Goal: Obtain resource: Download file/media

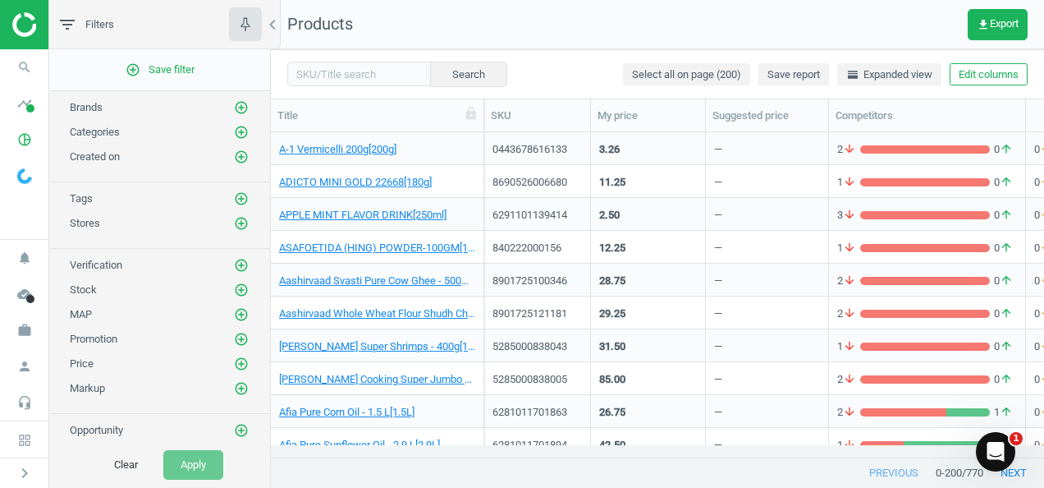
click at [34, 28] on img at bounding box center [70, 24] width 117 height 25
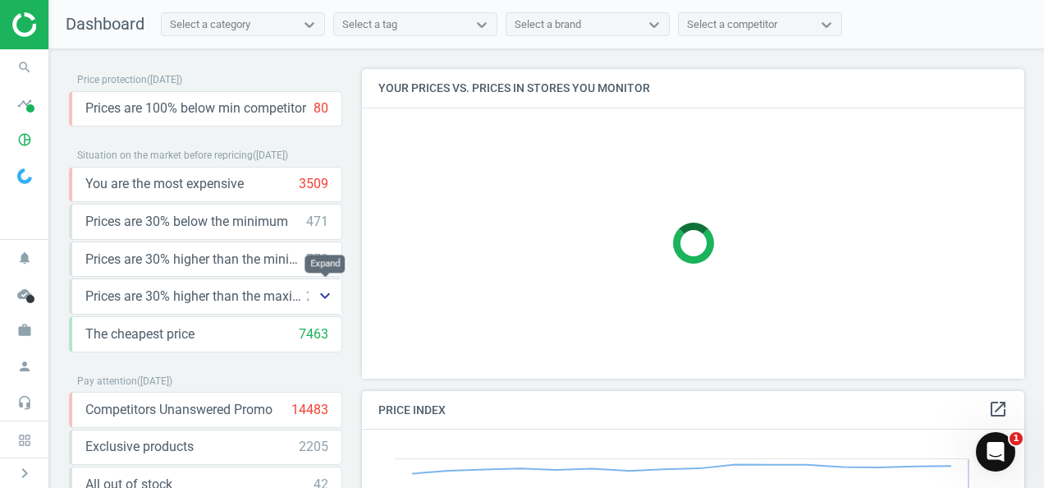
scroll to position [402, 675]
click at [282, 296] on span "Prices are 30% higher than the maximal" at bounding box center [195, 296] width 221 height 18
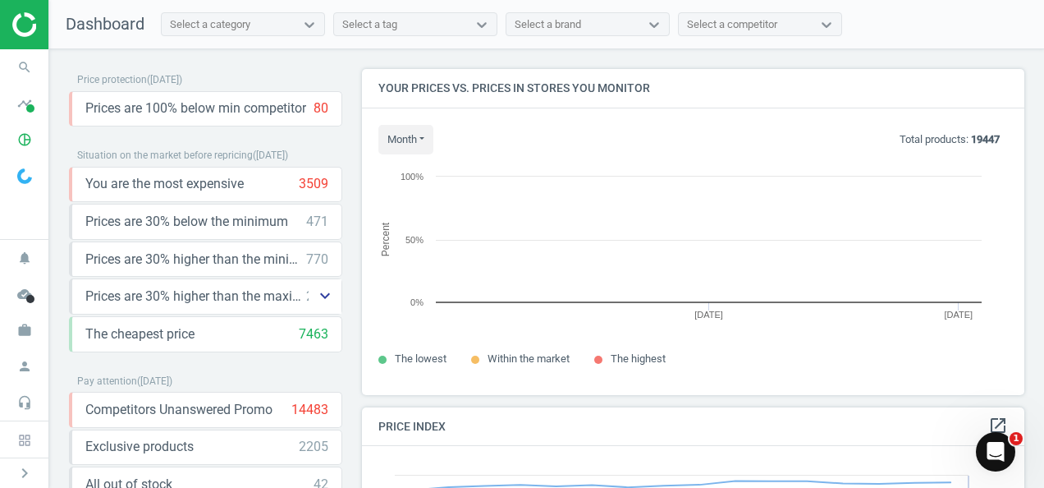
scroll to position [350, 675]
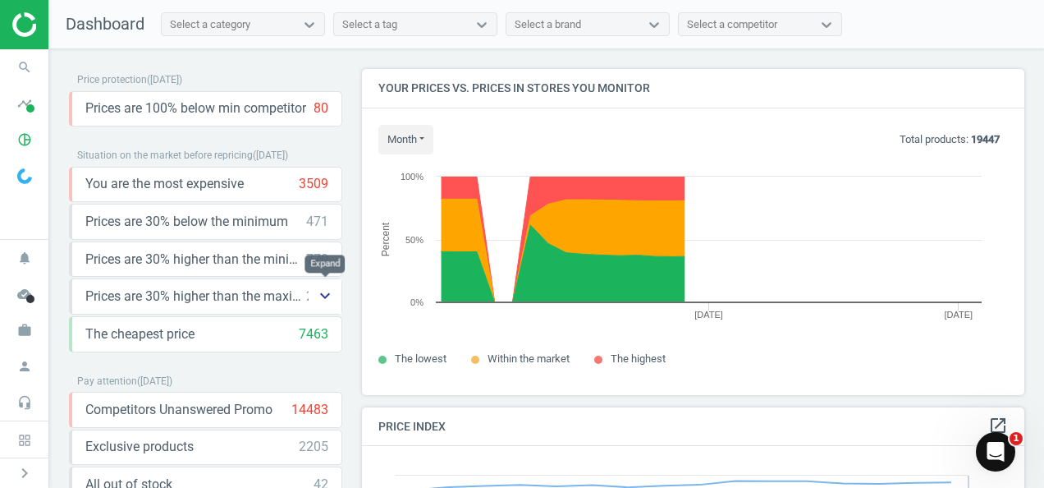
click at [320, 299] on icon "keyboard_arrow_down" at bounding box center [325, 296] width 20 height 20
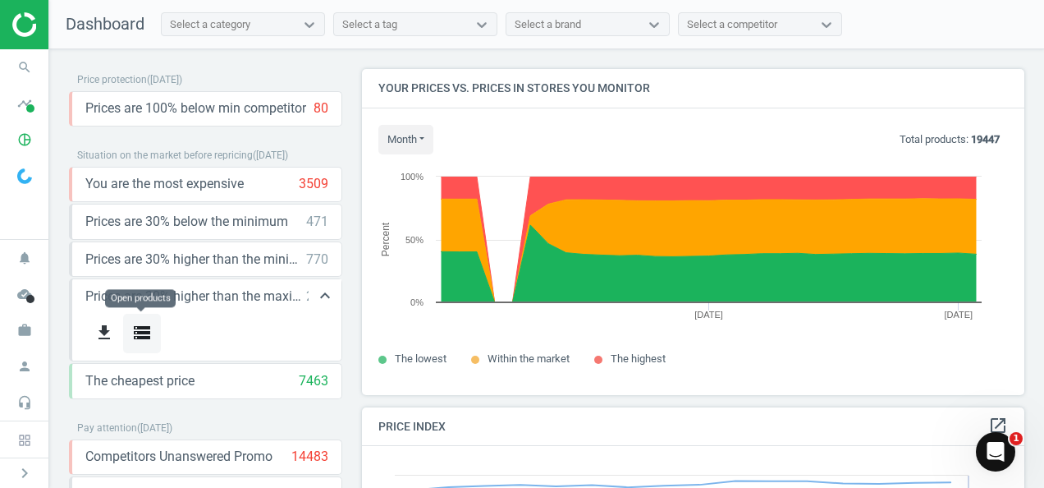
click at [147, 337] on icon "storage" at bounding box center [142, 333] width 20 height 20
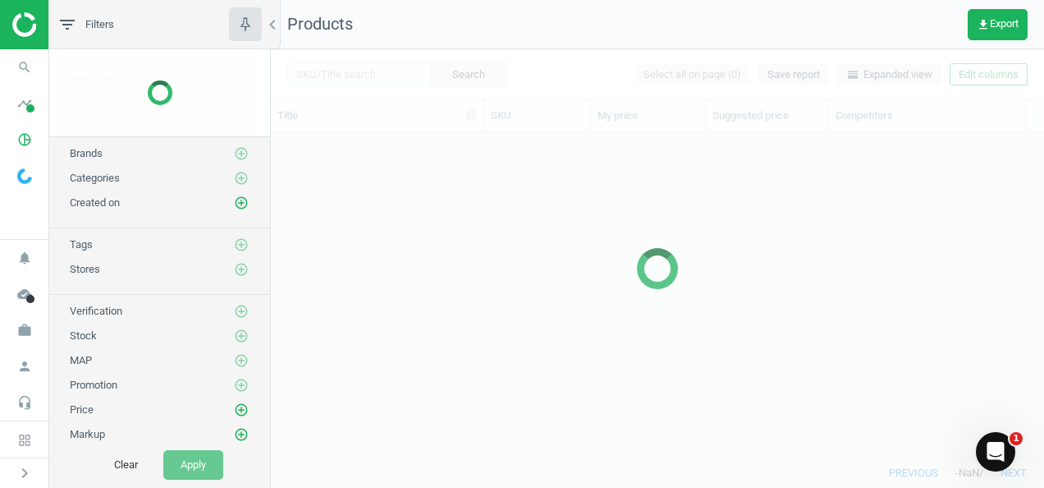
scroll to position [300, 760]
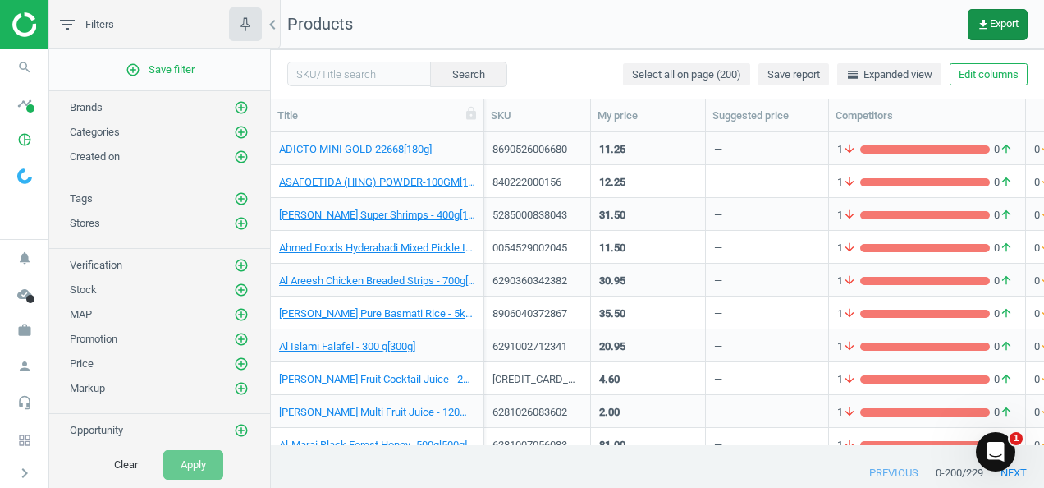
click at [998, 29] on span "get_app Export" at bounding box center [998, 24] width 42 height 13
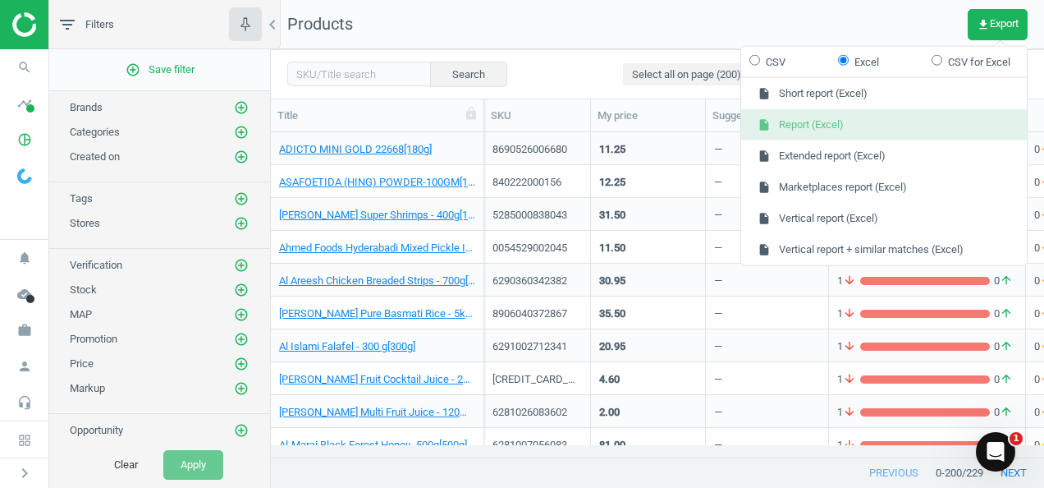
click at [842, 131] on button "insert_drive_file Report (Excel)" at bounding box center [884, 124] width 286 height 31
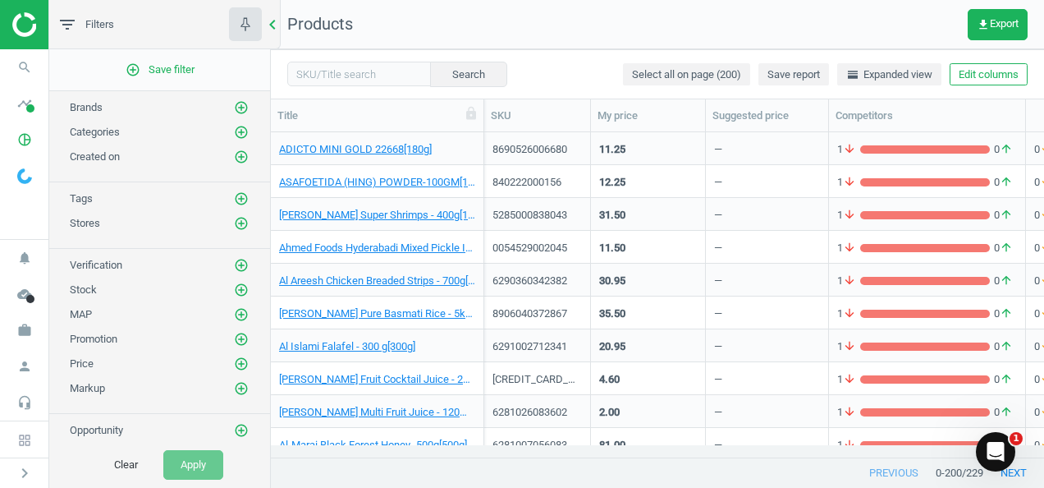
click at [268, 30] on icon "chevron_left" at bounding box center [273, 25] width 20 height 20
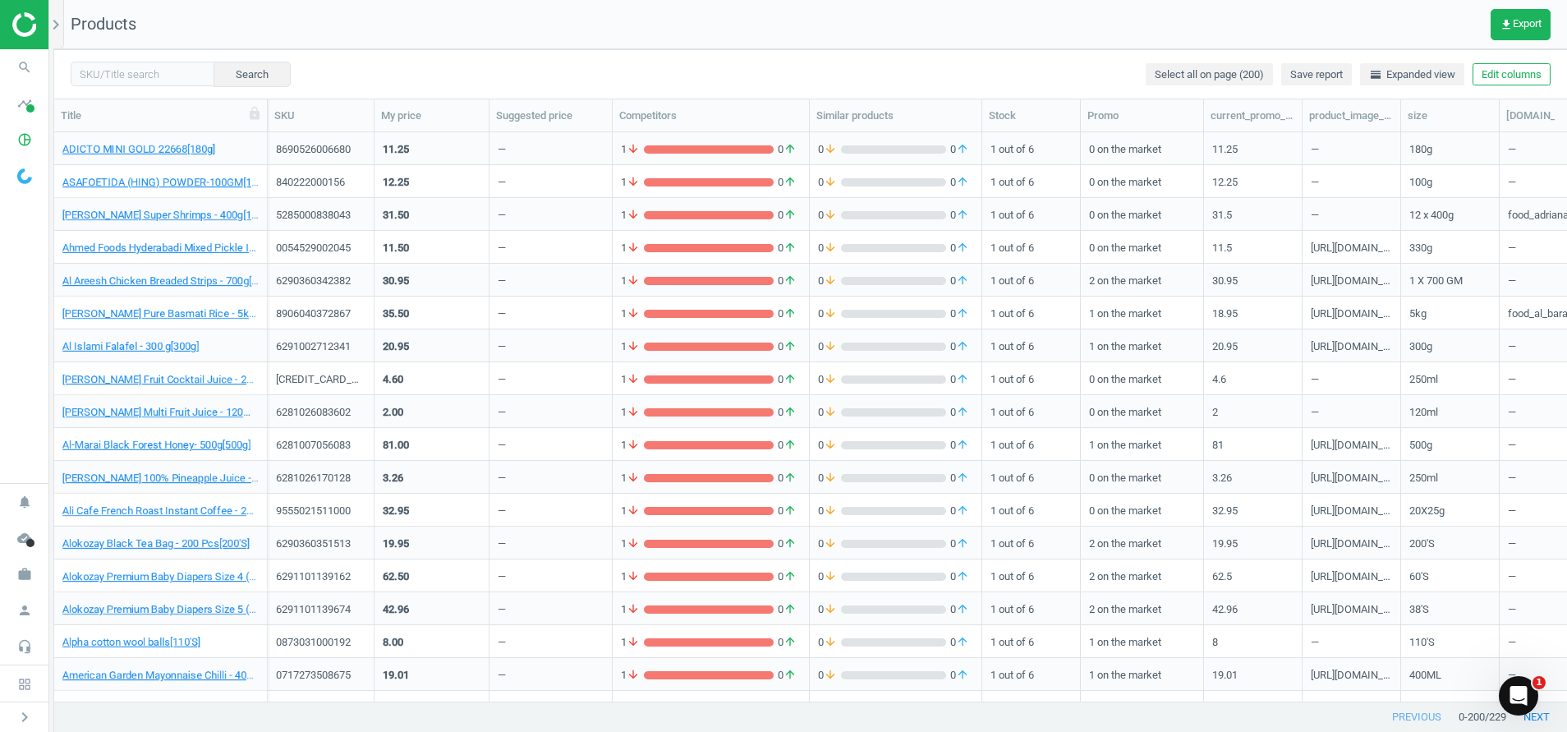
scroll to position [760, 2008]
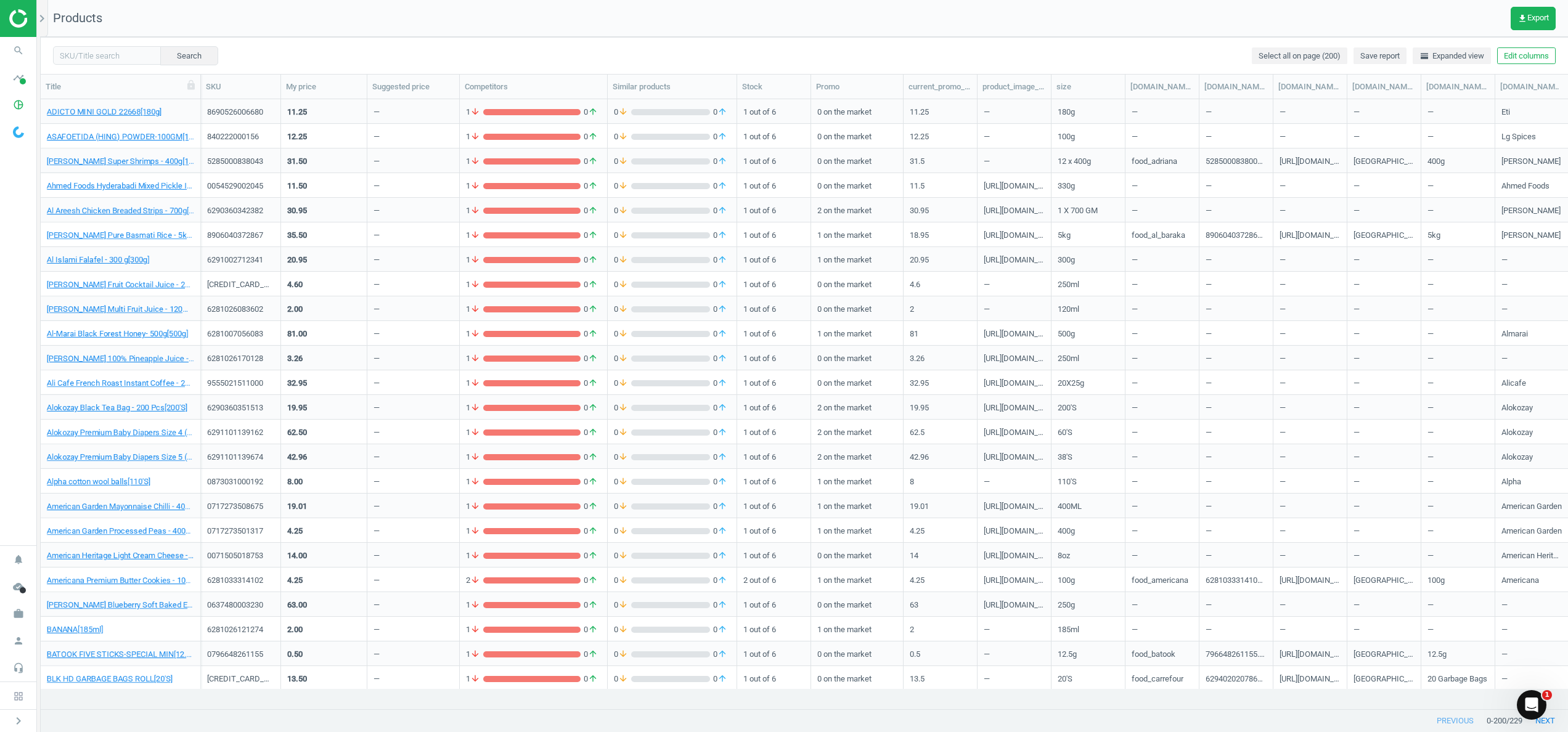
drag, startPoint x: 757, startPoint y: 1, endPoint x: 1052, endPoint y: 33, distance: 296.7
click at [784, 33] on nav "Products get_app Export" at bounding box center [804, 18] width 1527 height 37
click at [784, 57] on span "horizontal_split Expanded view" at bounding box center [1452, 56] width 65 height 11
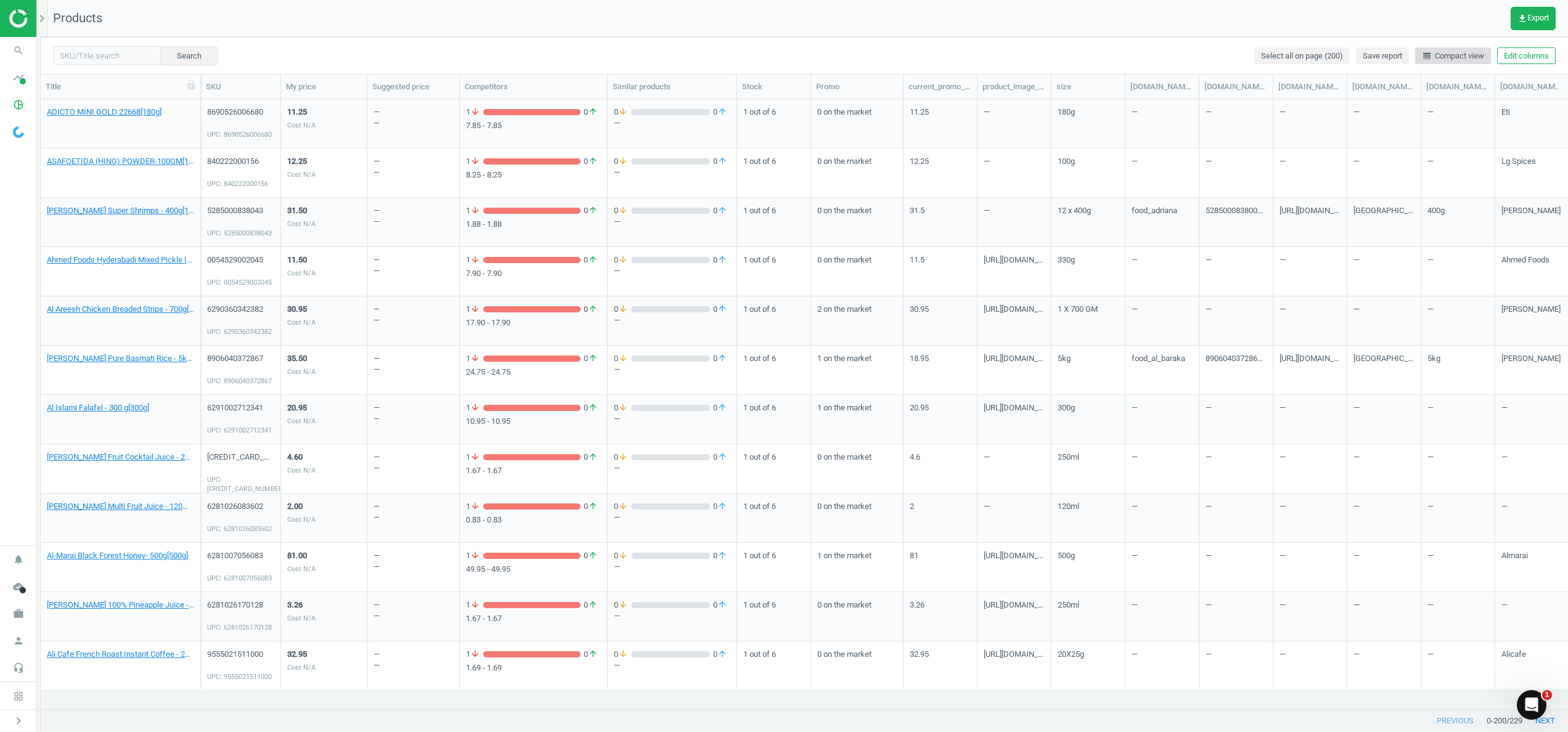
click at [784, 57] on span "line_weight Compact view" at bounding box center [1452, 56] width 62 height 11
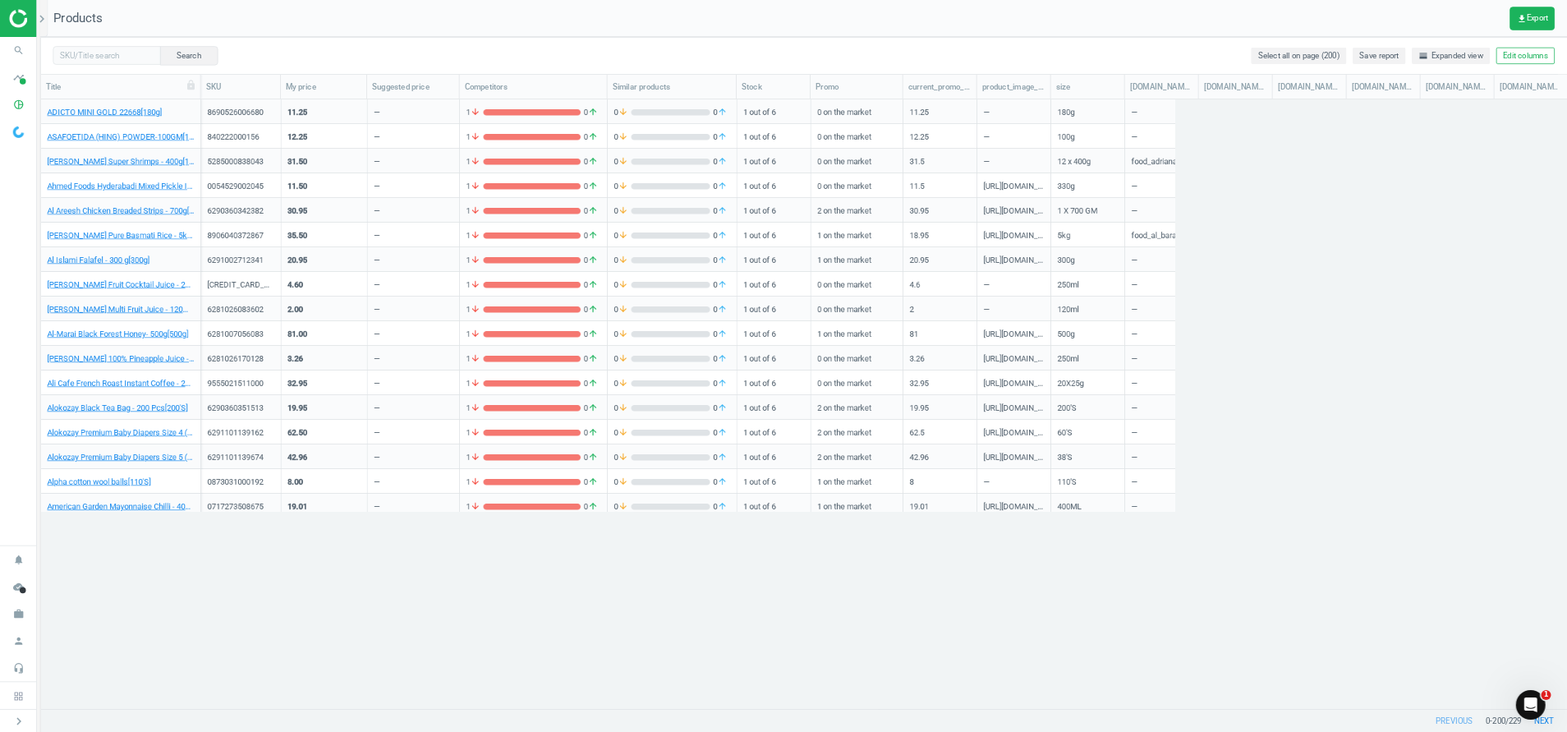
scroll to position [530, 1494]
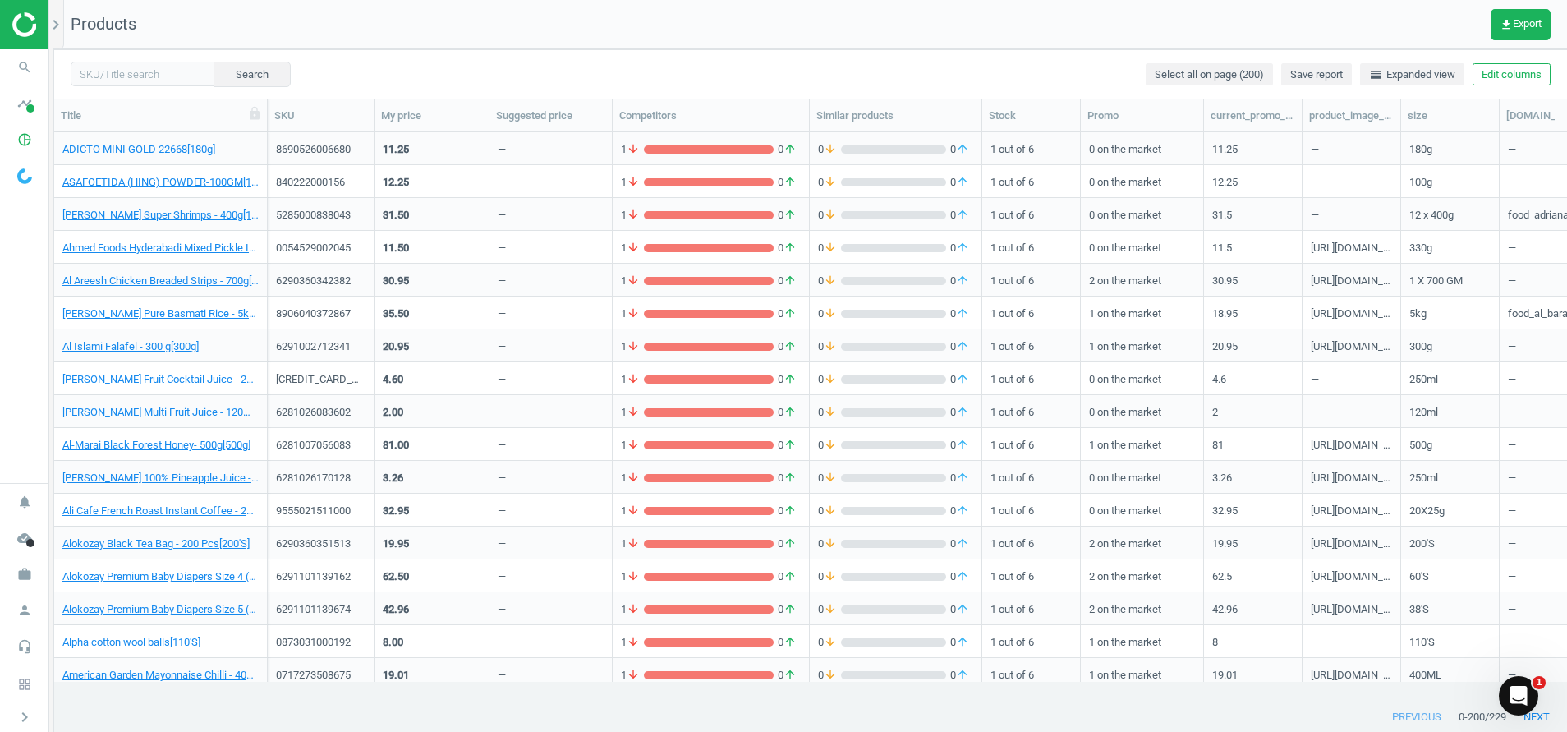
drag, startPoint x: 1994, startPoint y: 4, endPoint x: 996, endPoint y: 77, distance: 1001.1
click at [996, 77] on div "Search Select all on page (200) Save report horizontal_split Expanded view Edit…" at bounding box center [810, 73] width 1512 height 49
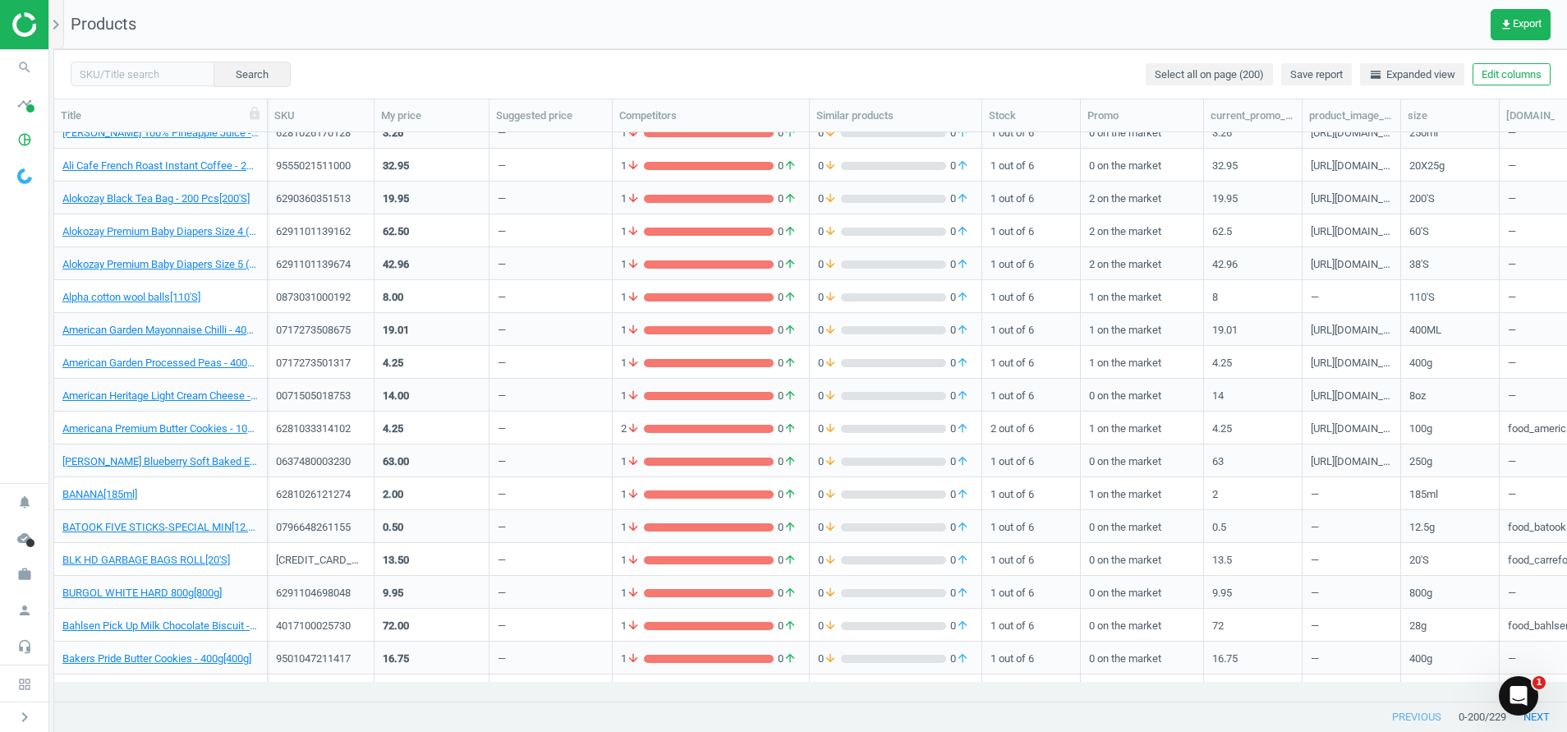
scroll to position [558, 0]
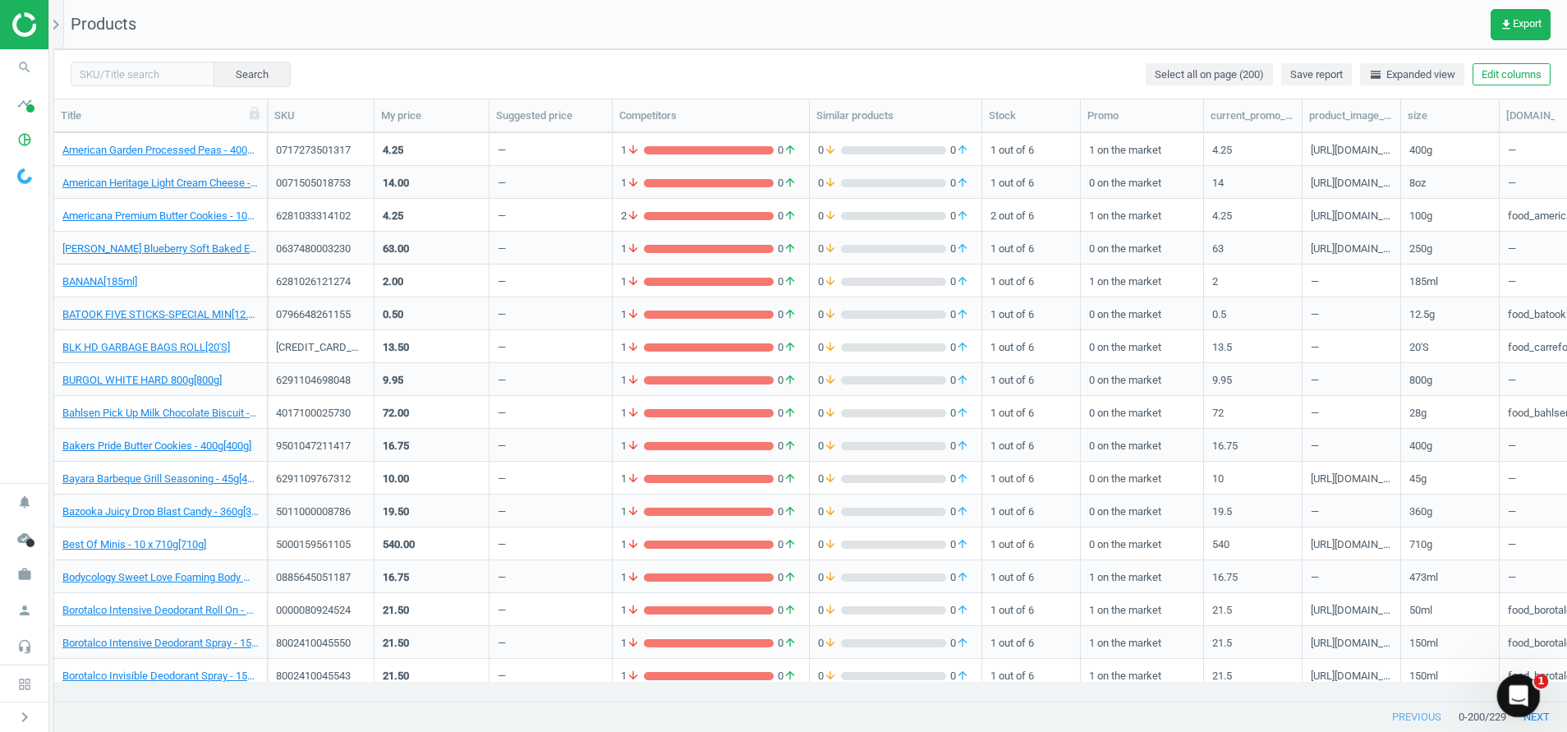
drag, startPoint x: 1511, startPoint y: 697, endPoint x: 1497, endPoint y: 476, distance: 221.3
click at [1044, 487] on html at bounding box center [1515, 692] width 39 height 39
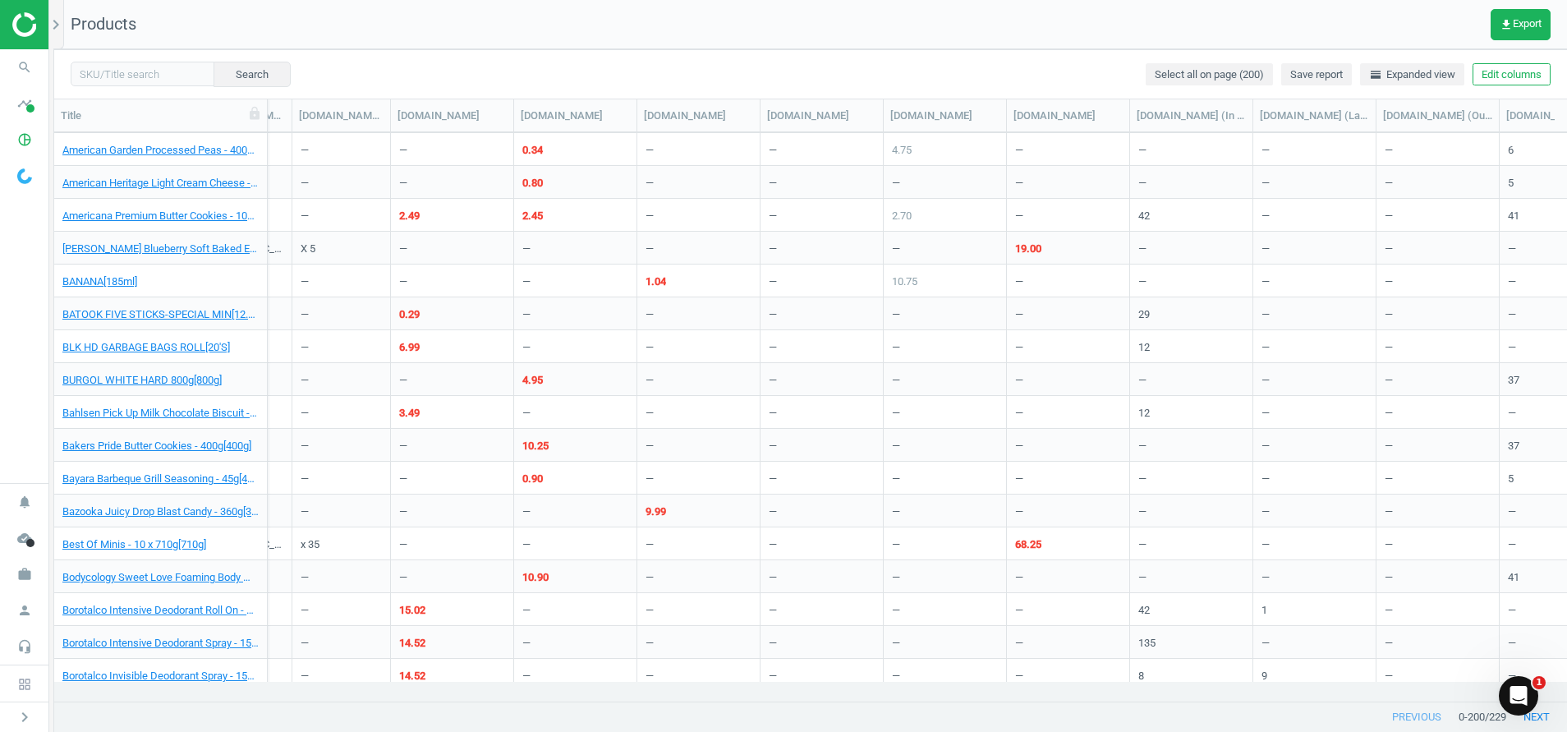
scroll to position [0, 3972]
click at [1044, 71] on button "Edit columns" at bounding box center [1511, 74] width 78 height 23
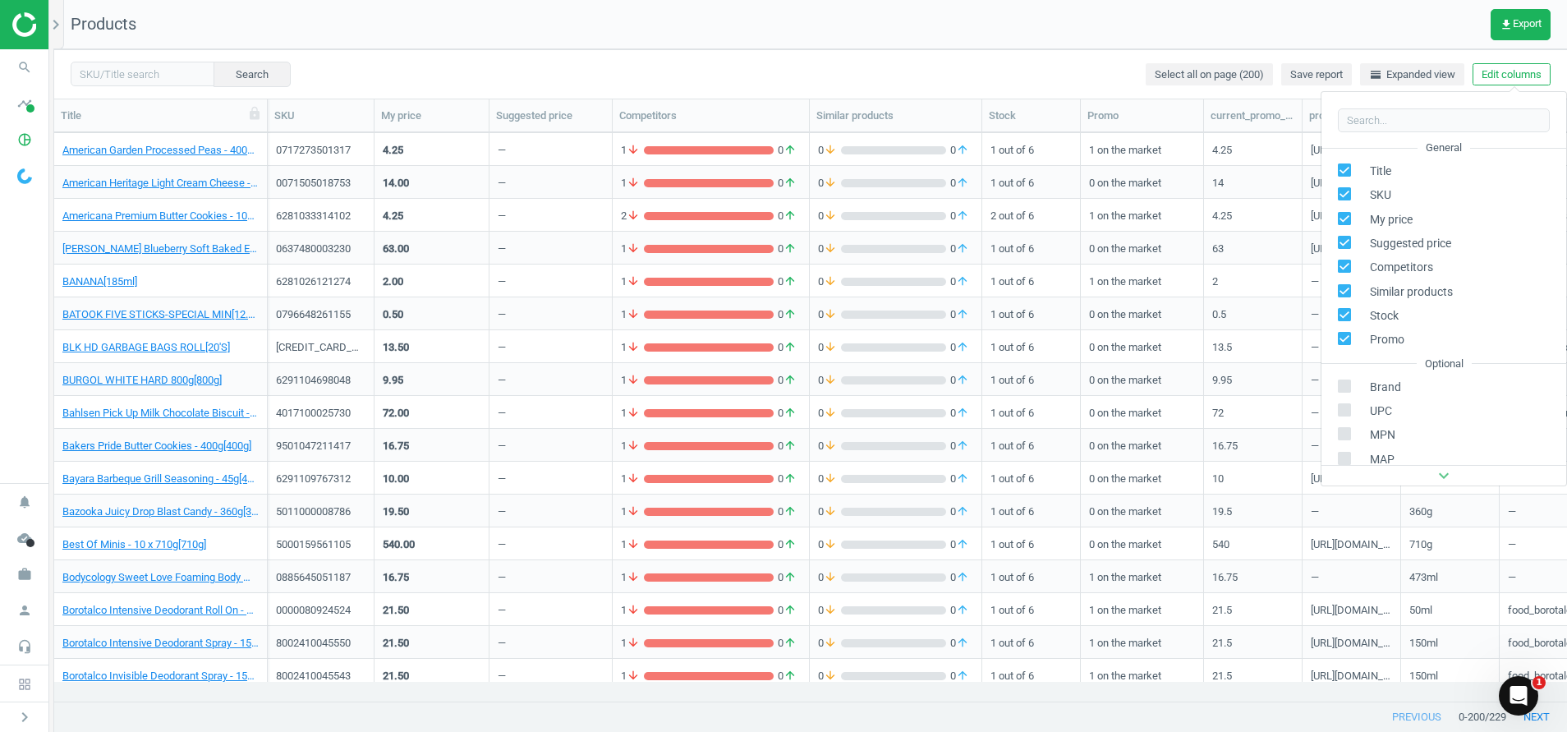
scroll to position [0, 0]
click at [1044, 291] on input "checkbox" at bounding box center [1344, 290] width 11 height 11
checkbox input "false"
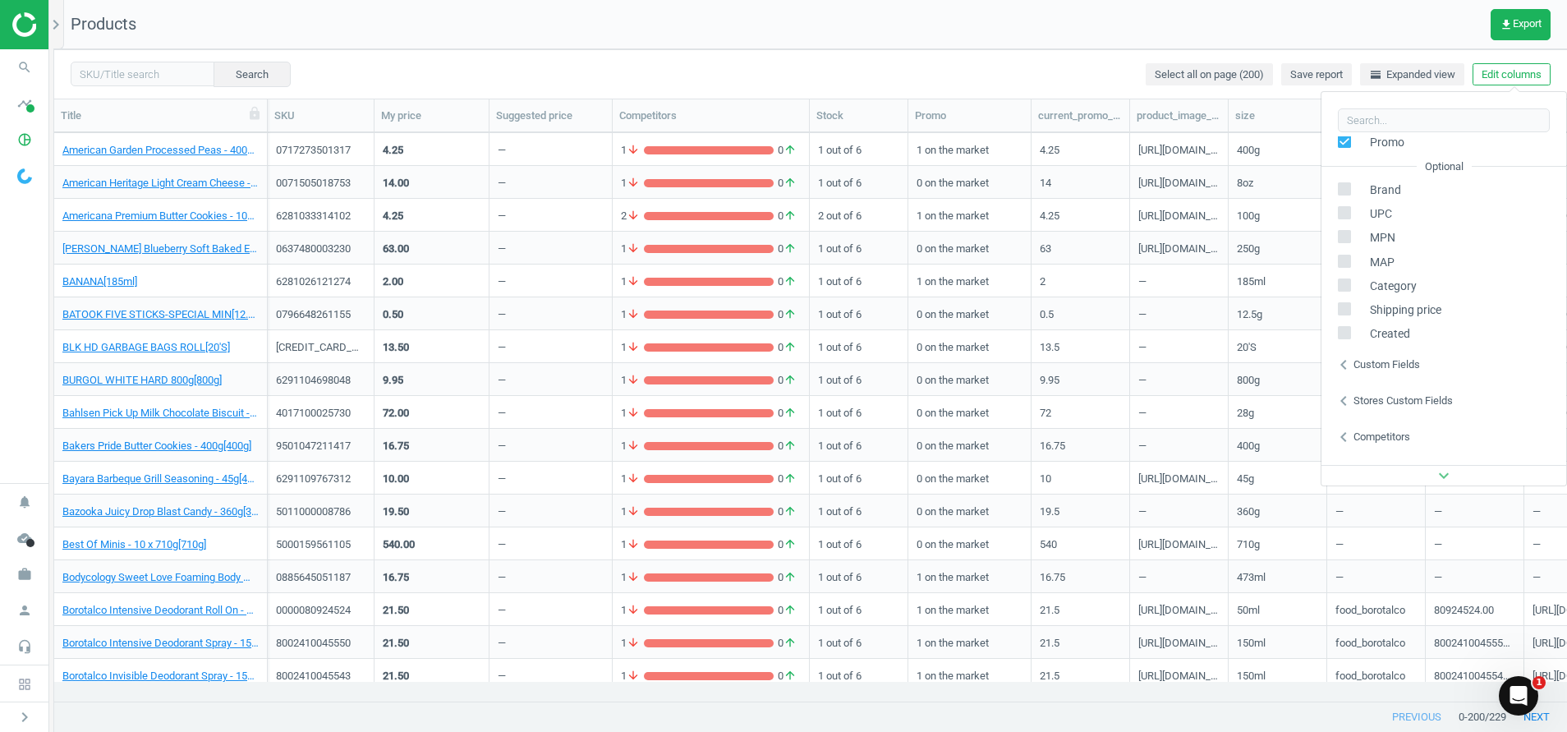
scroll to position [223, 0]
click at [1044, 334] on div "Custom fields" at bounding box center [1386, 338] width 67 height 15
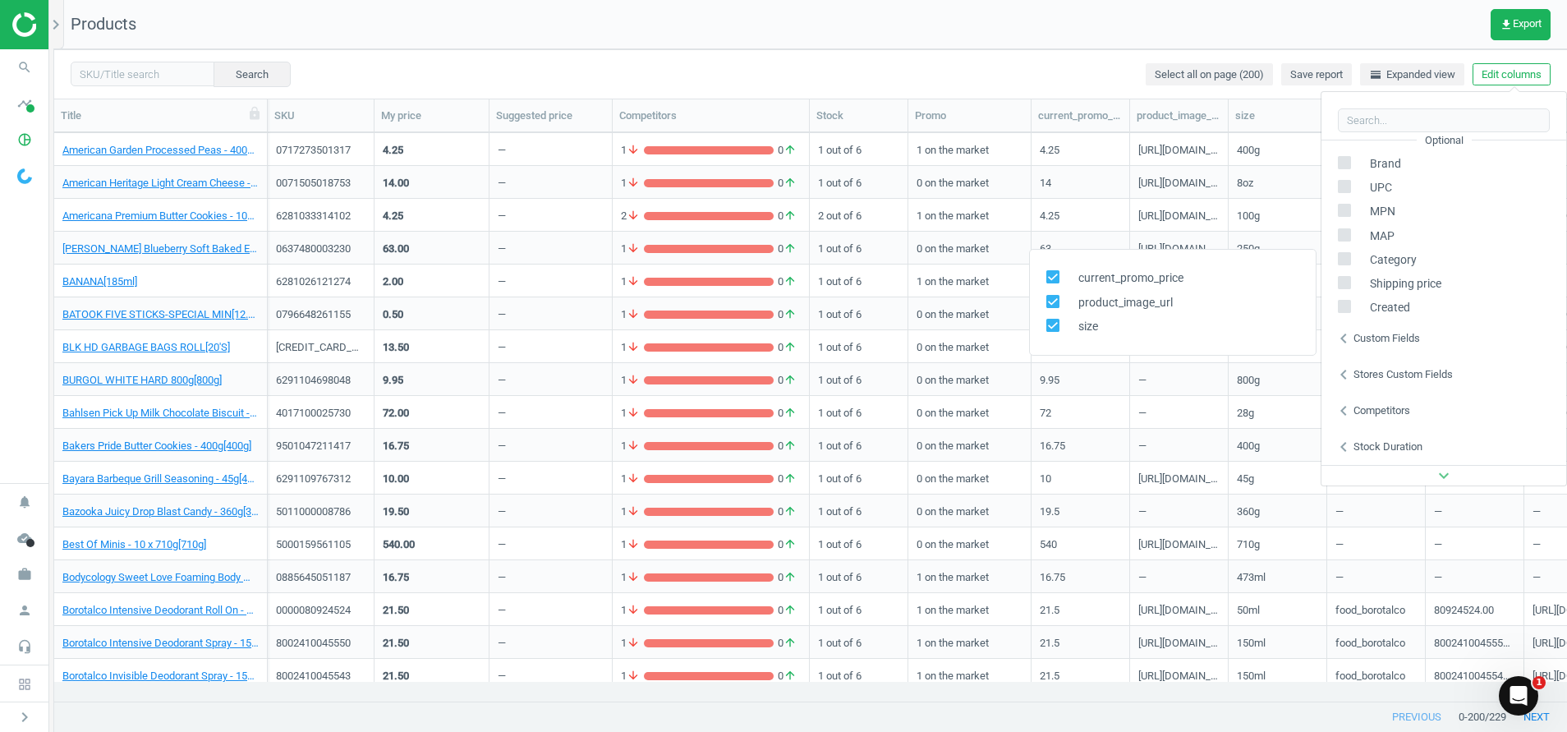
click at [1044, 334] on div "Custom fields" at bounding box center [1386, 338] width 67 height 15
click at [1044, 376] on div "Stores custom fields" at bounding box center [1402, 374] width 99 height 15
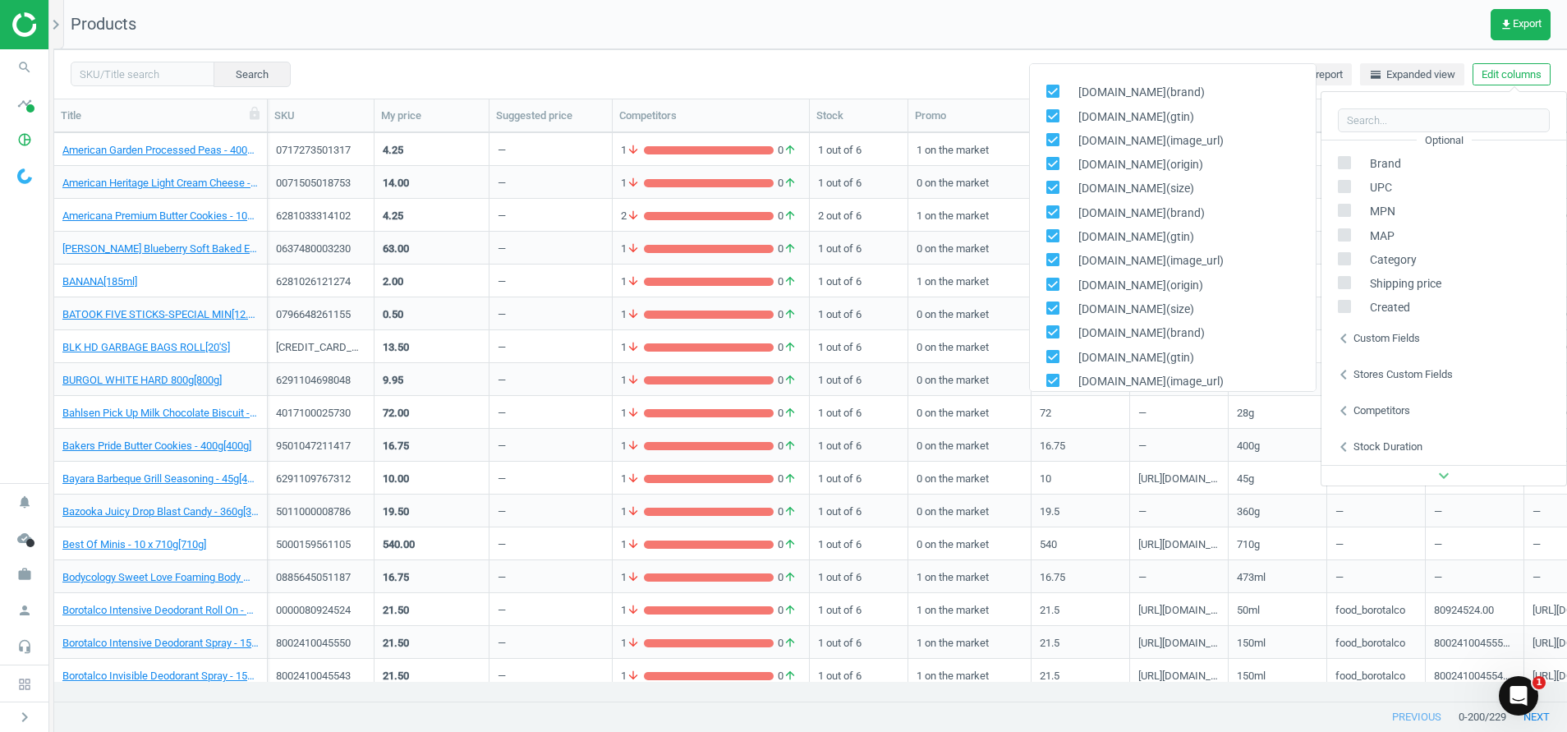
click at [1044, 376] on div "Stores custom fields" at bounding box center [1402, 374] width 99 height 15
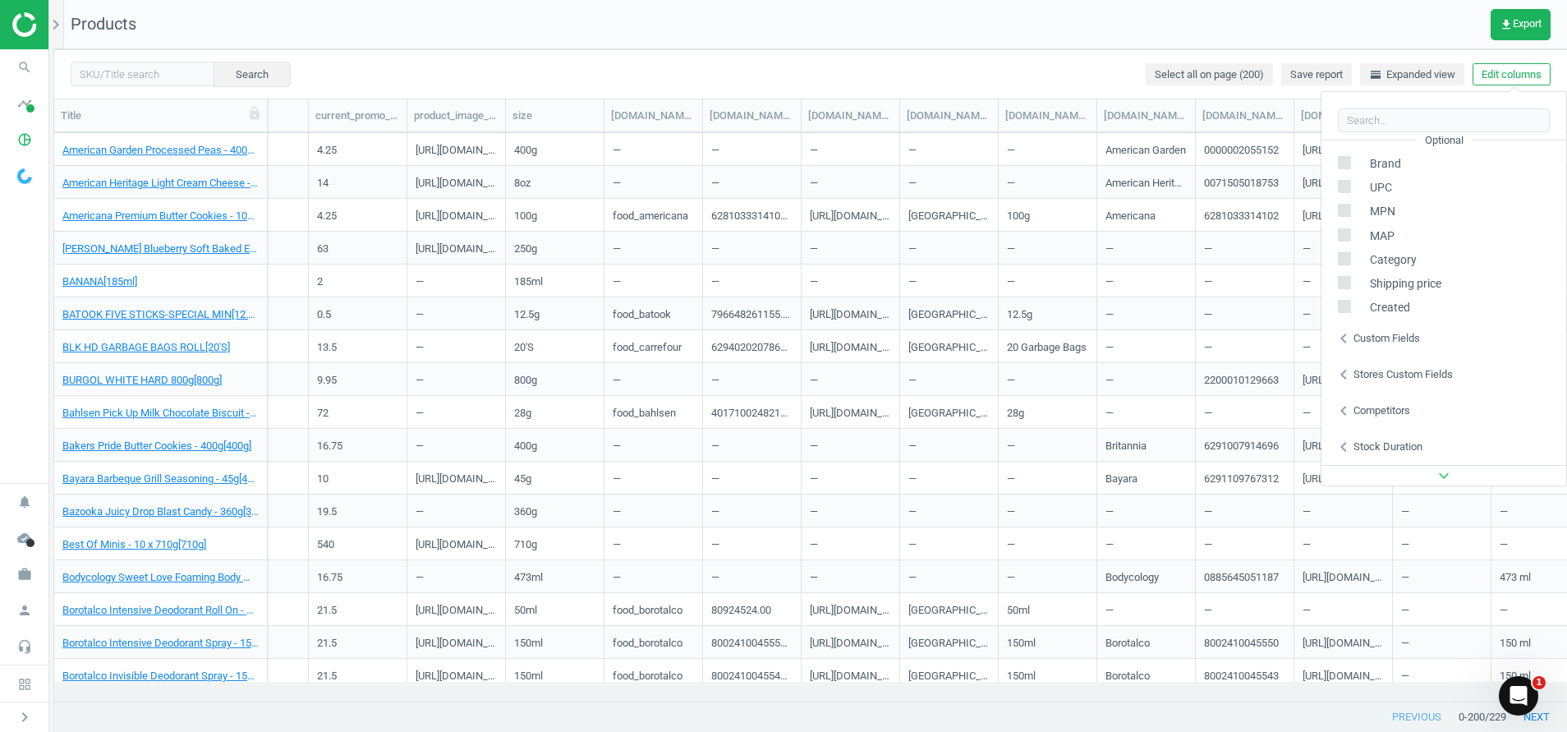
scroll to position [0, 820]
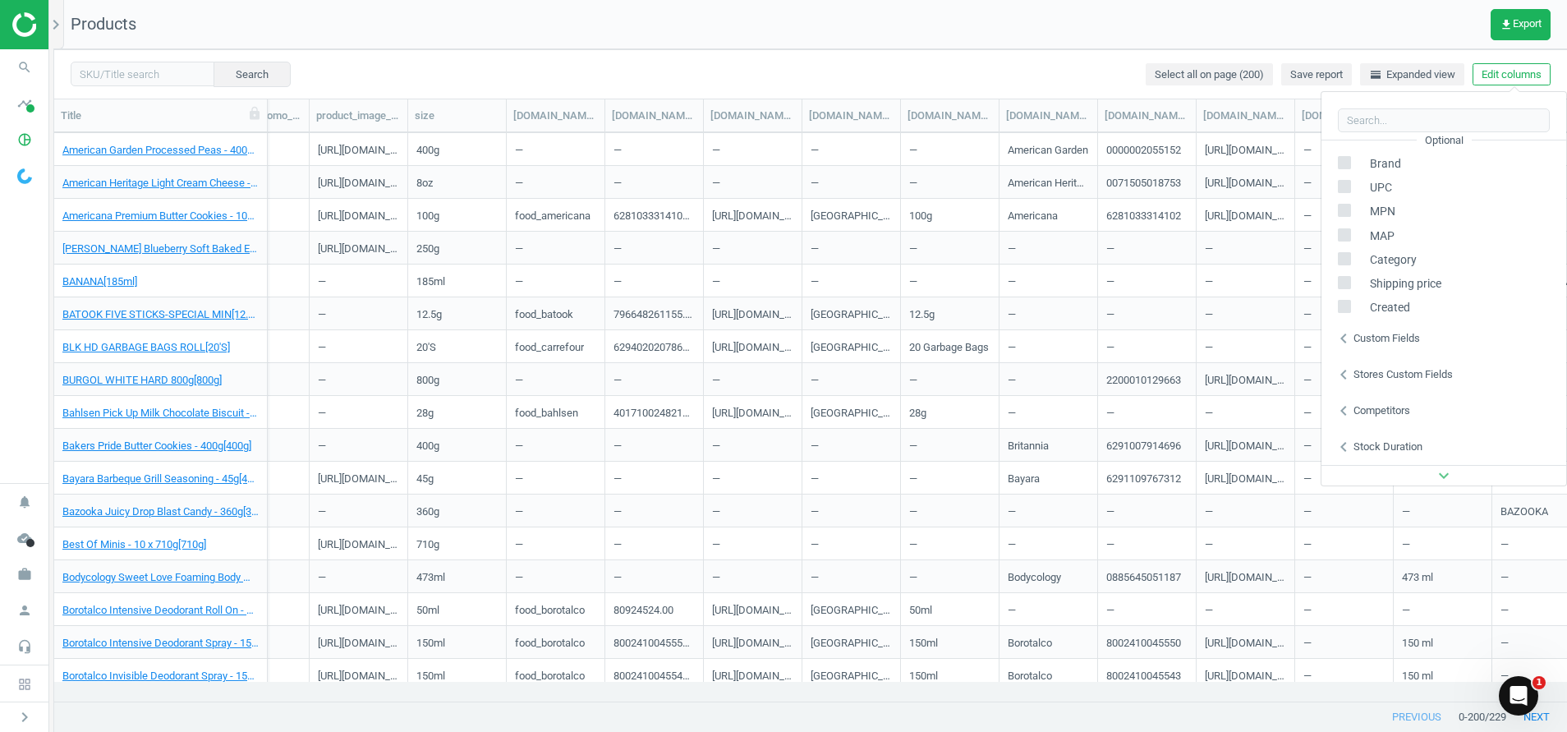
click at [1044, 374] on icon "chevron_left" at bounding box center [1343, 375] width 20 height 20
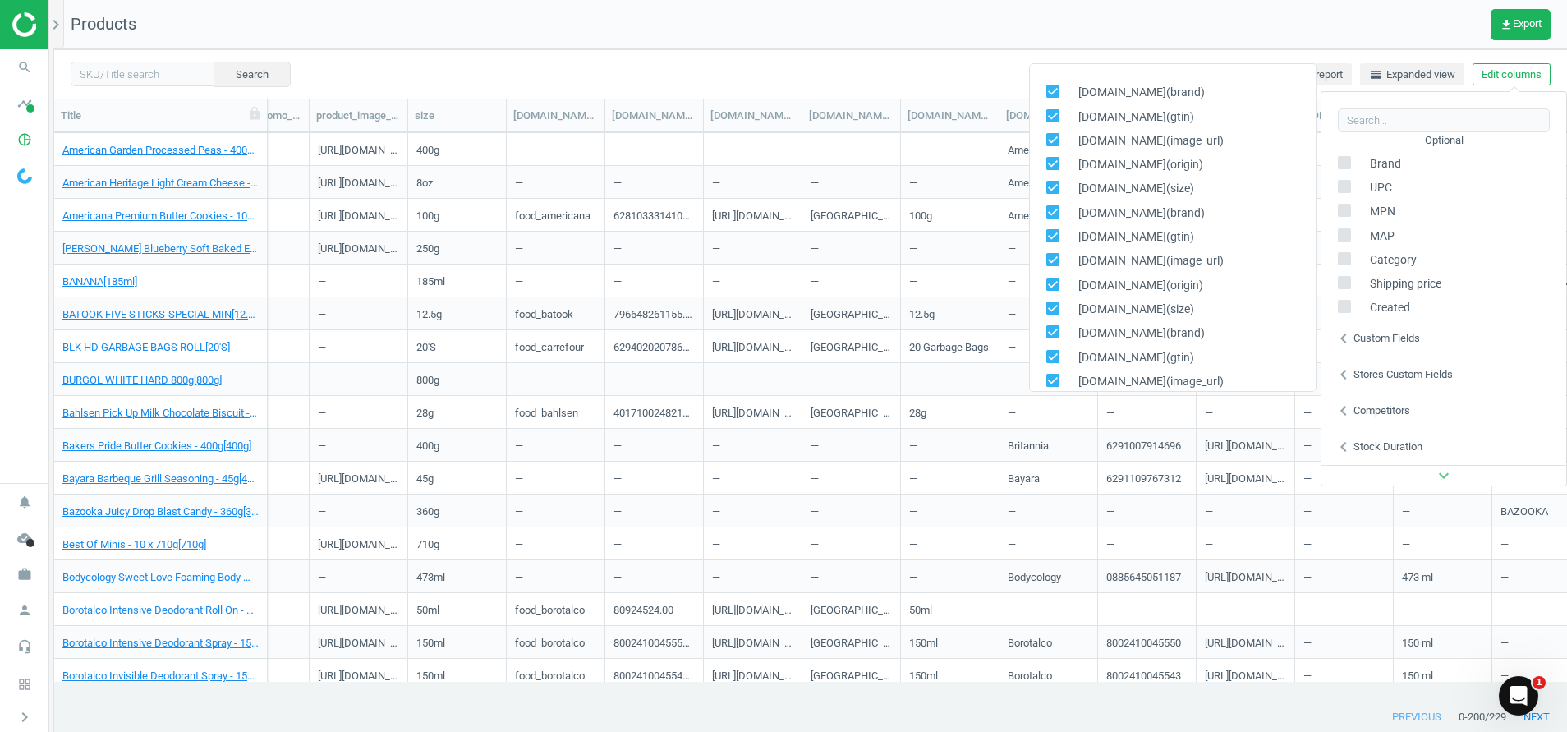
click at [1044, 89] on input "checkbox" at bounding box center [1052, 91] width 11 height 11
checkbox input "false"
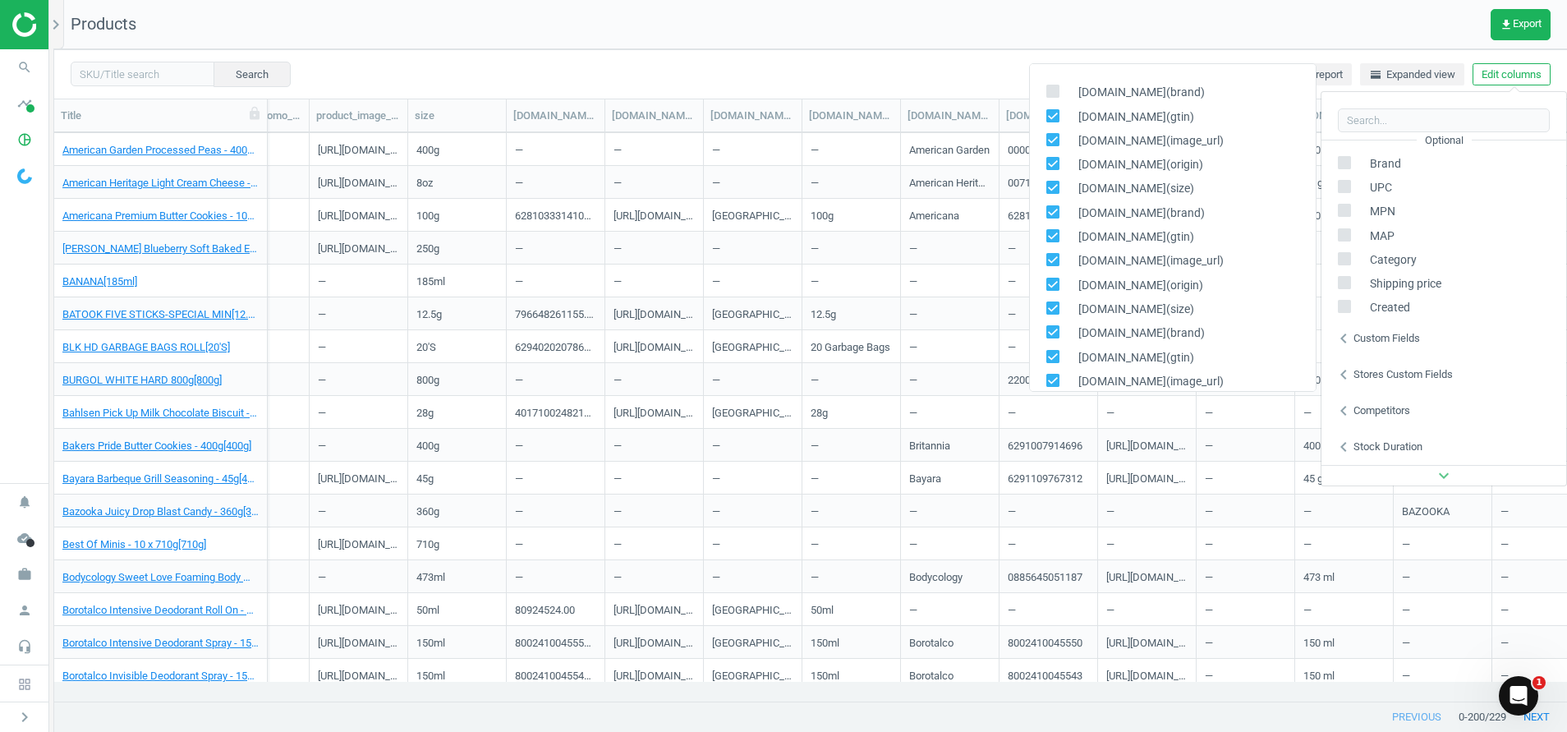
click at [1044, 105] on div "[DOMAIN_NAME](gtin)" at bounding box center [1173, 117] width 286 height 24
click at [1044, 119] on input "checkbox" at bounding box center [1052, 115] width 11 height 11
checkbox input "false"
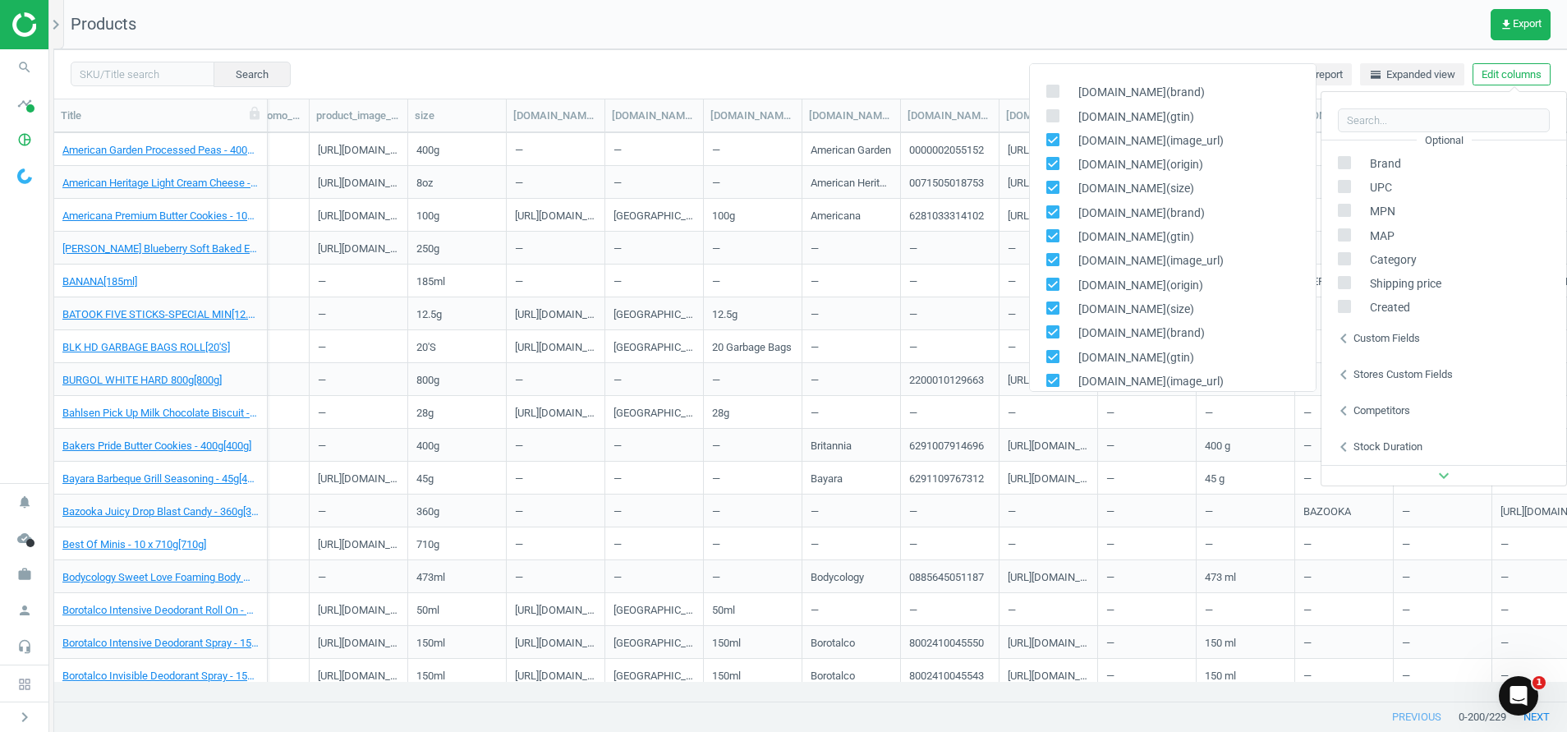
click at [1044, 138] on input "checkbox" at bounding box center [1052, 139] width 11 height 11
checkbox input "false"
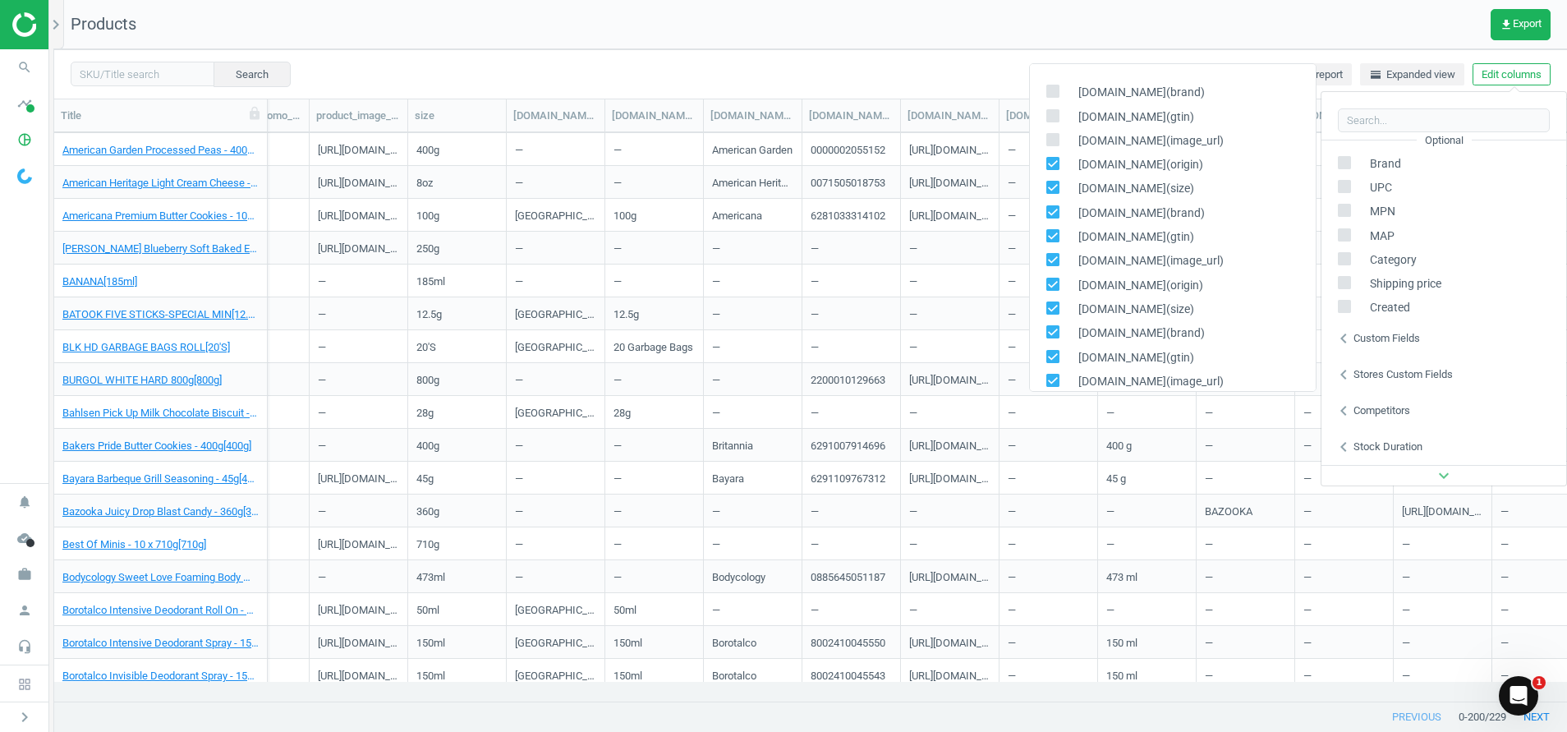
click at [1044, 157] on icon at bounding box center [1052, 163] width 13 height 13
click at [1044, 158] on input "checkbox" at bounding box center [1052, 163] width 11 height 11
checkbox input "false"
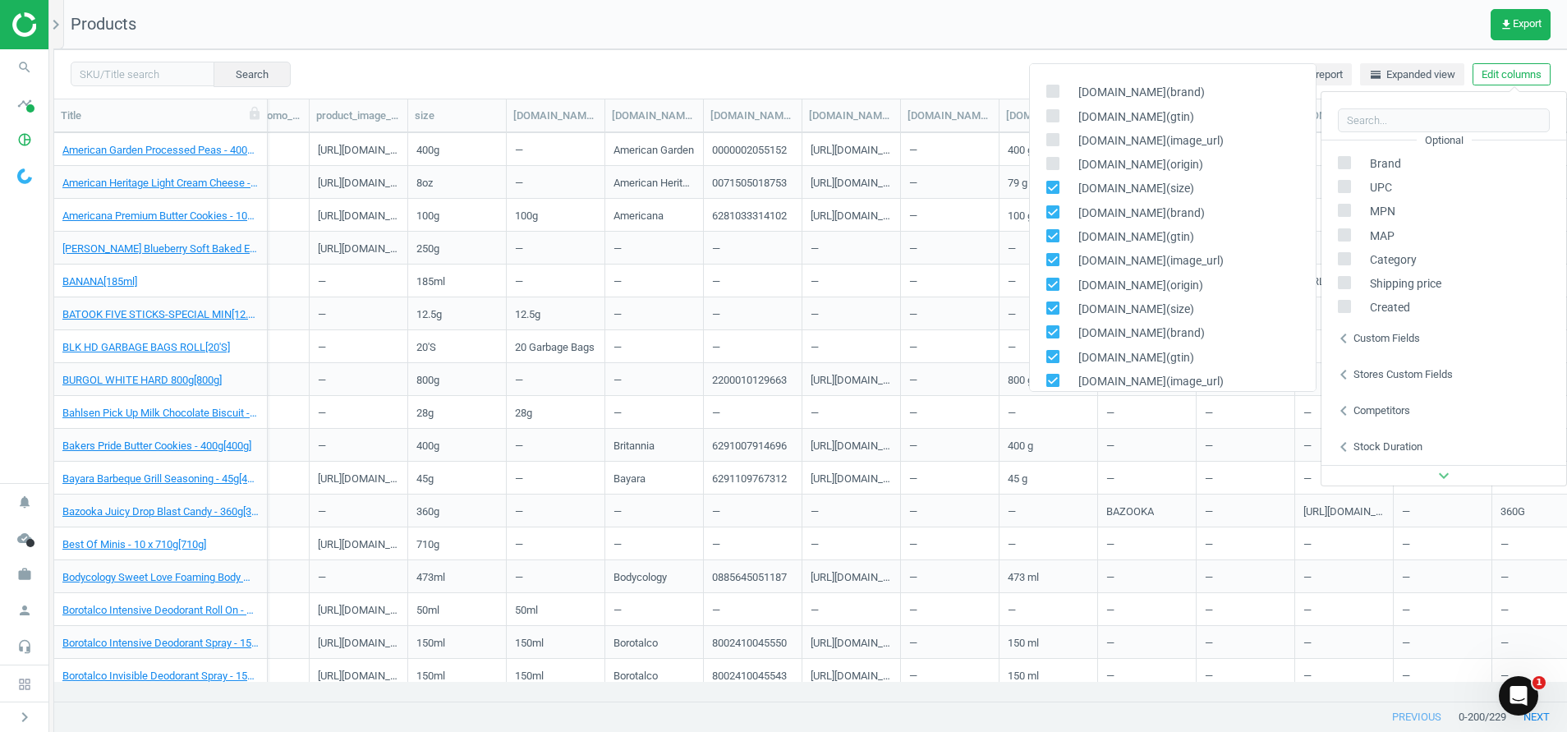
click at [1044, 195] on span at bounding box center [1052, 190] width 13 height 12
click at [1044, 193] on input "checkbox" at bounding box center [1052, 187] width 11 height 11
checkbox input "false"
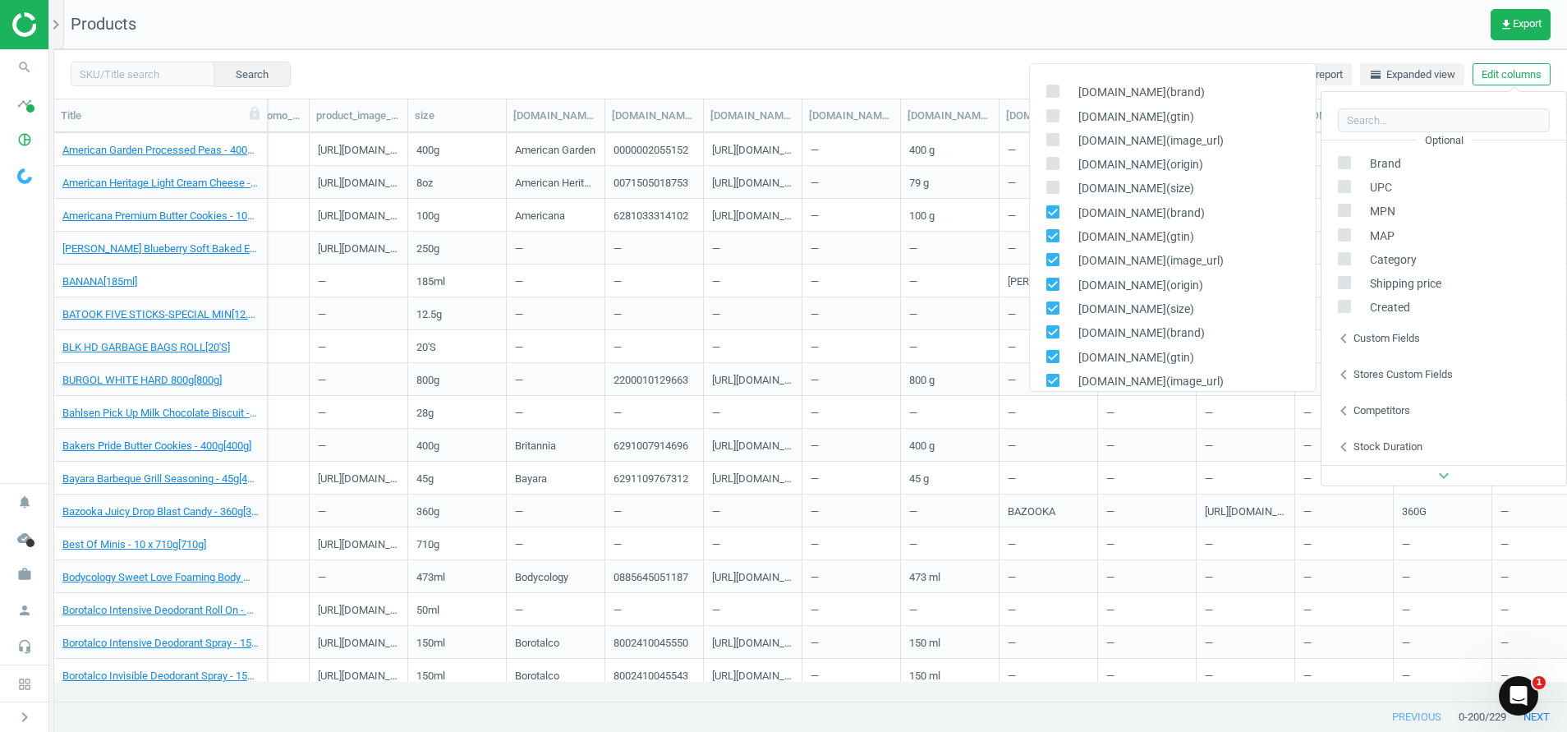
click at [1044, 210] on input "checkbox" at bounding box center [1052, 211] width 11 height 11
checkbox input "false"
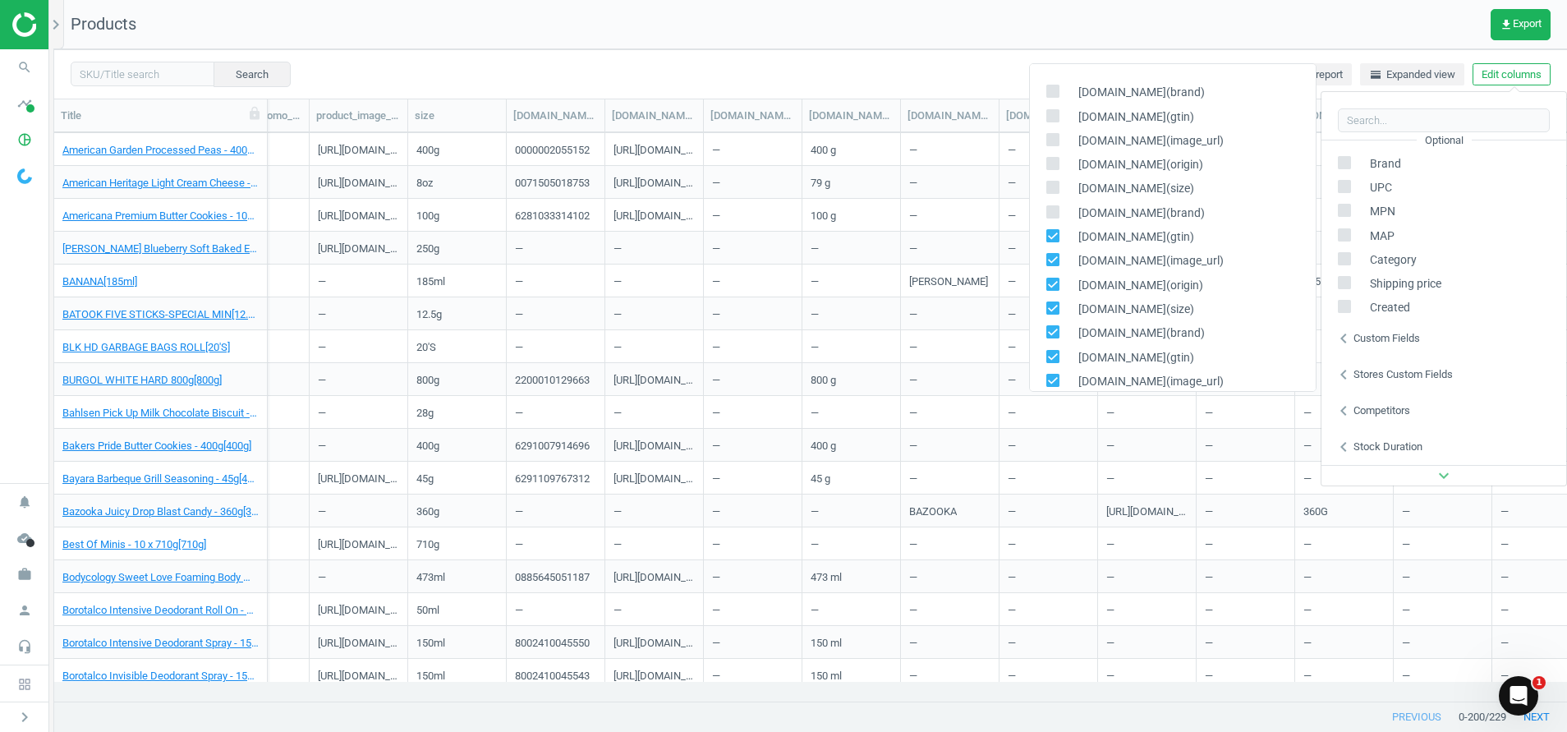
click at [1044, 231] on input "checkbox" at bounding box center [1052, 236] width 11 height 11
checkbox input "false"
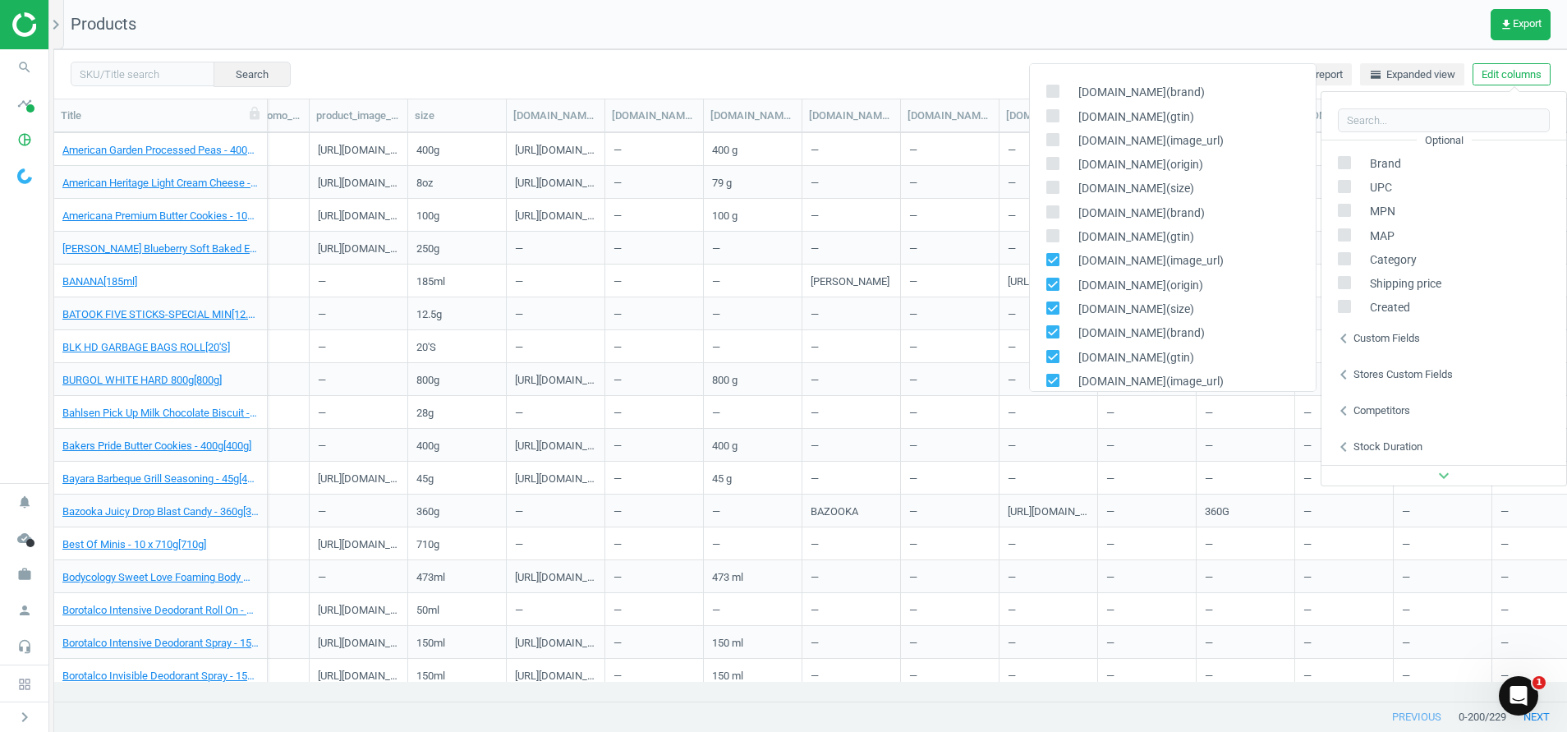
click at [1044, 255] on input "checkbox" at bounding box center [1052, 260] width 11 height 11
checkbox input "false"
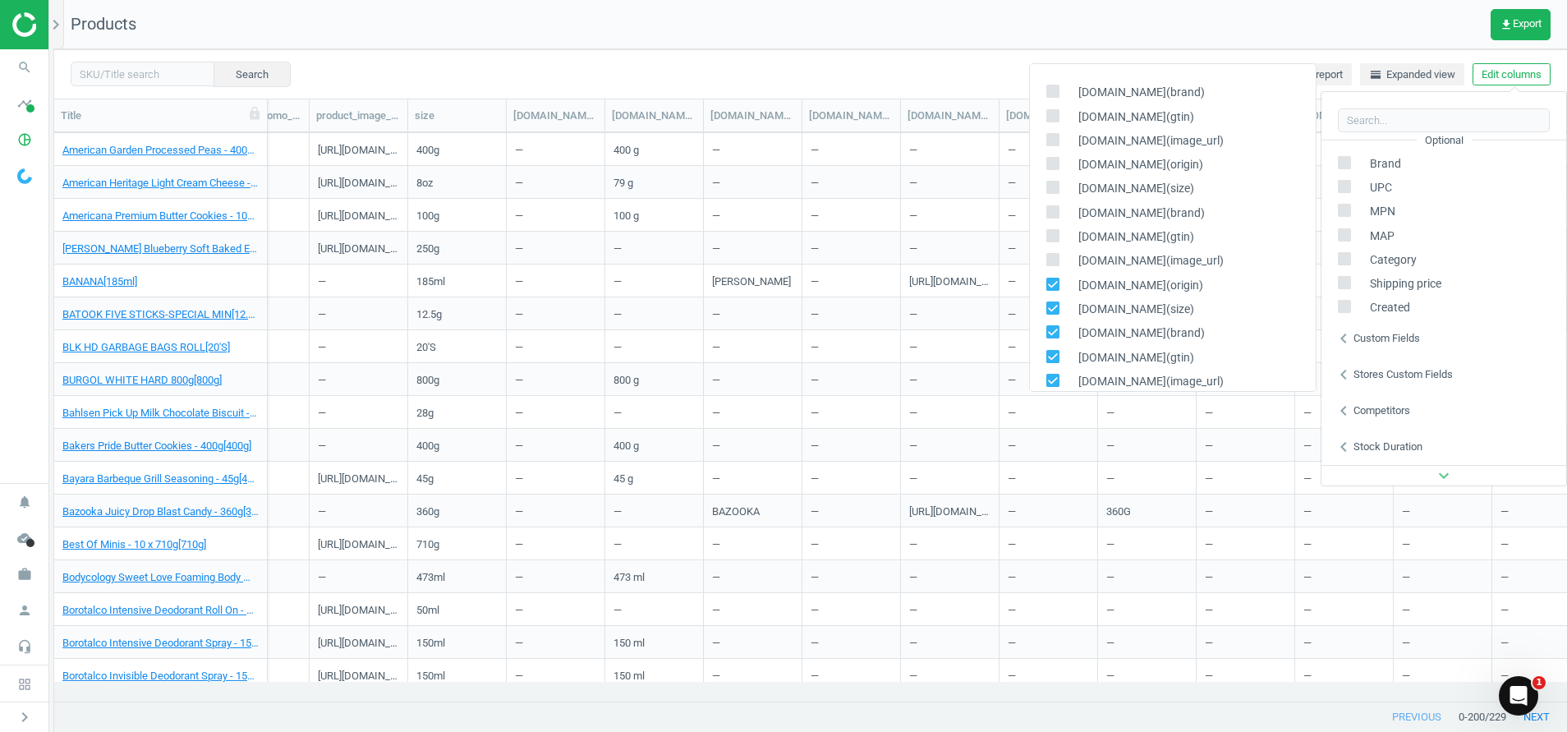
click at [1044, 278] on icon at bounding box center [1052, 284] width 13 height 13
click at [1044, 278] on input "checkbox" at bounding box center [1052, 283] width 11 height 11
checkbox input "false"
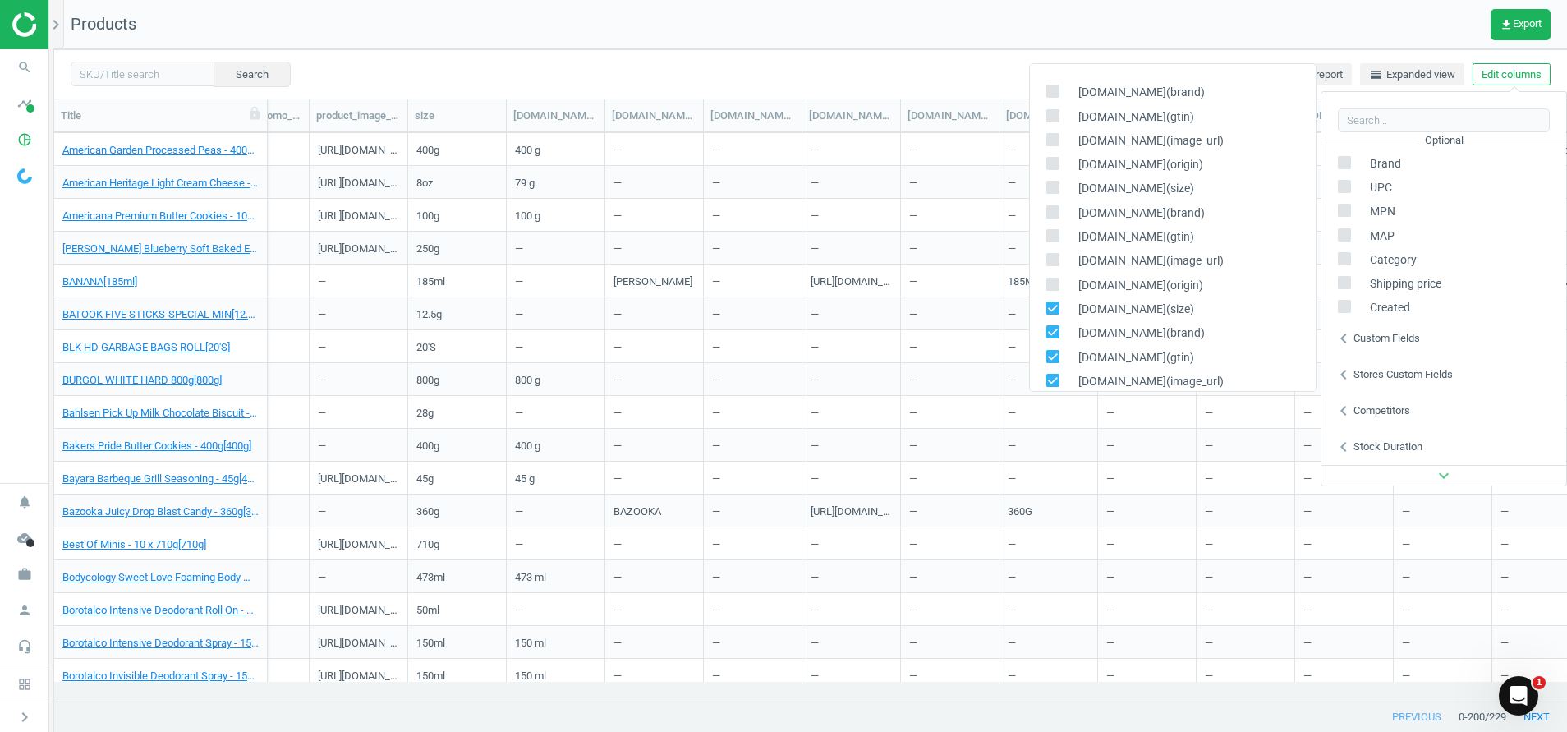
click at [1044, 311] on input "checkbox" at bounding box center [1052, 308] width 11 height 11
checkbox input "false"
click at [1044, 328] on input "checkbox" at bounding box center [1052, 332] width 11 height 11
checkbox input "false"
click at [1044, 359] on icon at bounding box center [1052, 356] width 13 height 13
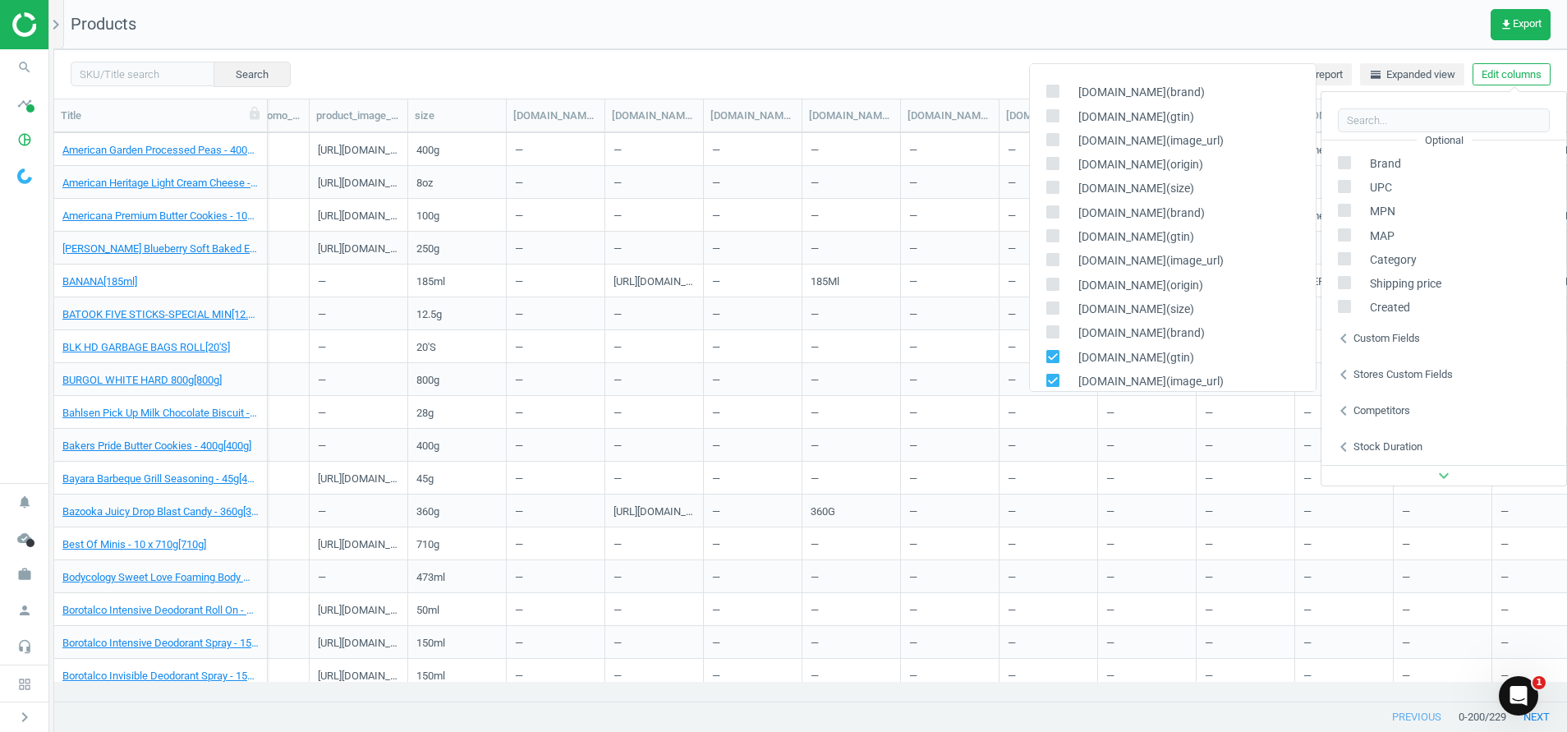
click at [1044, 359] on input "checkbox" at bounding box center [1052, 356] width 11 height 11
checkbox input "false"
click at [1044, 381] on input "checkbox" at bounding box center [1052, 379] width 11 height 11
checkbox input "false"
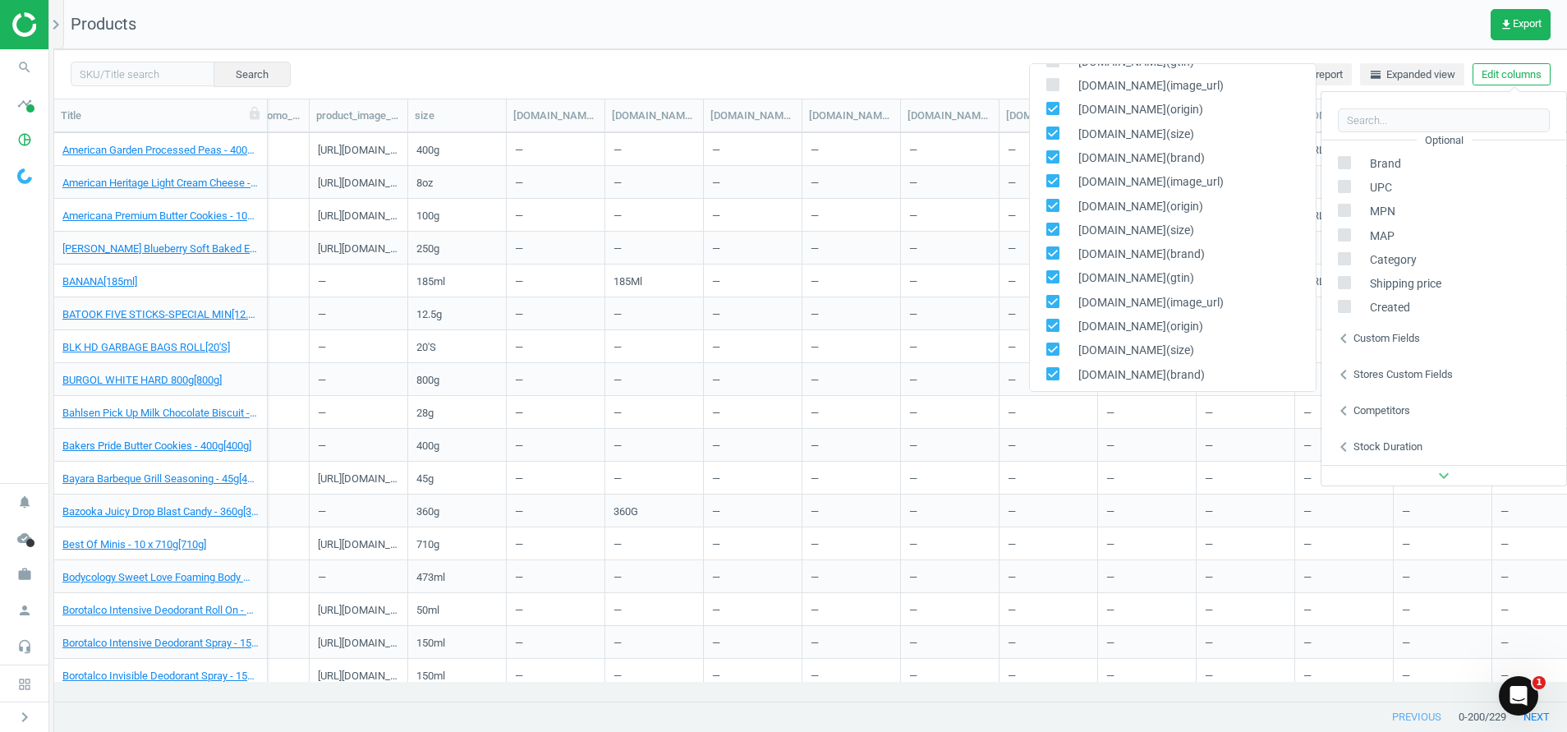
click at [1044, 113] on input "checkbox" at bounding box center [1052, 108] width 11 height 11
checkbox input "false"
click at [1044, 124] on div "[DOMAIN_NAME](size)" at bounding box center [1173, 134] width 286 height 24
click at [1044, 131] on input "checkbox" at bounding box center [1052, 132] width 11 height 11
checkbox input "false"
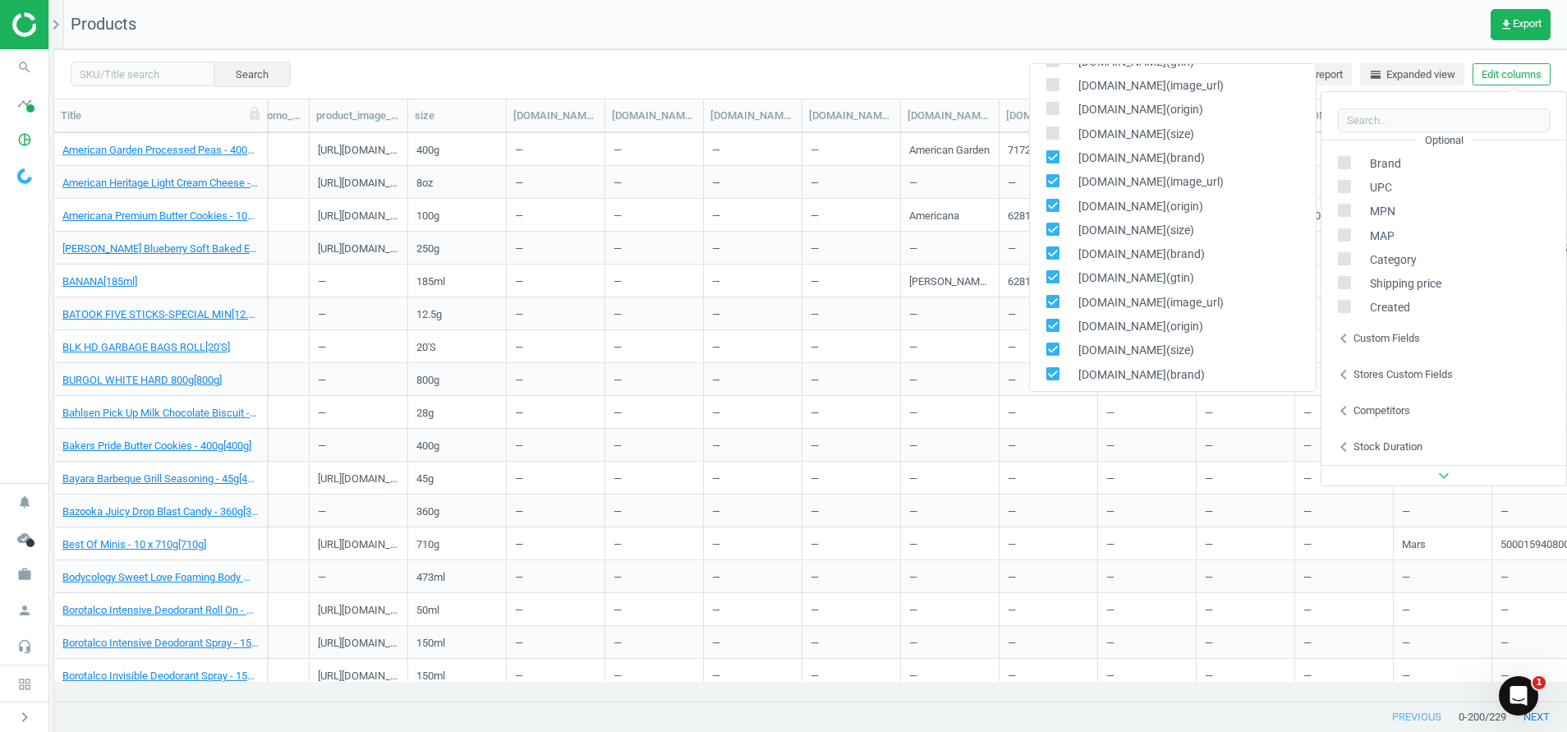
click at [1044, 159] on input "checkbox" at bounding box center [1052, 156] width 11 height 11
checkbox input "false"
click at [1044, 181] on input "checkbox" at bounding box center [1052, 181] width 11 height 11
checkbox input "false"
click at [1044, 204] on input "checkbox" at bounding box center [1052, 205] width 11 height 11
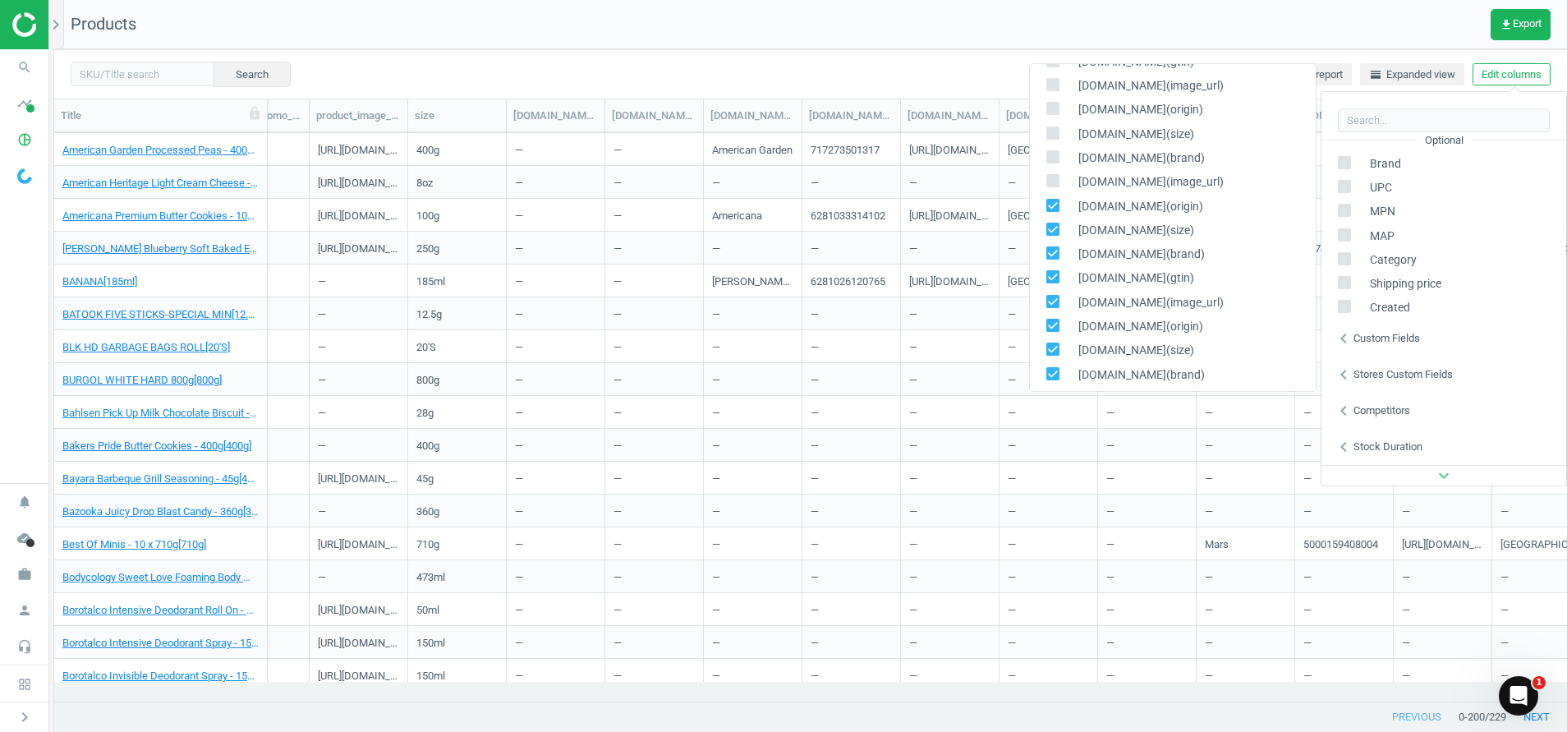
checkbox input "false"
click at [1044, 230] on input "checkbox" at bounding box center [1052, 228] width 11 height 11
checkbox input "false"
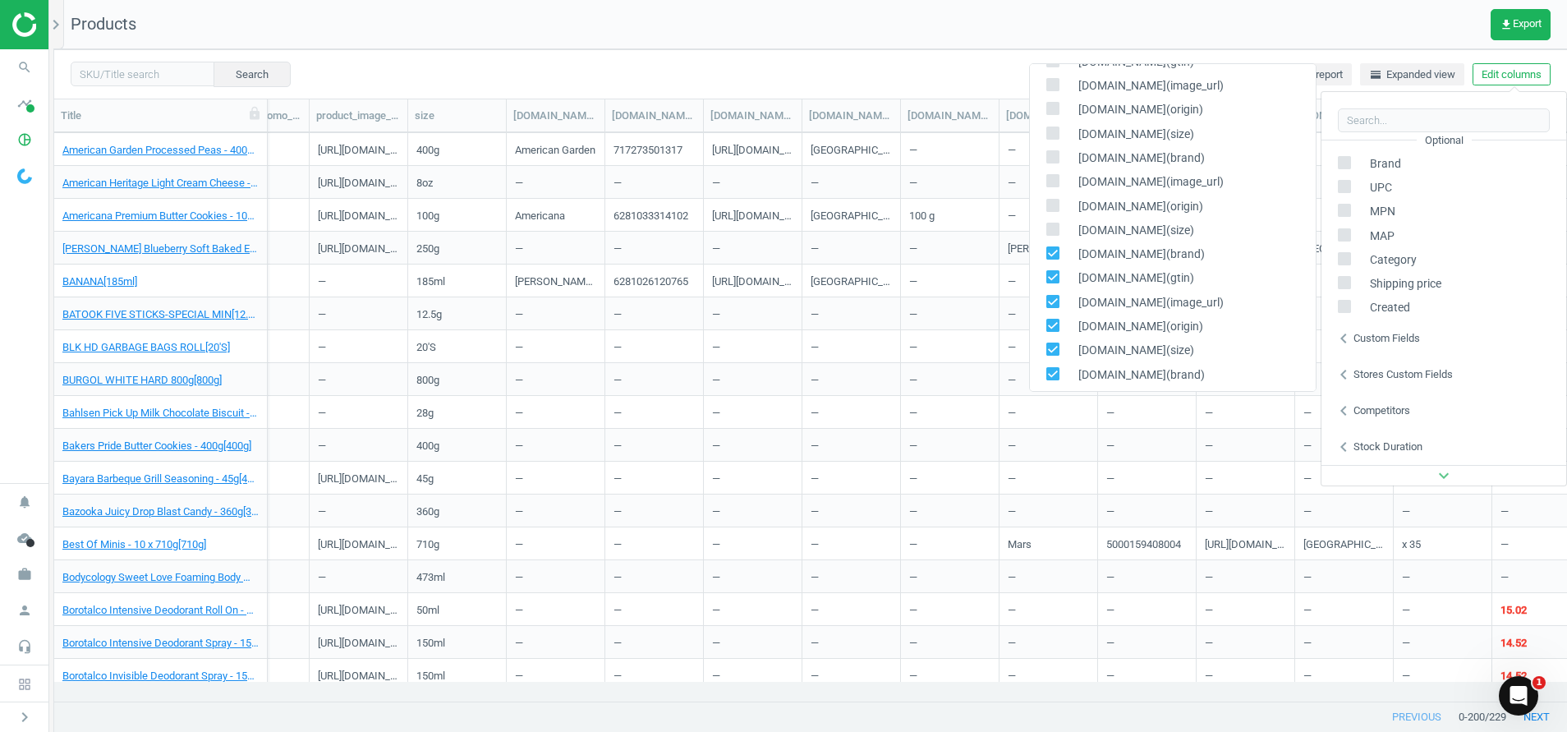
click at [1044, 254] on input "checkbox" at bounding box center [1052, 253] width 11 height 11
checkbox input "false"
click at [1044, 275] on input "checkbox" at bounding box center [1052, 277] width 11 height 11
checkbox input "false"
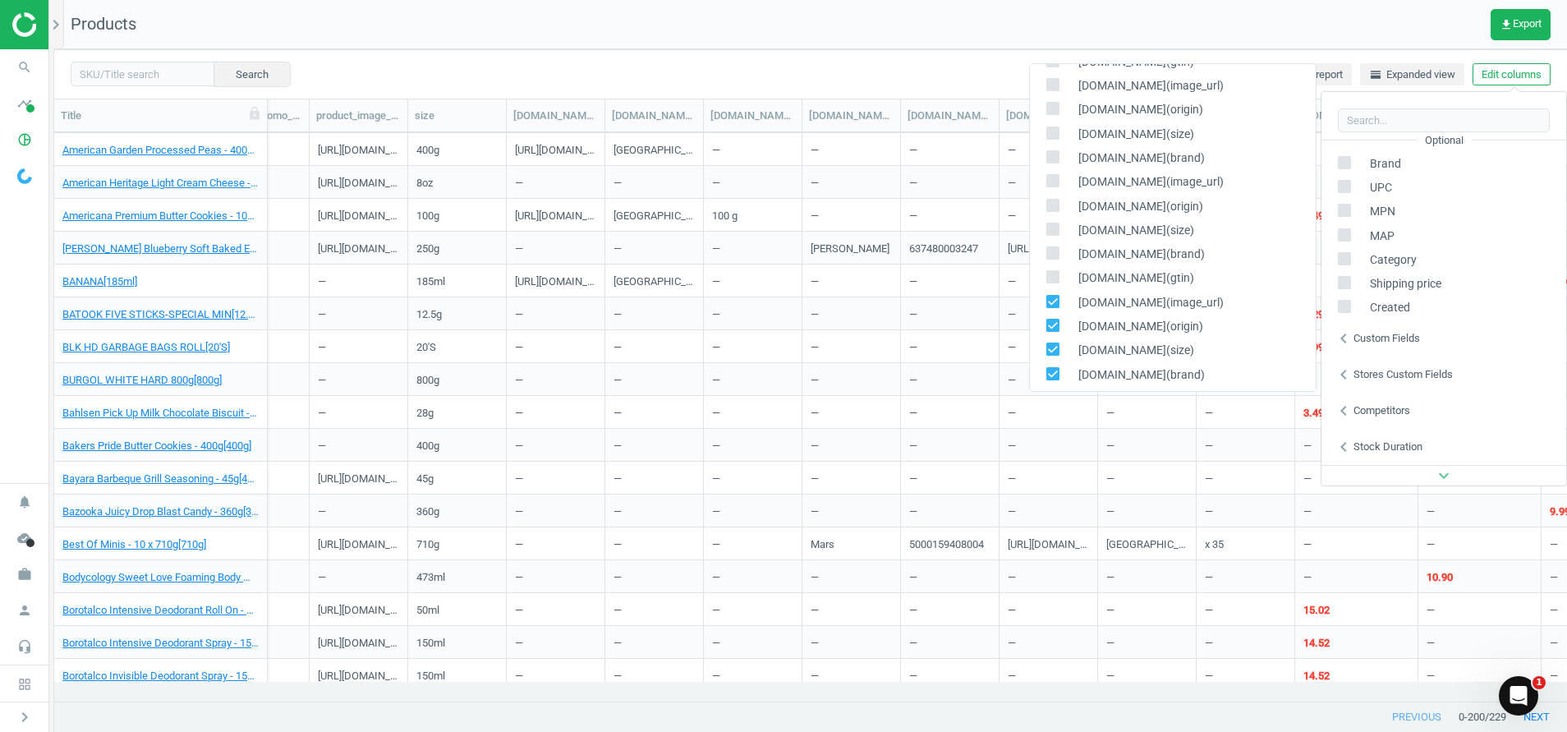
click at [1044, 303] on input "checkbox" at bounding box center [1052, 301] width 11 height 11
checkbox input "false"
click at [1044, 322] on input "checkbox" at bounding box center [1052, 325] width 11 height 11
checkbox input "false"
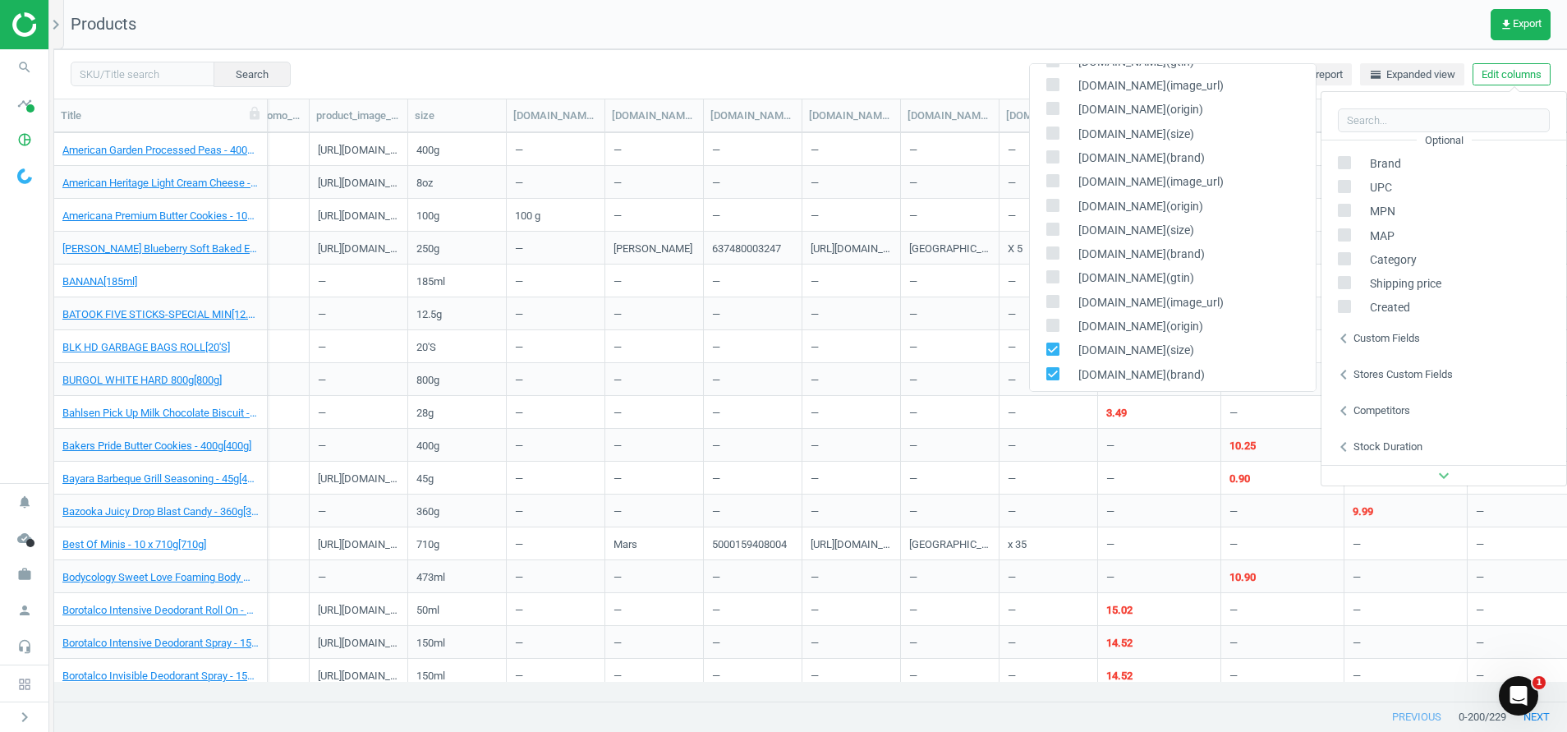
click at [1044, 355] on icon at bounding box center [1052, 348] width 13 height 13
click at [1044, 355] on input "checkbox" at bounding box center [1052, 349] width 11 height 11
checkbox input "false"
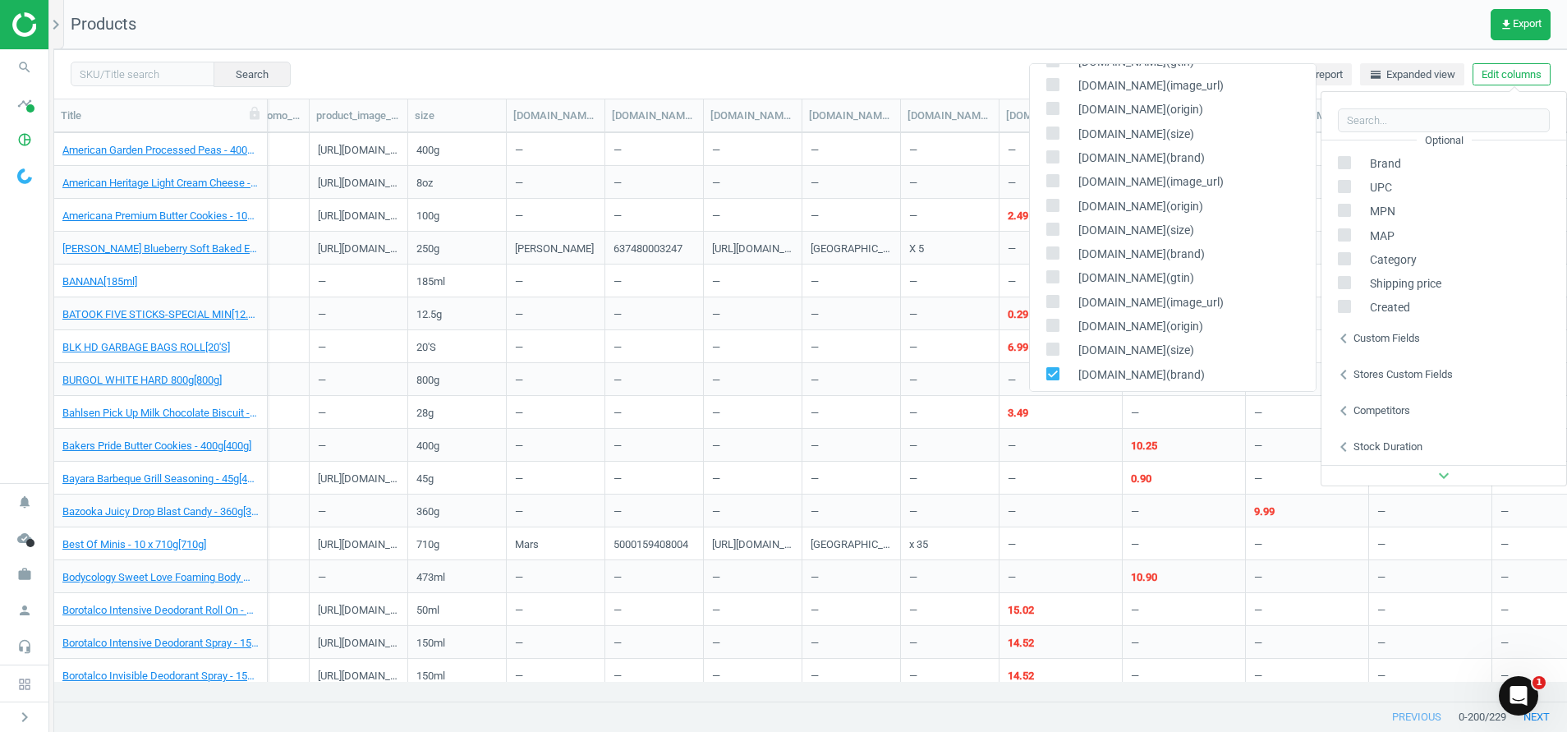
click at [1044, 372] on input "checkbox" at bounding box center [1052, 373] width 11 height 11
checkbox input "false"
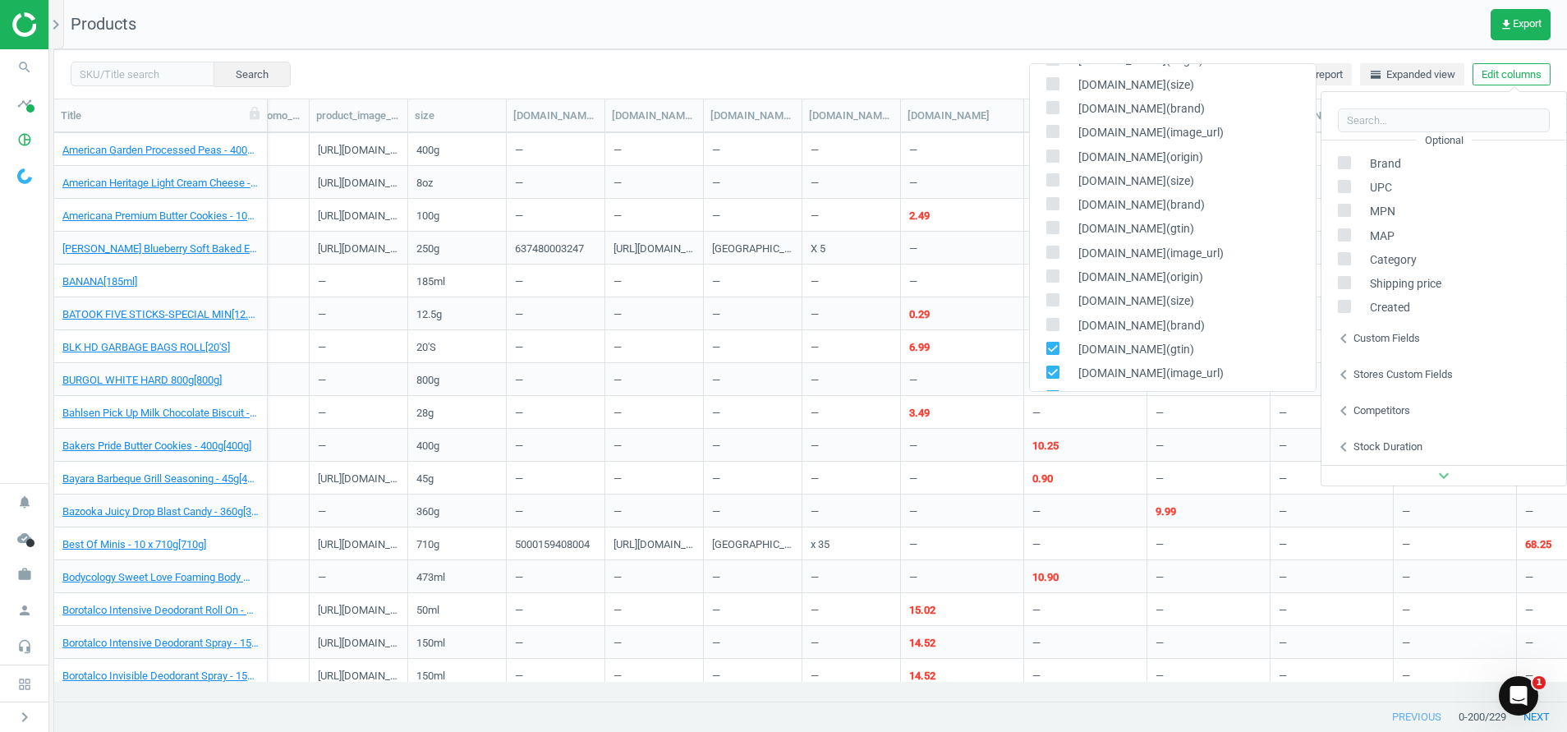
scroll to position [404, 0]
click at [1044, 285] on input "checkbox" at bounding box center [1052, 289] width 11 height 11
checkbox input "false"
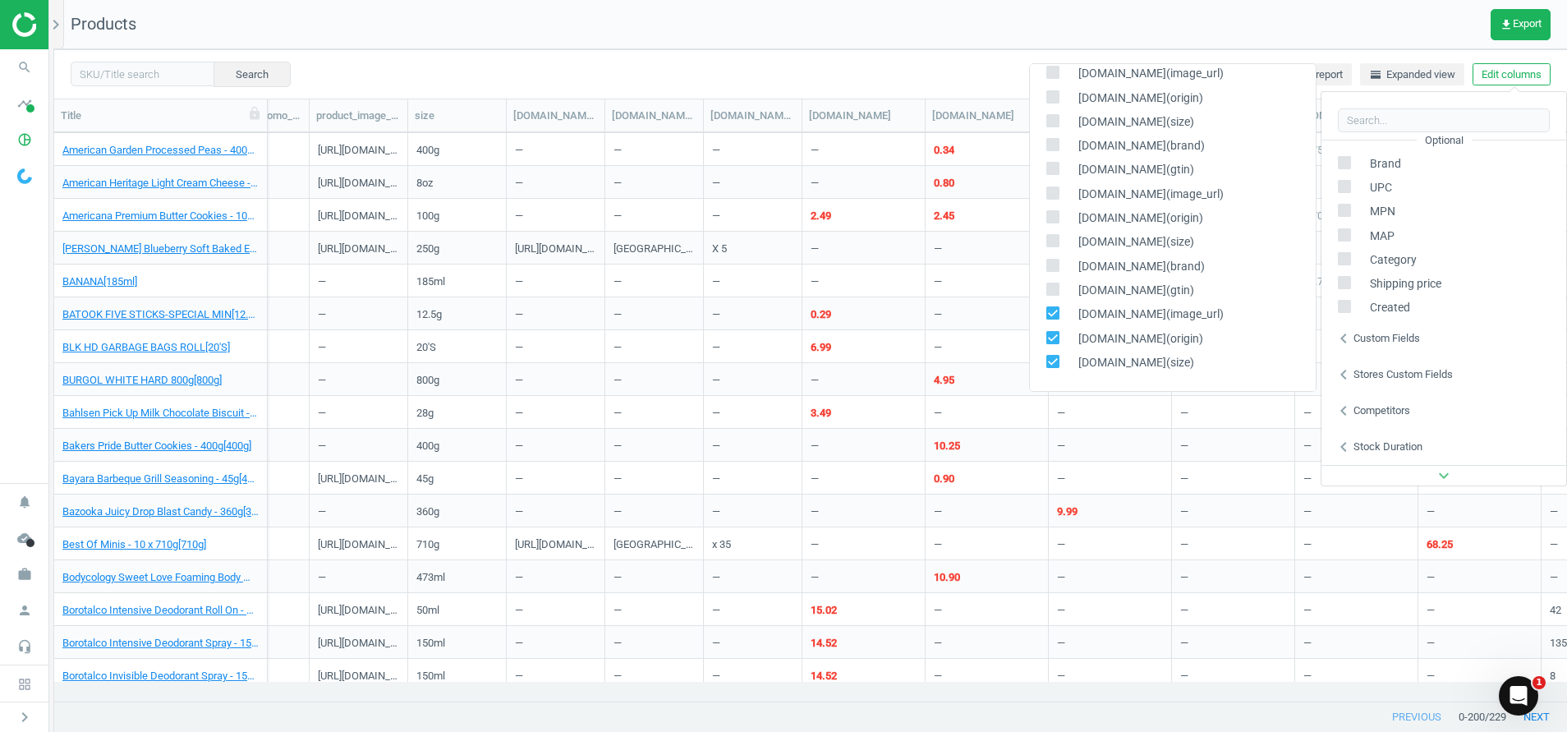
click at [1044, 303] on div "[DOMAIN_NAME](image_url)" at bounding box center [1173, 314] width 286 height 24
click at [1044, 313] on input "checkbox" at bounding box center [1052, 313] width 11 height 11
checkbox input "false"
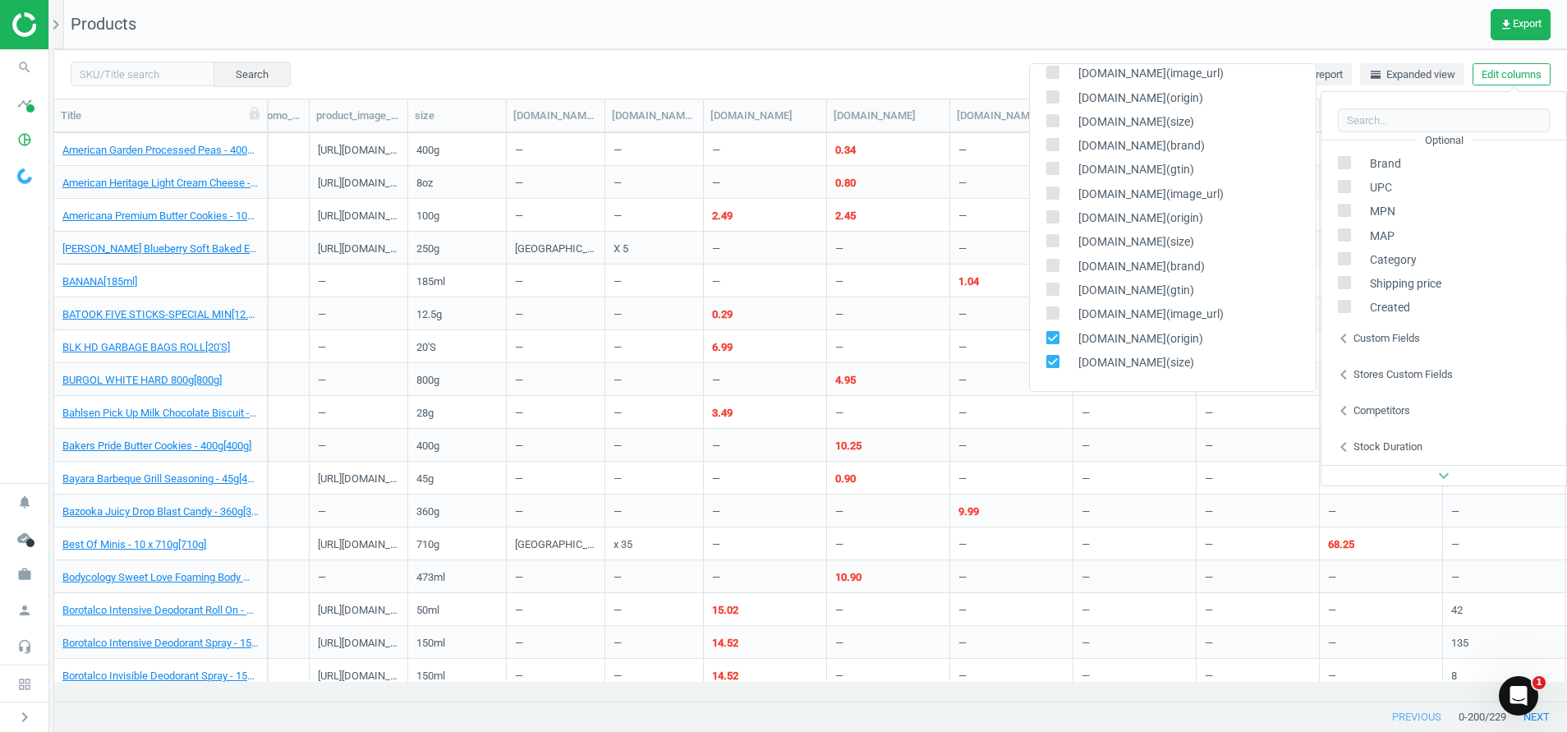
click at [1044, 342] on input "checkbox" at bounding box center [1052, 337] width 11 height 11
checkbox input "false"
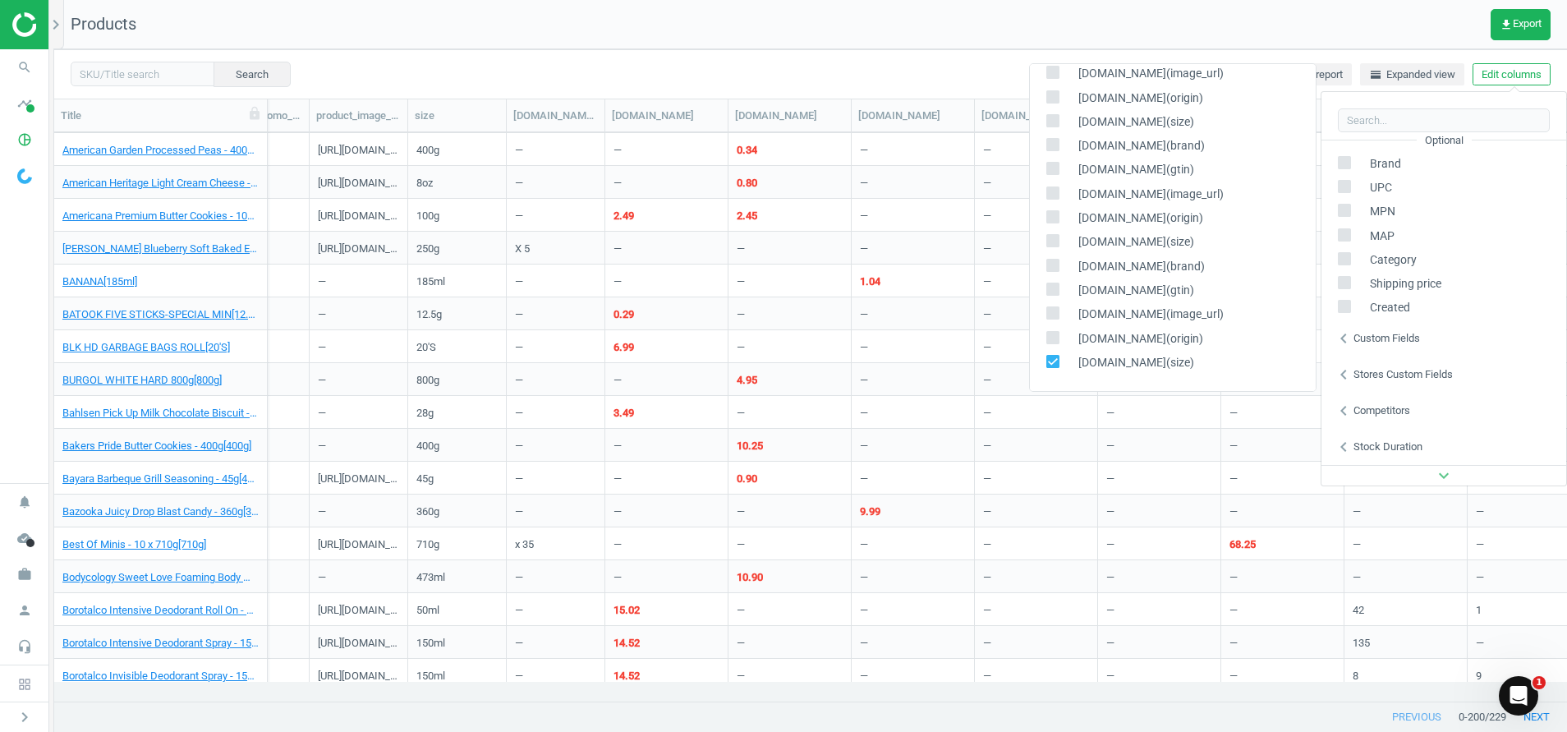
click at [1044, 358] on input "checkbox" at bounding box center [1052, 361] width 11 height 11
checkbox input "false"
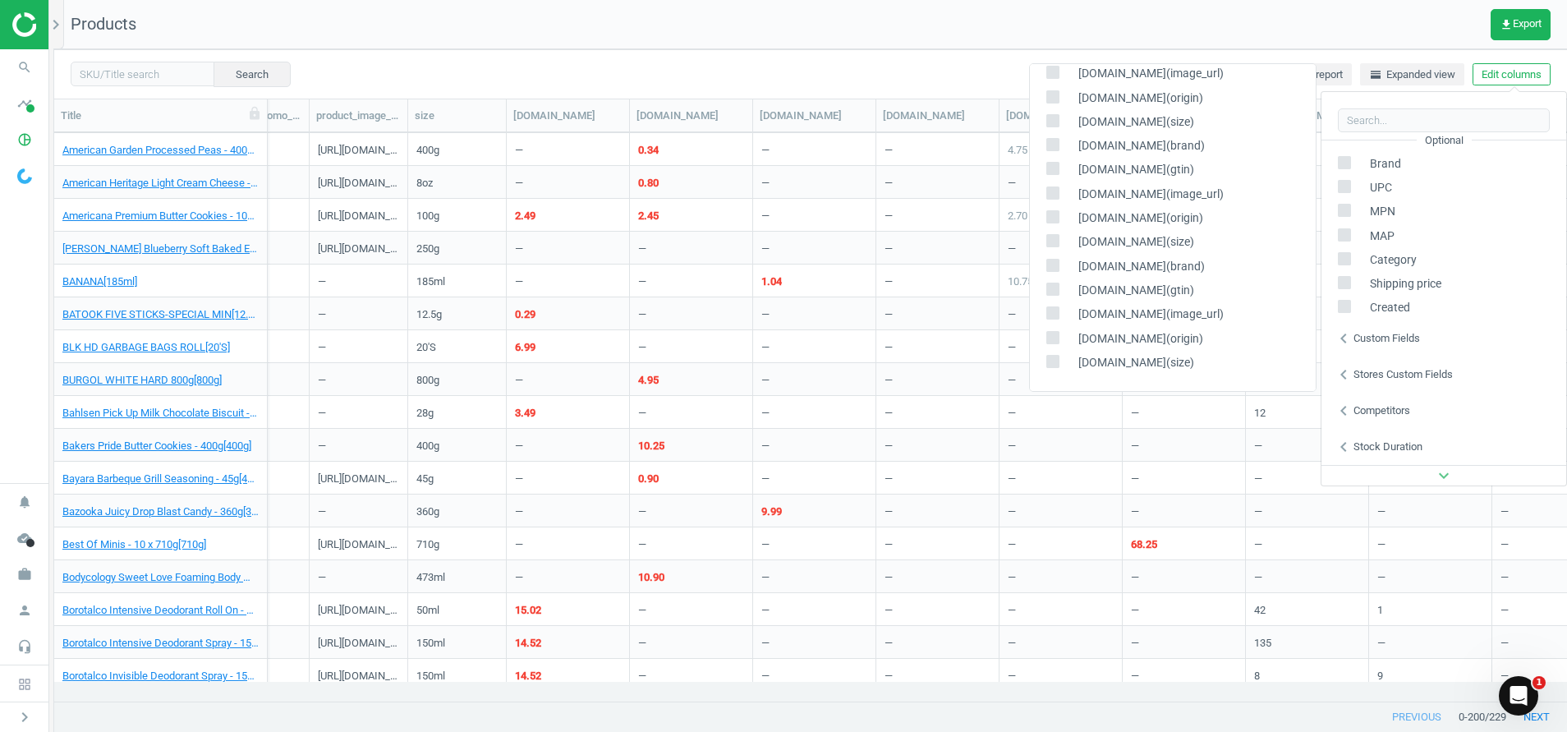
click at [1044, 406] on icon "chevron_left" at bounding box center [1343, 411] width 20 height 20
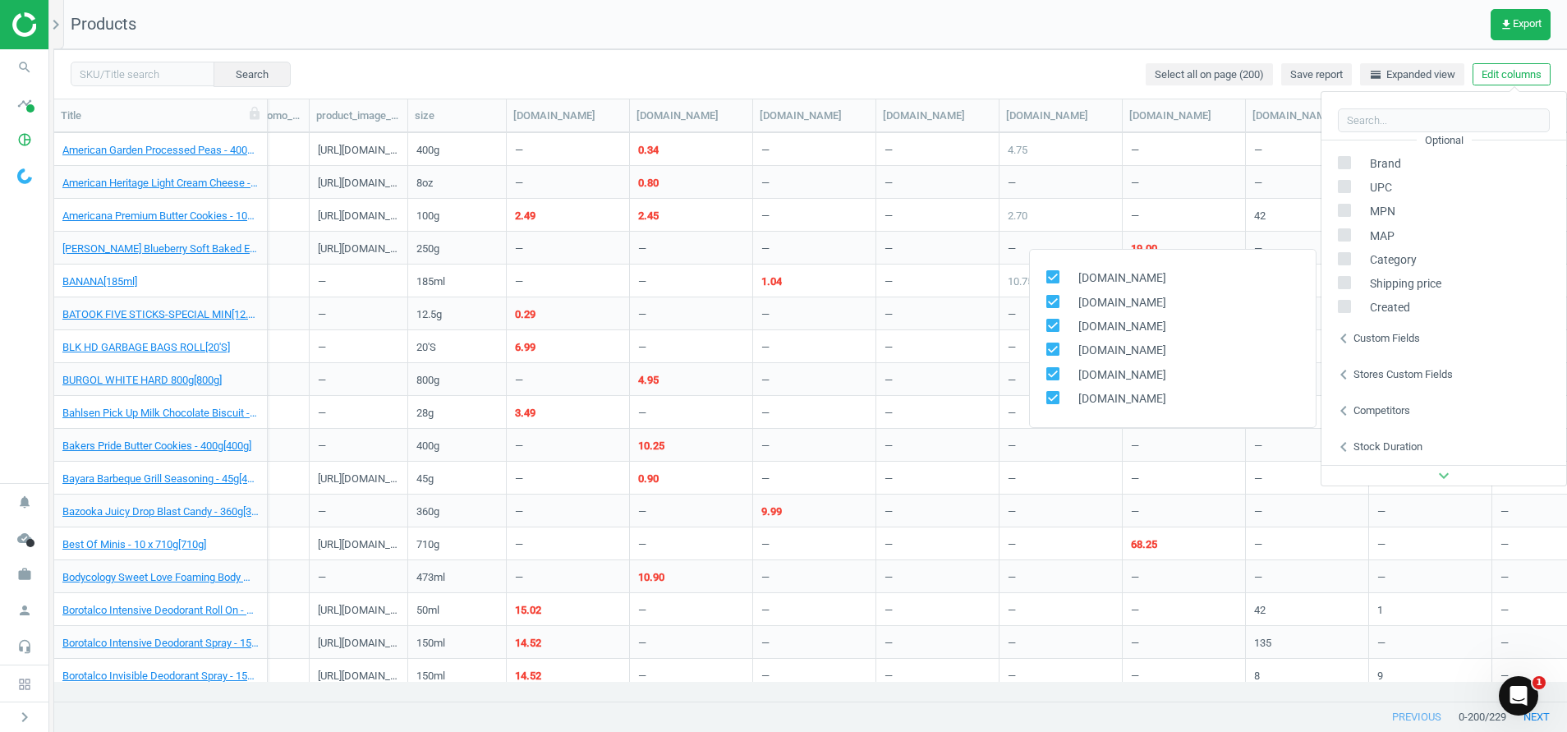
click at [1044, 64] on div "Search Select all on page (200) Save report horizontal_split Expanded view Edit…" at bounding box center [810, 73] width 1512 height 49
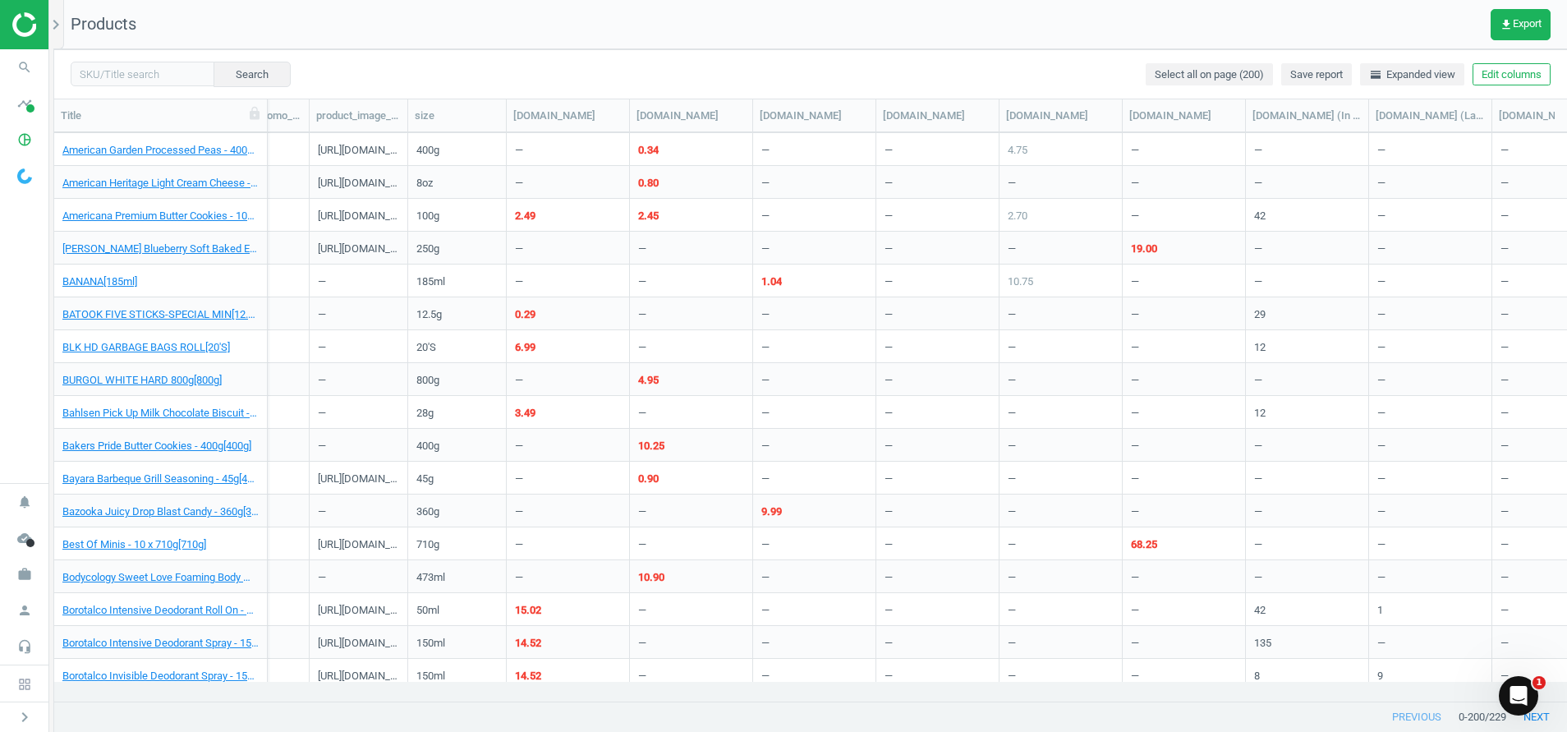
scroll to position [0, 0]
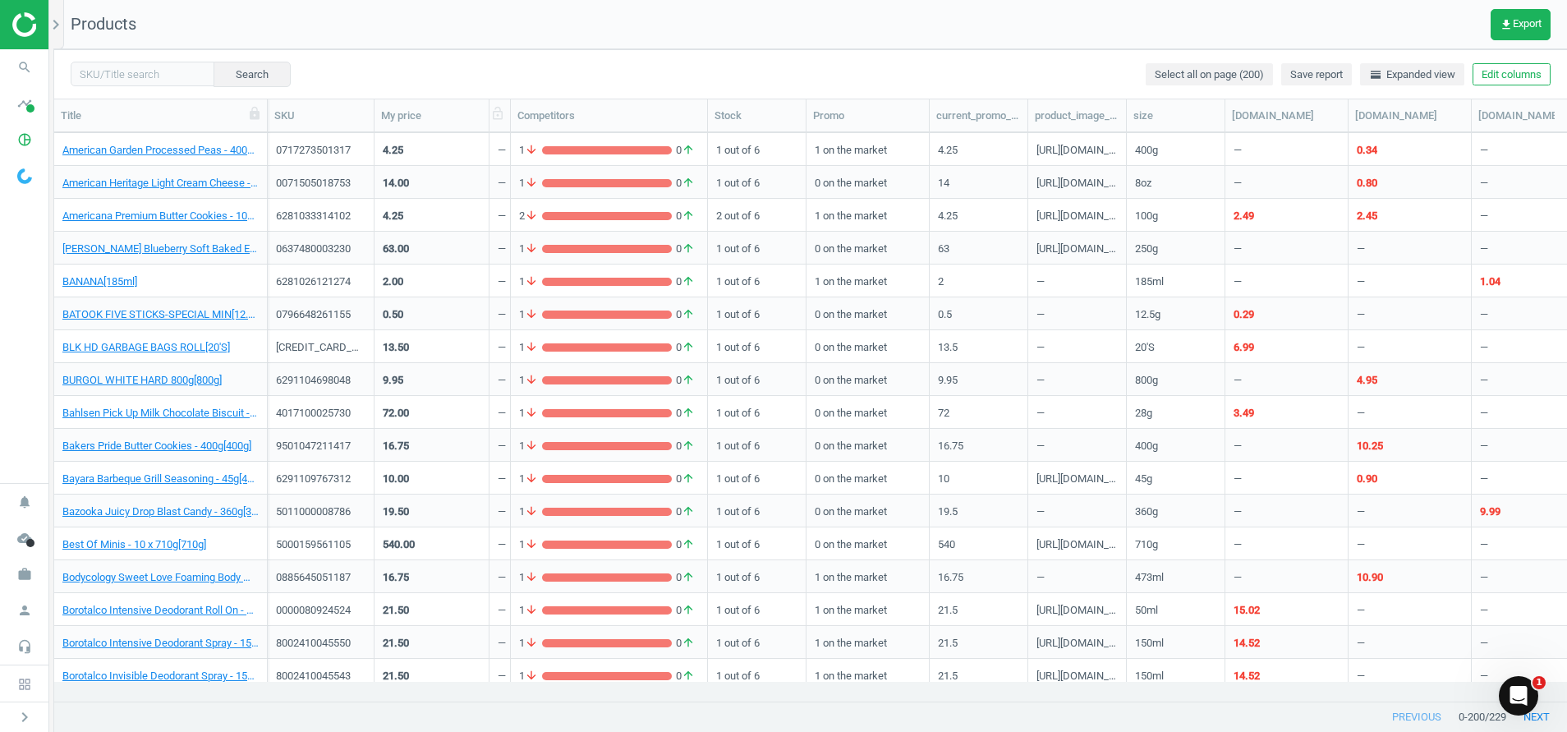
drag, startPoint x: 615, startPoint y: 108, endPoint x: 513, endPoint y: 122, distance: 102.9
click at [513, 122] on div at bounding box center [510, 115] width 16 height 32
click at [761, 128] on div "Stock" at bounding box center [757, 115] width 99 height 32
click at [771, 145] on div "1 out of 6" at bounding box center [756, 149] width 81 height 29
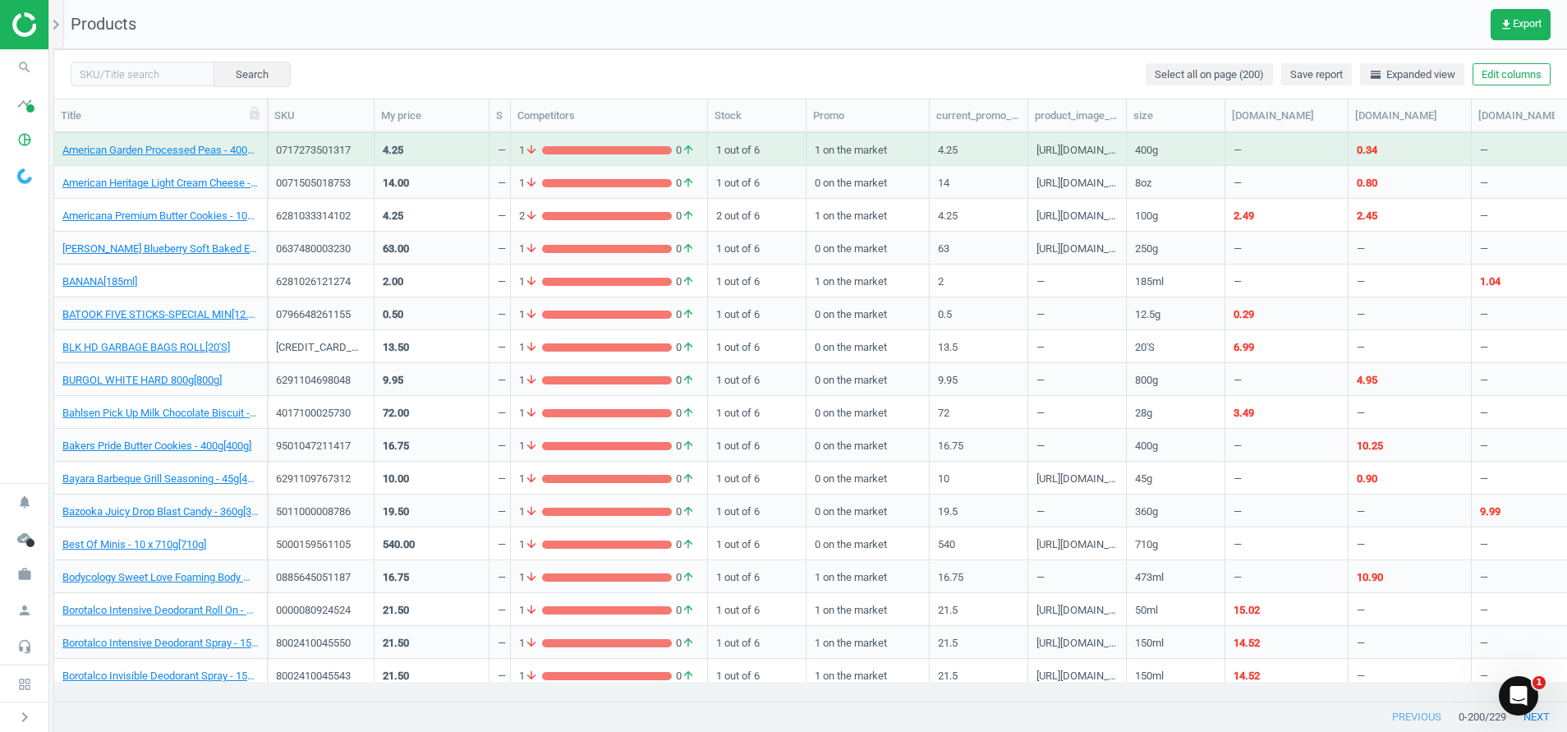
click at [771, 145] on div "1 out of 6" at bounding box center [756, 149] width 81 height 29
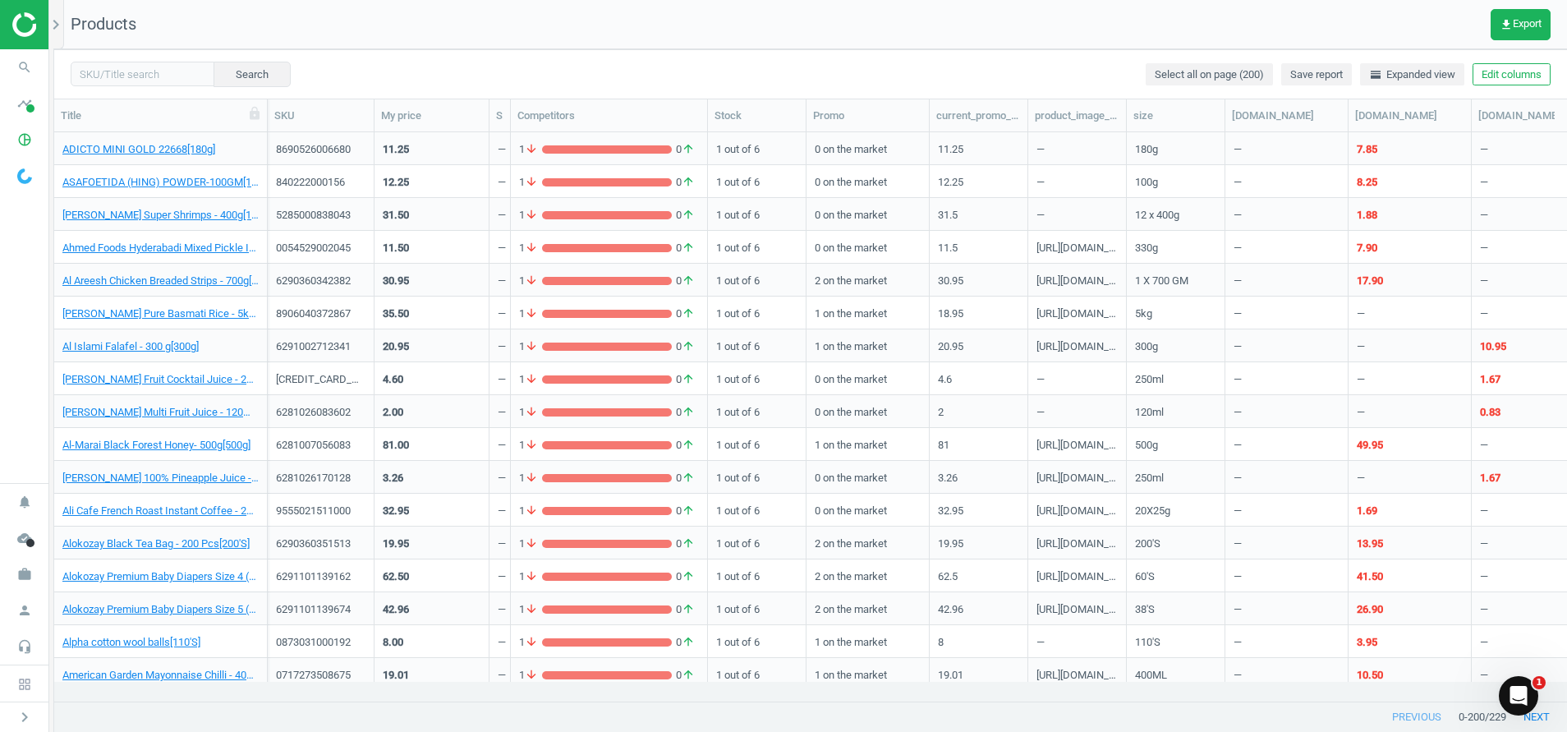
click at [30, 30] on img at bounding box center [70, 24] width 117 height 25
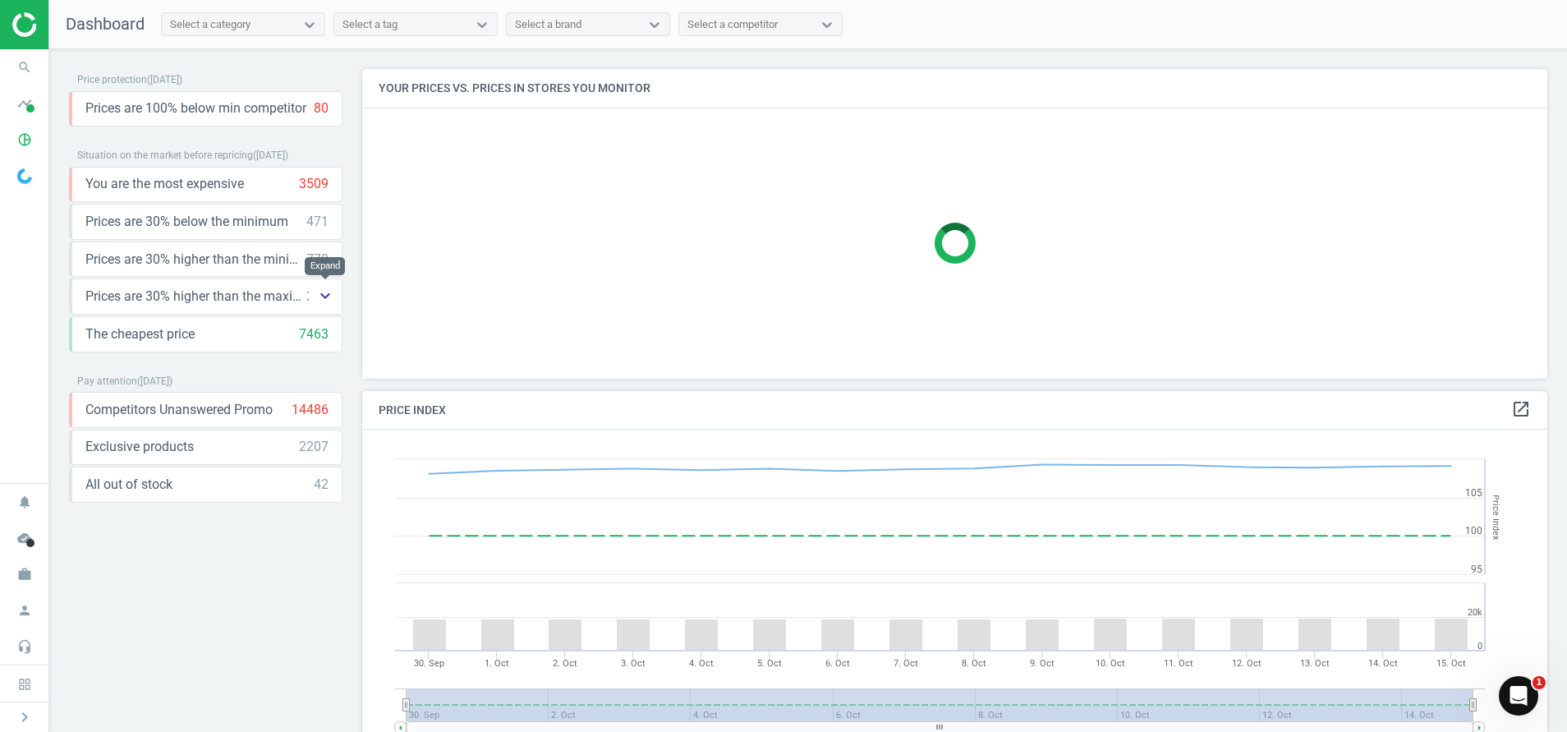
click at [319, 297] on icon "keyboard_arrow_down" at bounding box center [325, 296] width 20 height 20
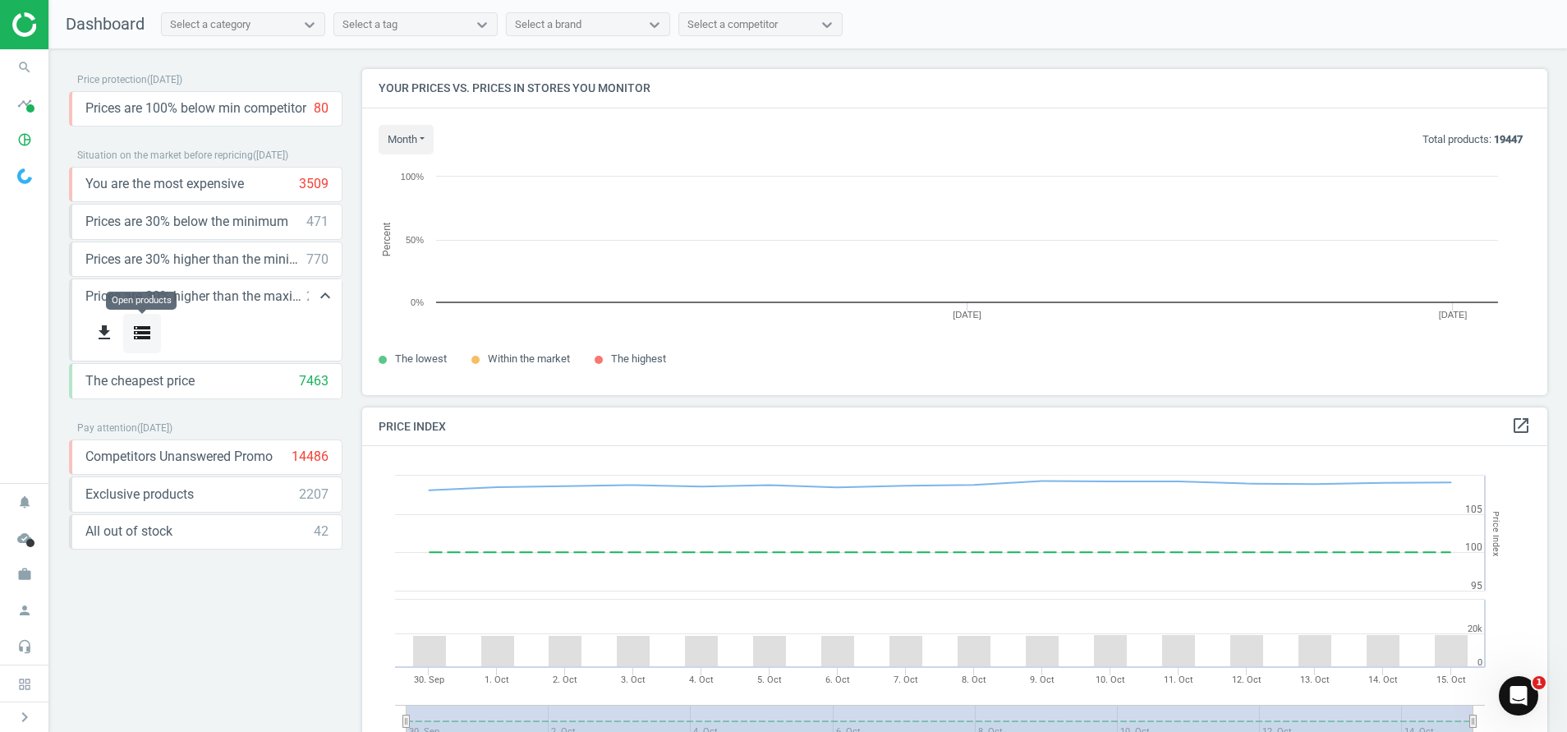
scroll to position [364, 1205]
click at [145, 334] on icon "storage" at bounding box center [142, 333] width 20 height 20
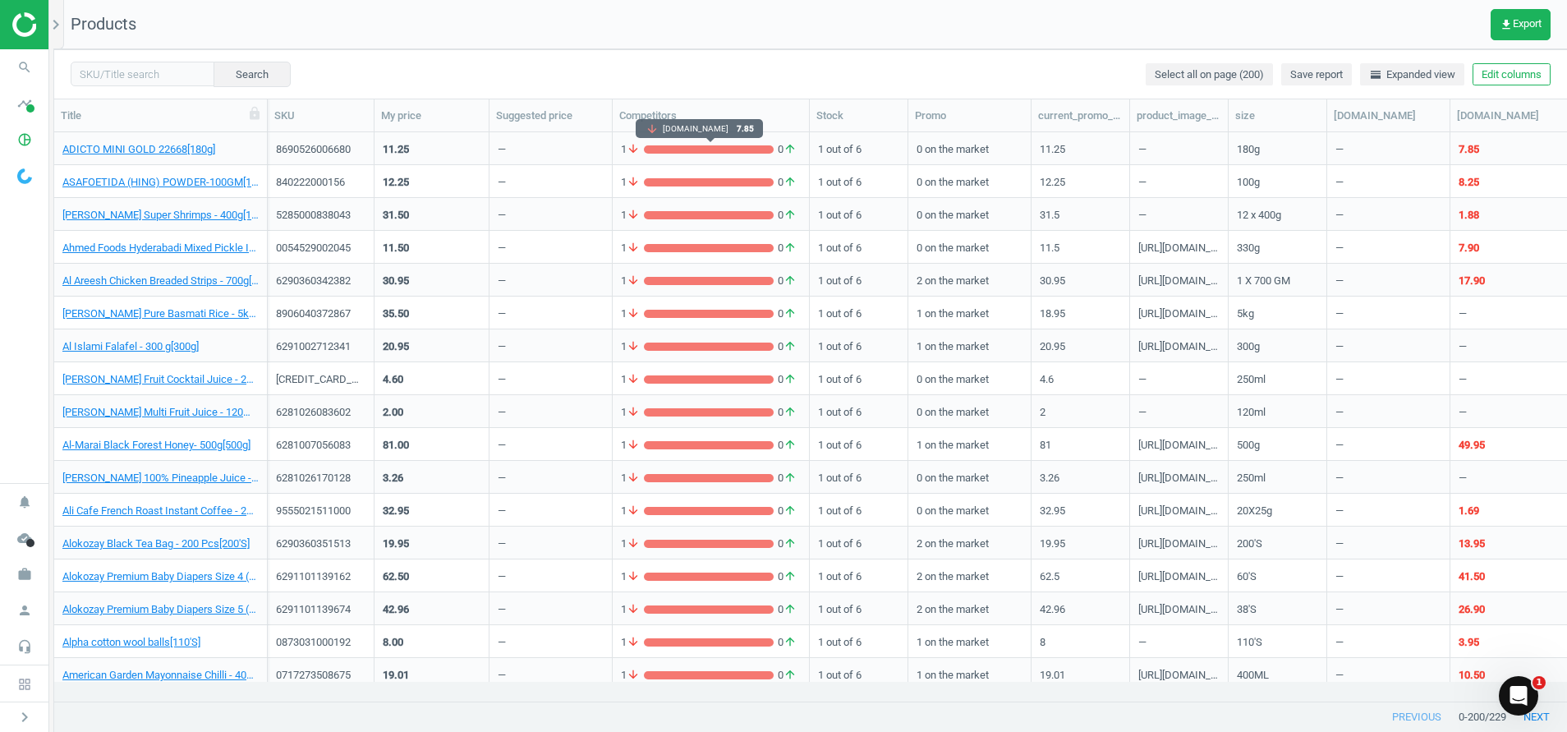
click at [778, 145] on span "0 arrow_upward" at bounding box center [786, 149] width 27 height 15
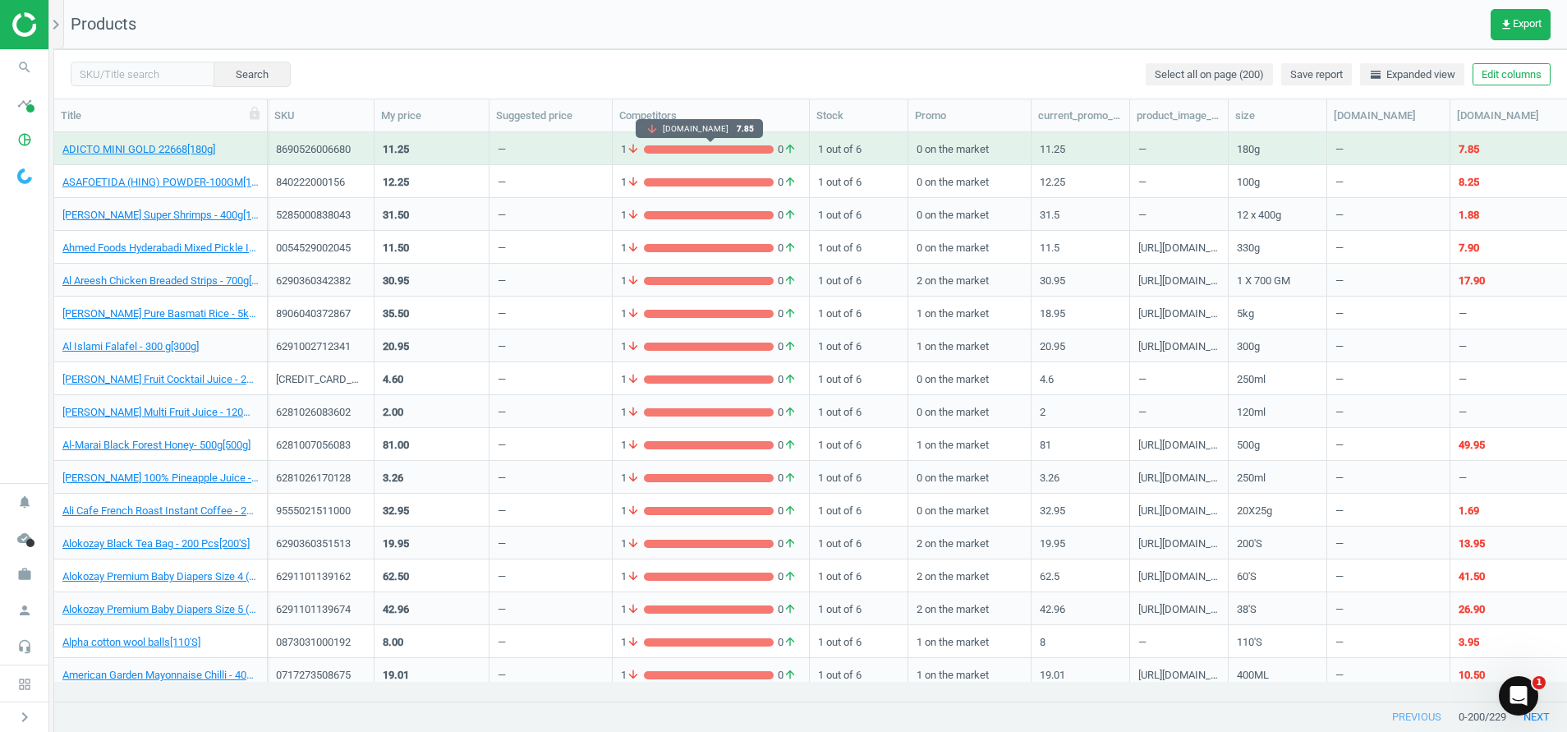
click at [785, 145] on icon "arrow_upward" at bounding box center [789, 149] width 13 height 15
click at [633, 144] on icon "arrow_downward" at bounding box center [632, 149] width 13 height 15
click at [140, 152] on link "ADICTO MINI GOLD 22668[180g]" at bounding box center [138, 149] width 153 height 15
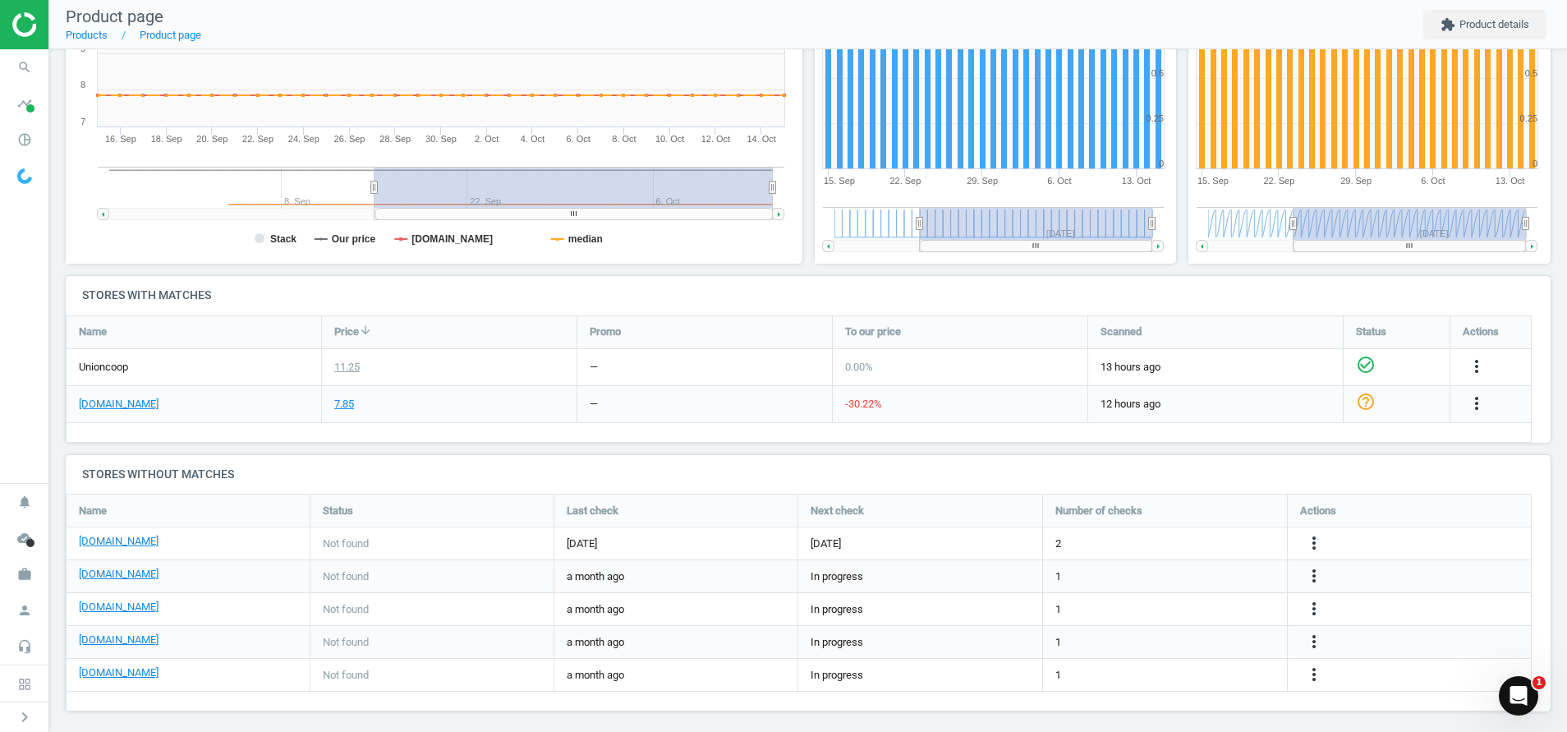
scroll to position [337, 0]
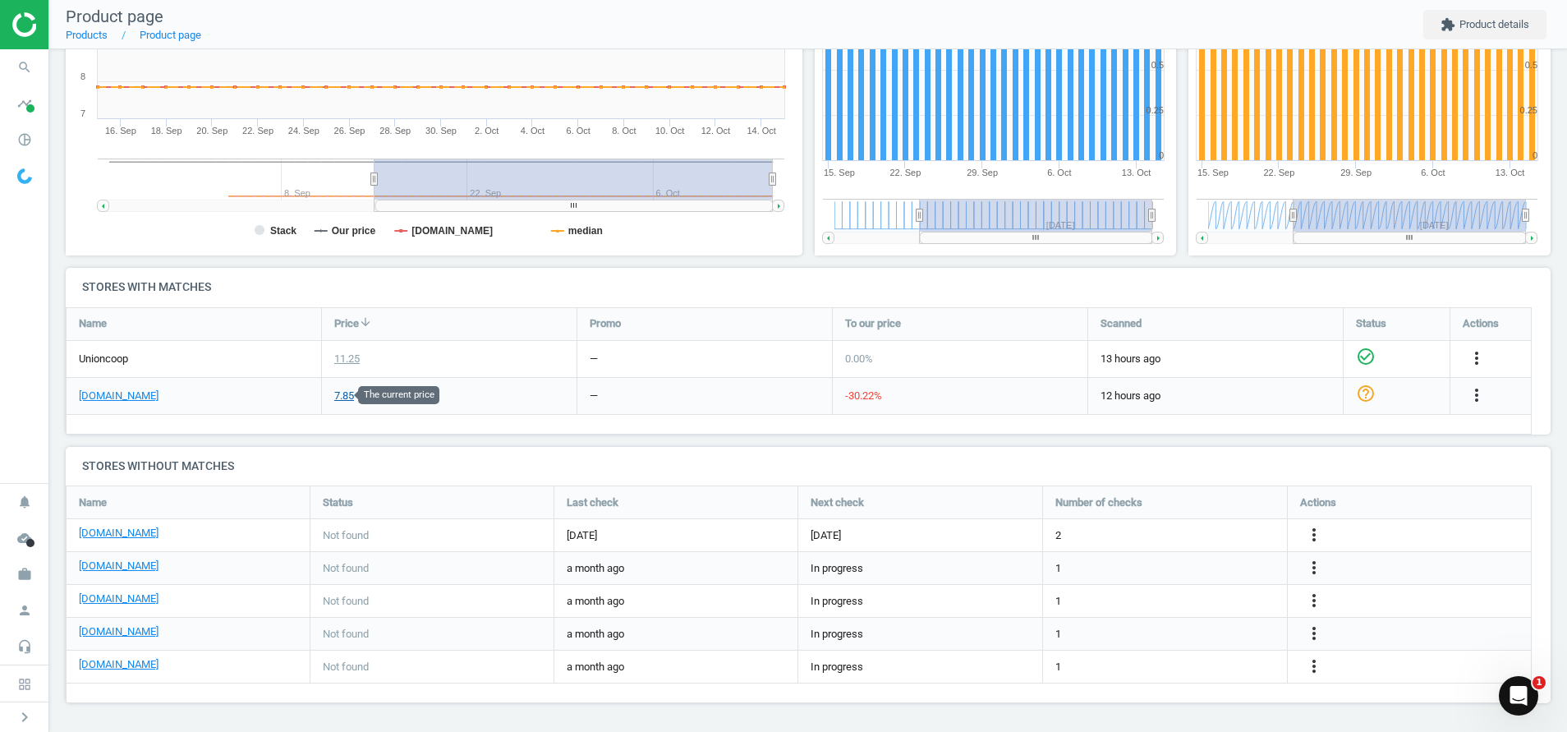
click at [341, 400] on div "7.85" at bounding box center [344, 395] width 20 height 15
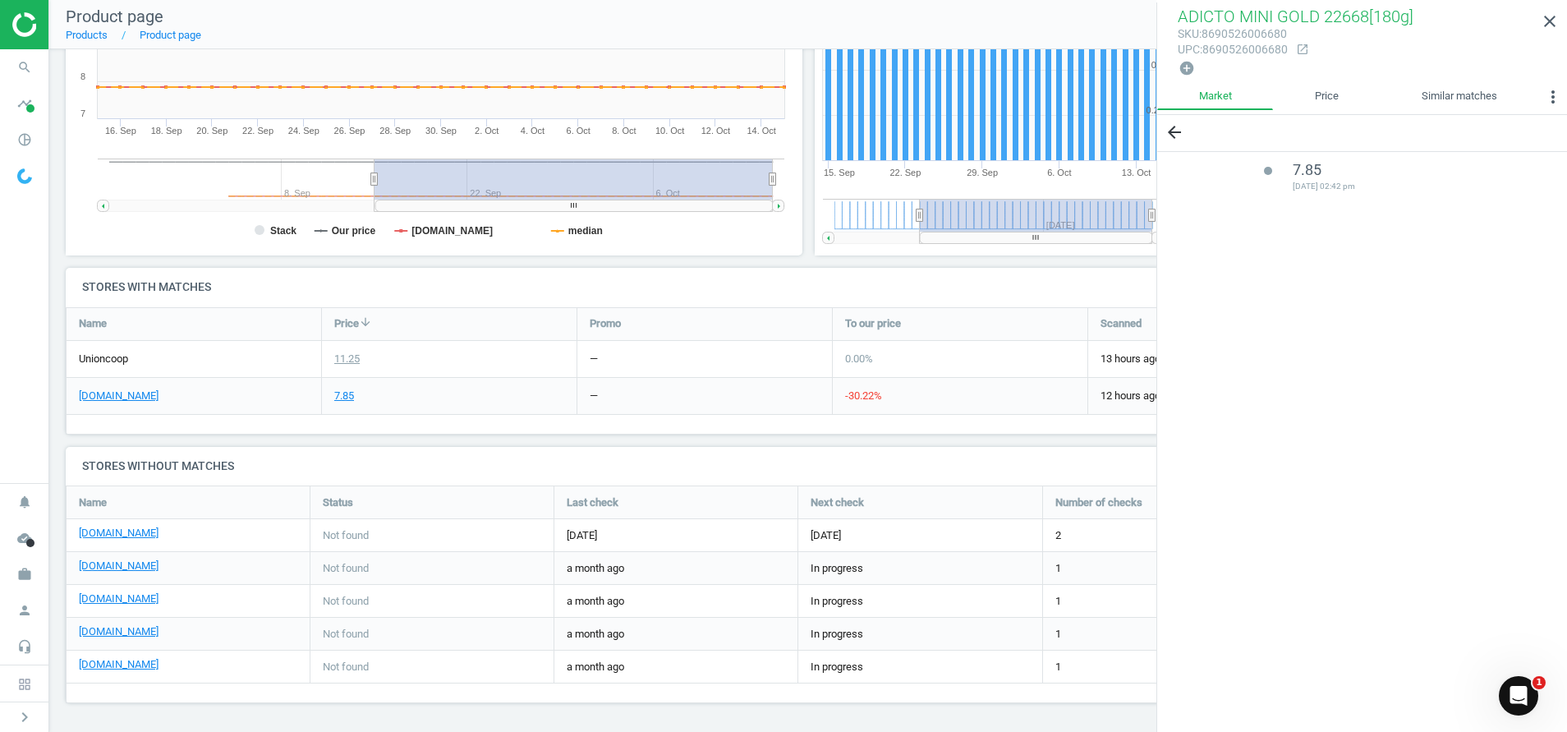
click at [1333, 80] on div "ADICTO MINI GOLD 22668[180g] sku : 8690526006680 upc : 8690526006680 open_in_ne…" at bounding box center [1362, 42] width 410 height 80
click at [1322, 96] on link "Price" at bounding box center [1326, 97] width 107 height 28
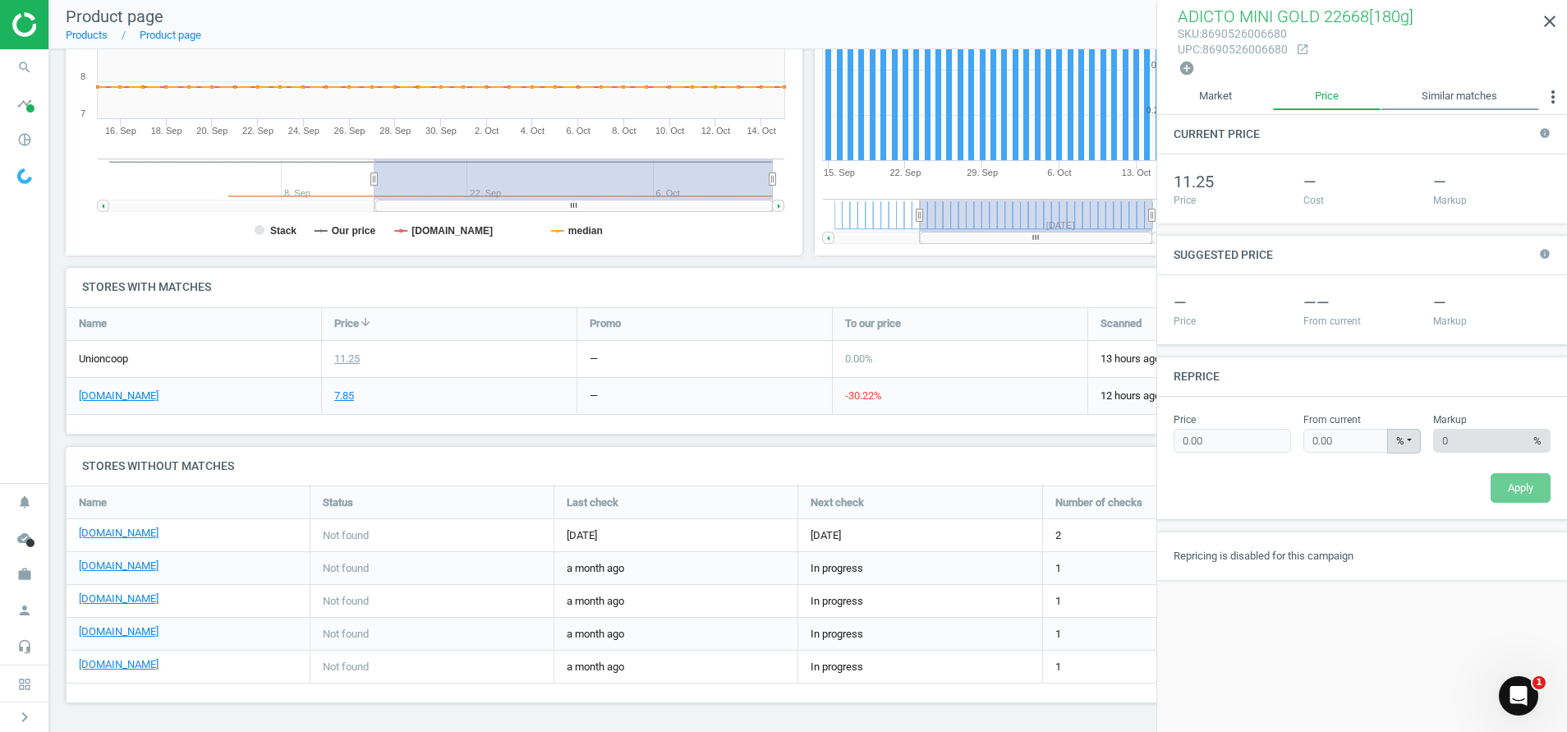
click at [1457, 93] on link "Similar matches" at bounding box center [1459, 97] width 158 height 28
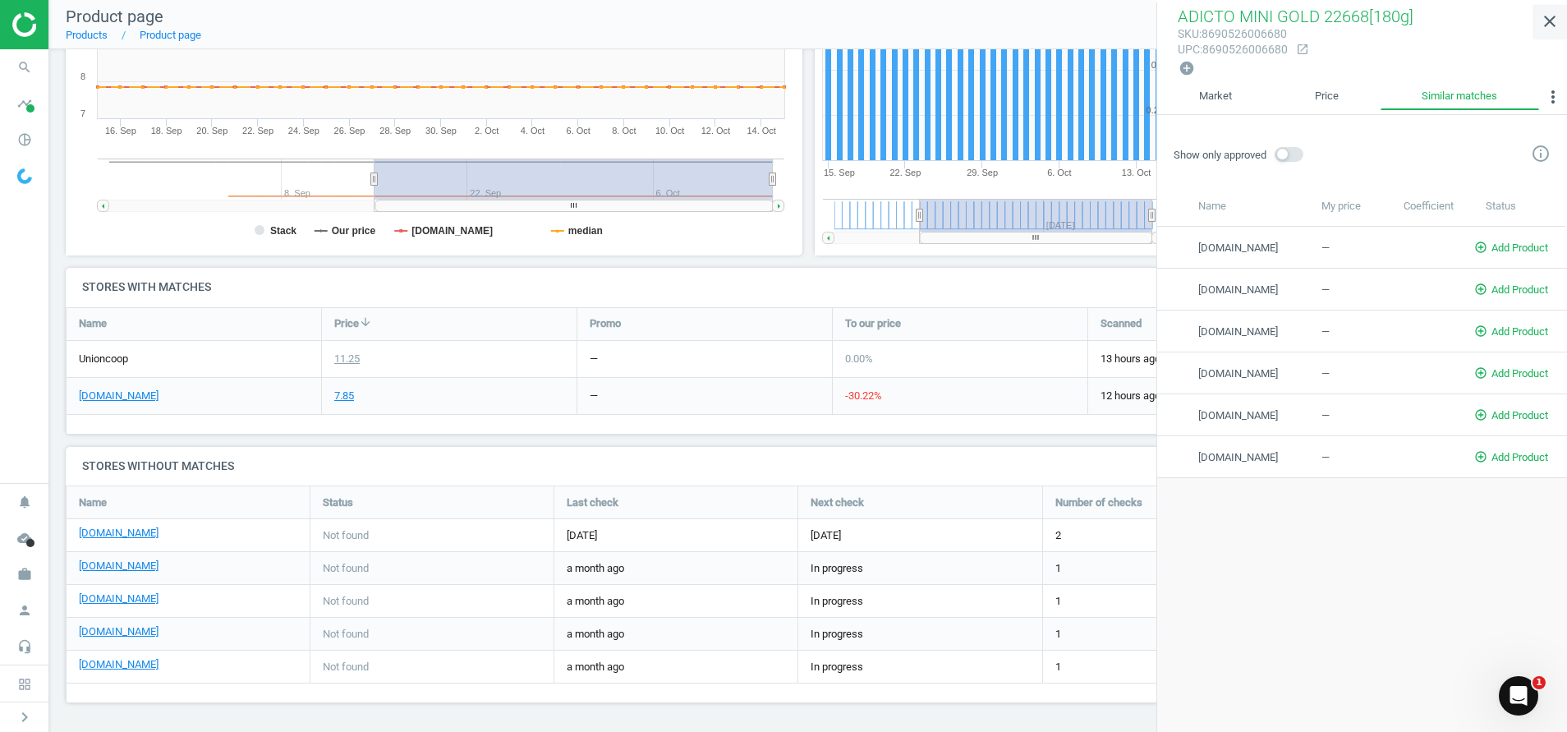
click at [1545, 13] on icon "close" at bounding box center [1550, 21] width 20 height 20
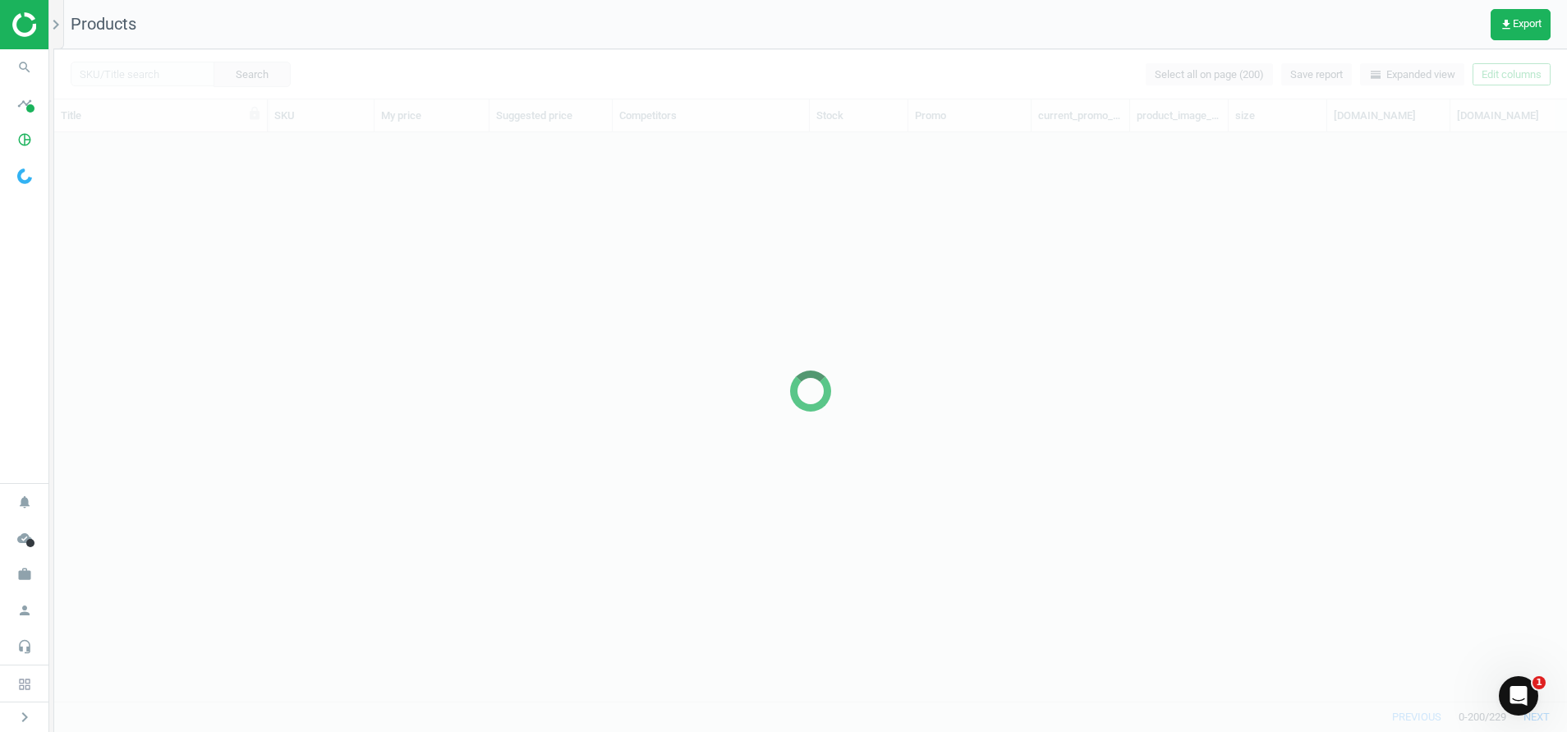
scroll to position [530, 1494]
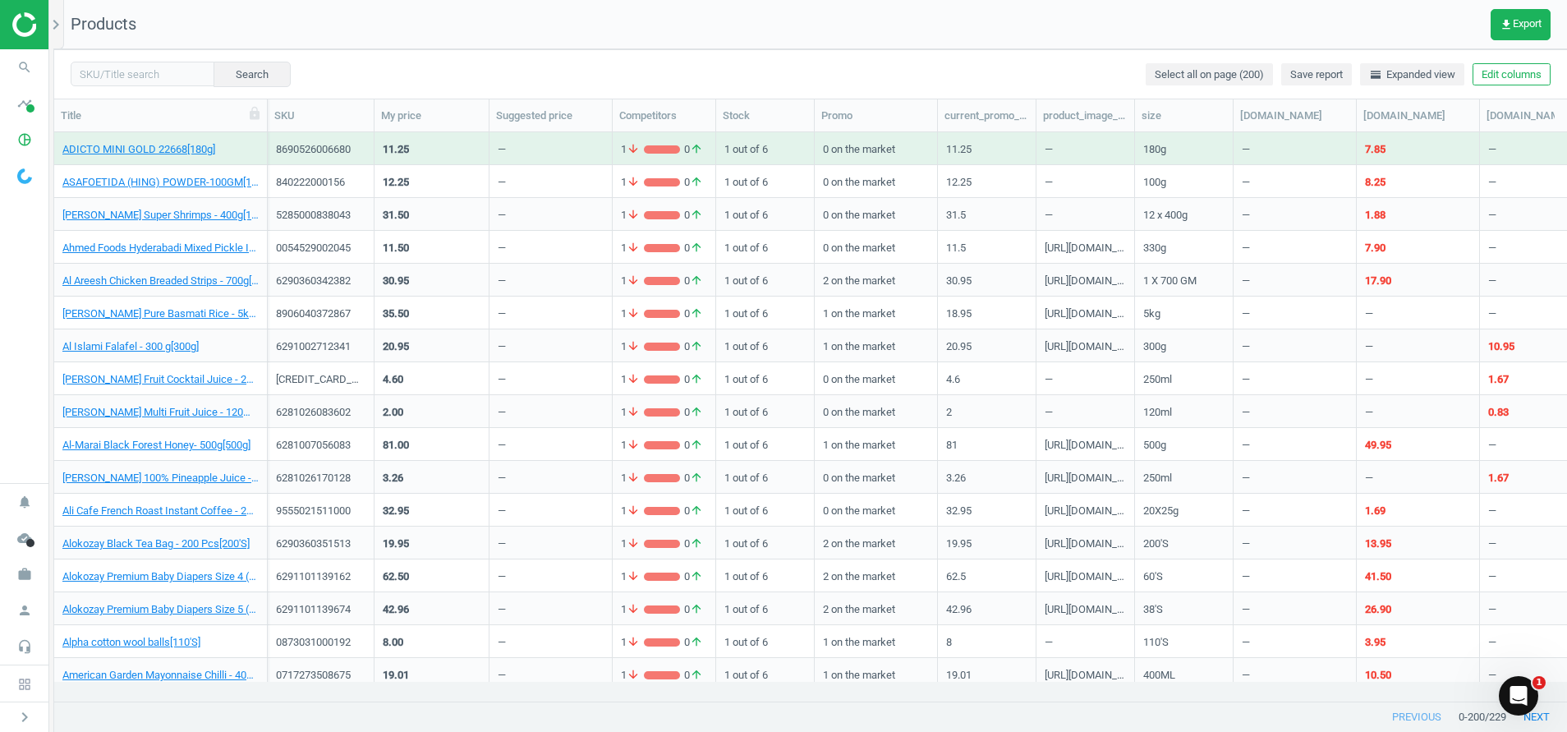
drag, startPoint x: 813, startPoint y: 111, endPoint x: 722, endPoint y: 148, distance: 98.3
click at [722, 148] on div "Title SKU My price Suggested price Competitors Stock Promo current_promo_price …" at bounding box center [810, 400] width 1512 height 603
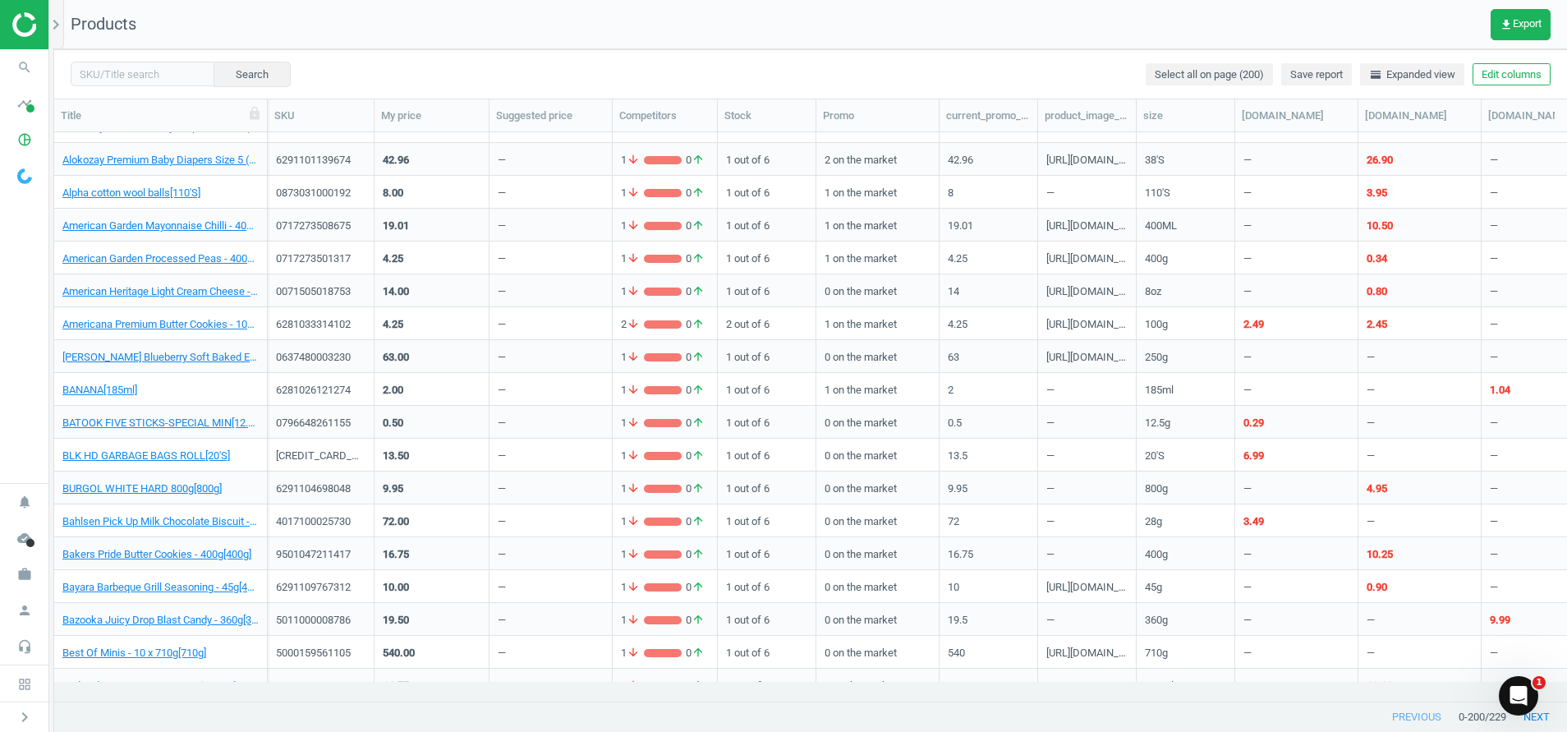
scroll to position [438, 0]
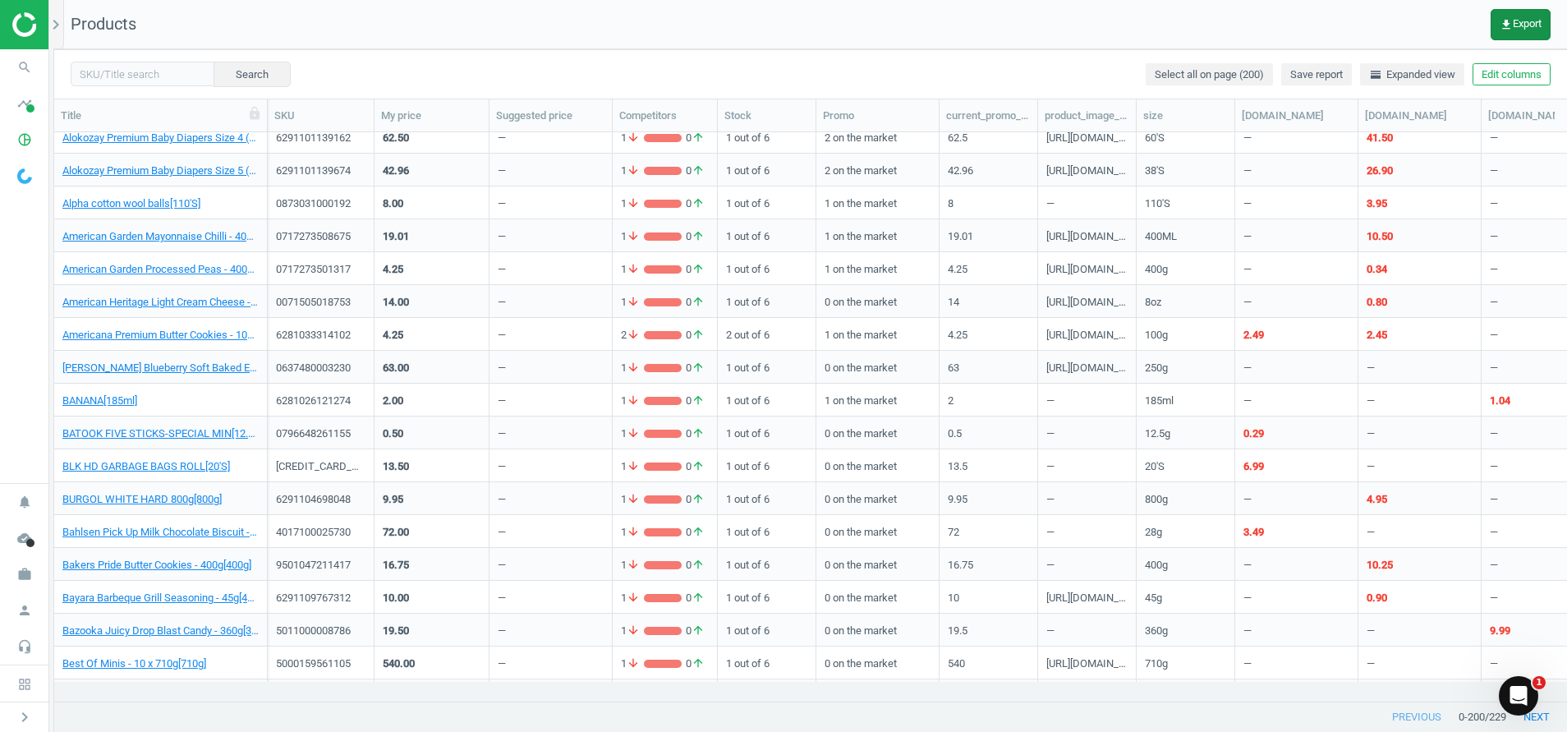
click at [1523, 21] on span "get_app Export" at bounding box center [1520, 24] width 42 height 13
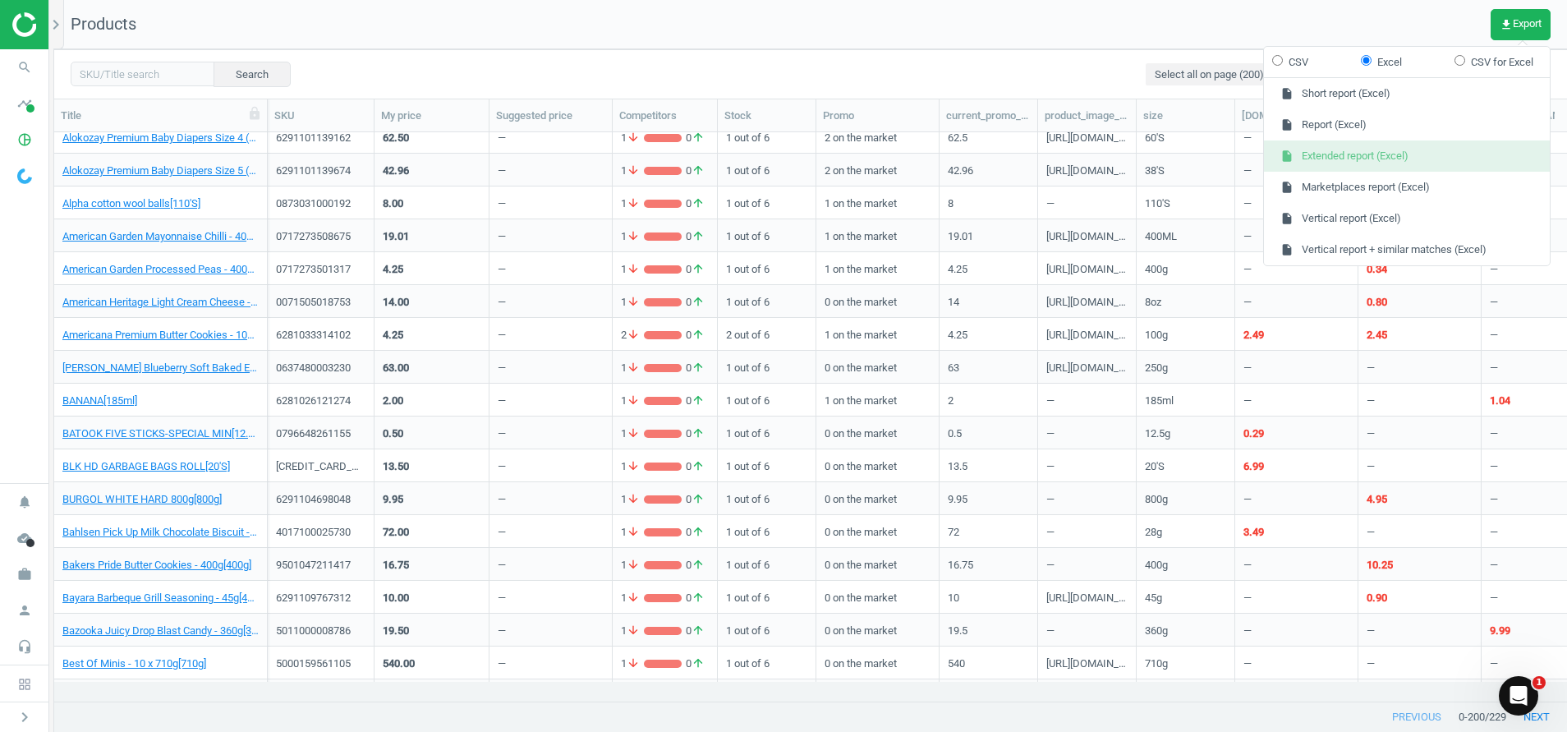
click at [1328, 164] on button "insert_drive_file Extended report (Excel)" at bounding box center [1407, 155] width 286 height 31
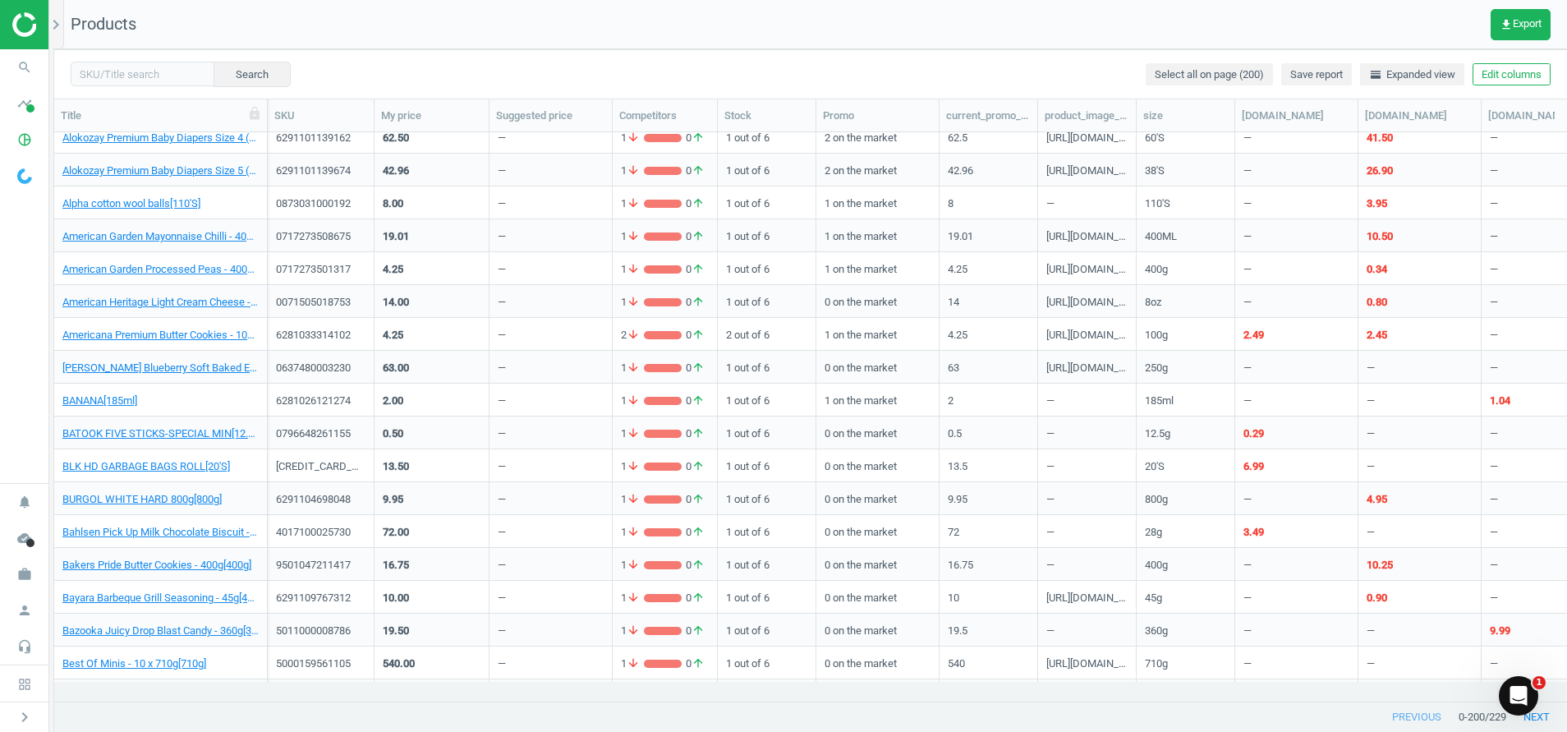
scroll to position [0, 0]
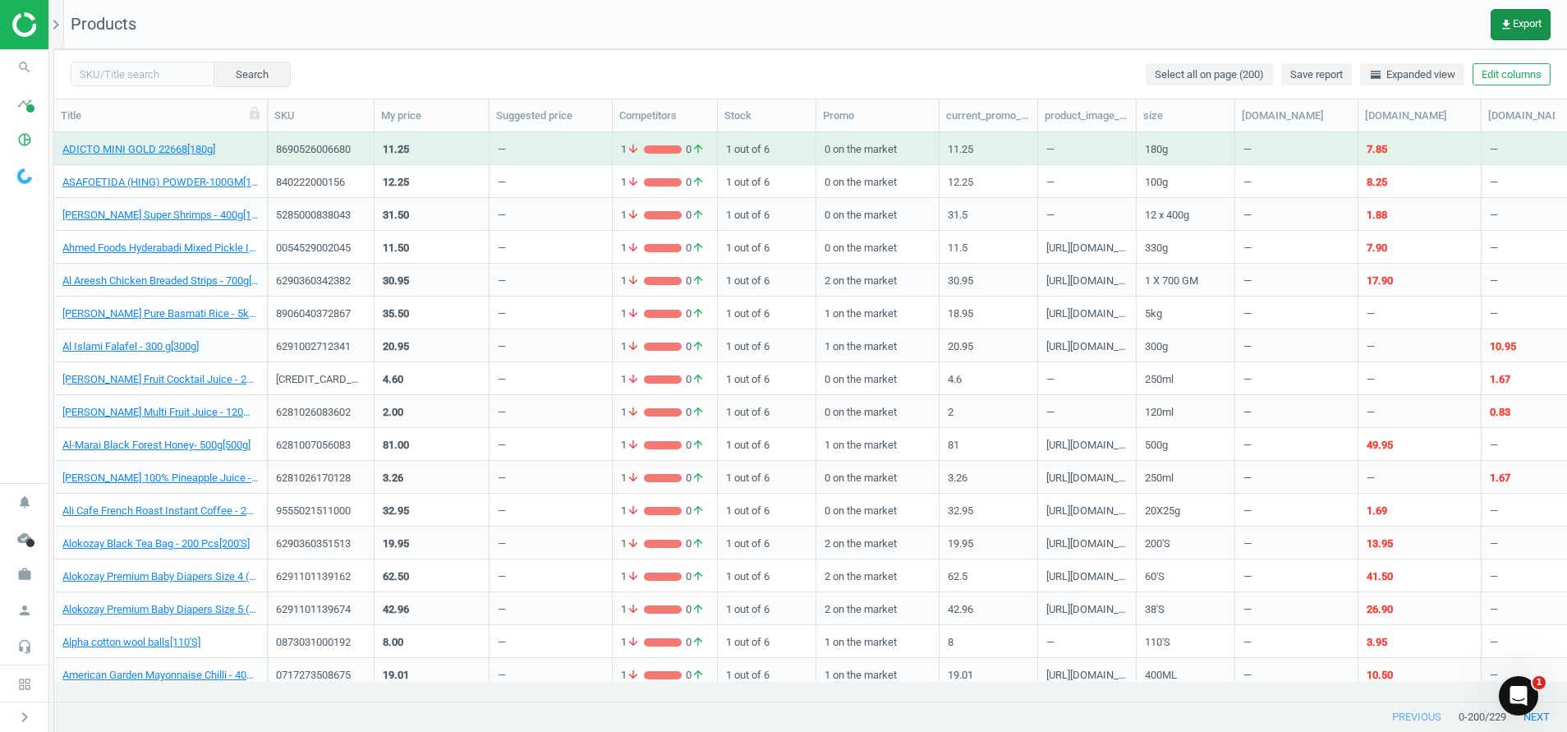
click at [1533, 28] on span "get_app Export" at bounding box center [1520, 24] width 42 height 13
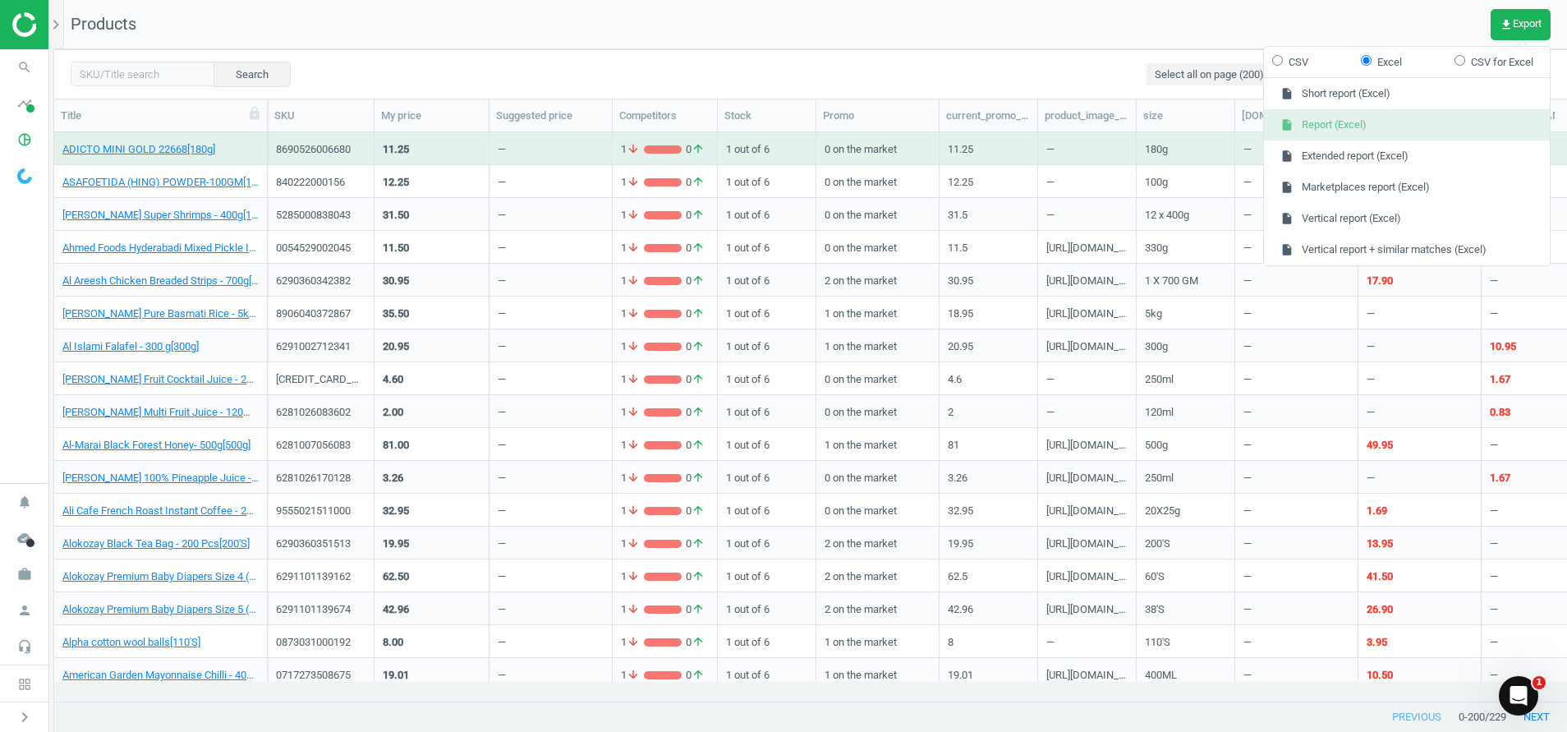
click at [1332, 116] on button "insert_drive_file Report (Excel)" at bounding box center [1407, 124] width 286 height 31
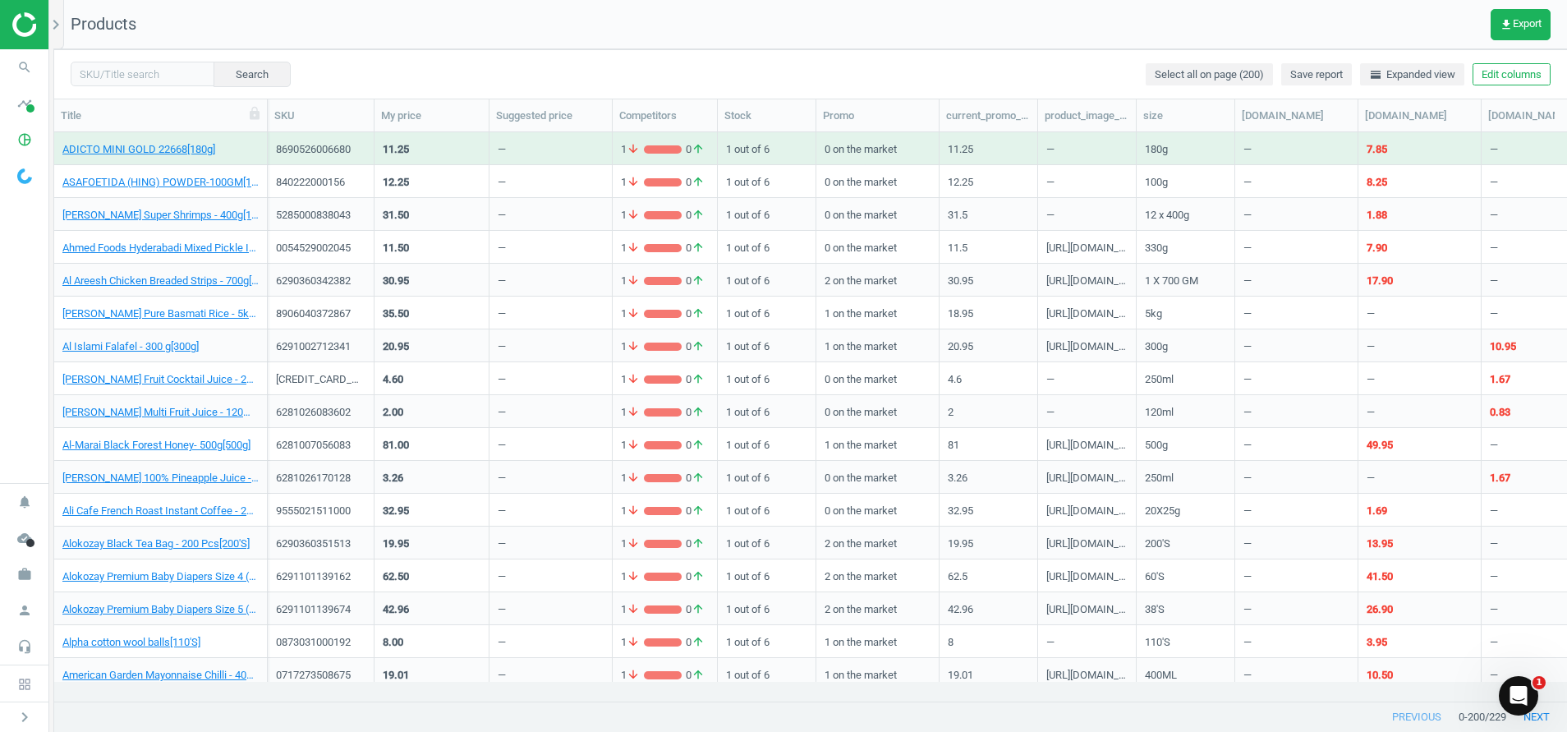
drag, startPoint x: 1508, startPoint y: 0, endPoint x: 916, endPoint y: 43, distance: 593.6
click at [916, 43] on nav "Products get_app Export" at bounding box center [810, 24] width 1512 height 49
click at [1515, 33] on button "get_app Export" at bounding box center [1520, 24] width 60 height 31
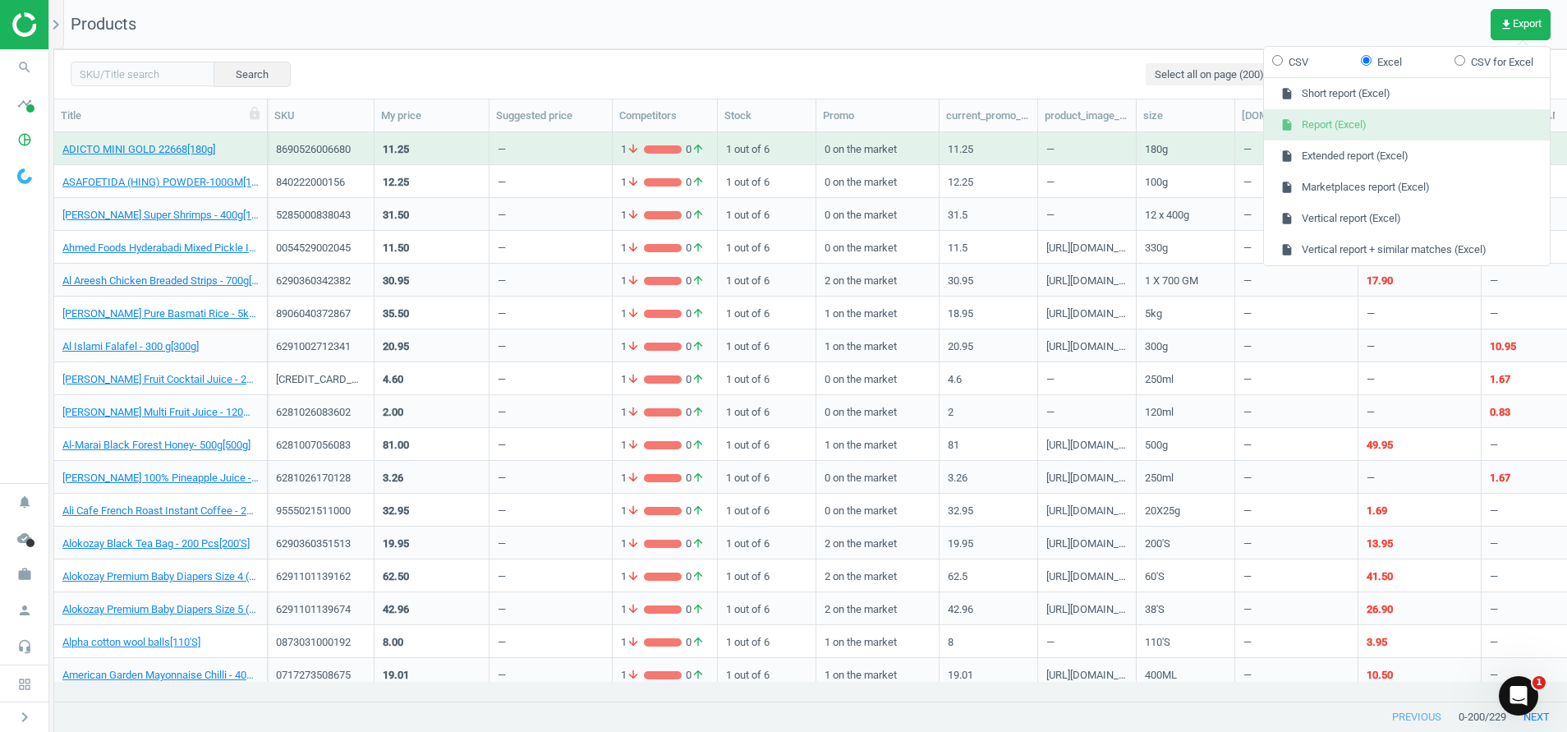
click at [1323, 129] on button "insert_drive_file Report (Excel)" at bounding box center [1407, 124] width 286 height 31
